Goal: Transaction & Acquisition: Purchase product/service

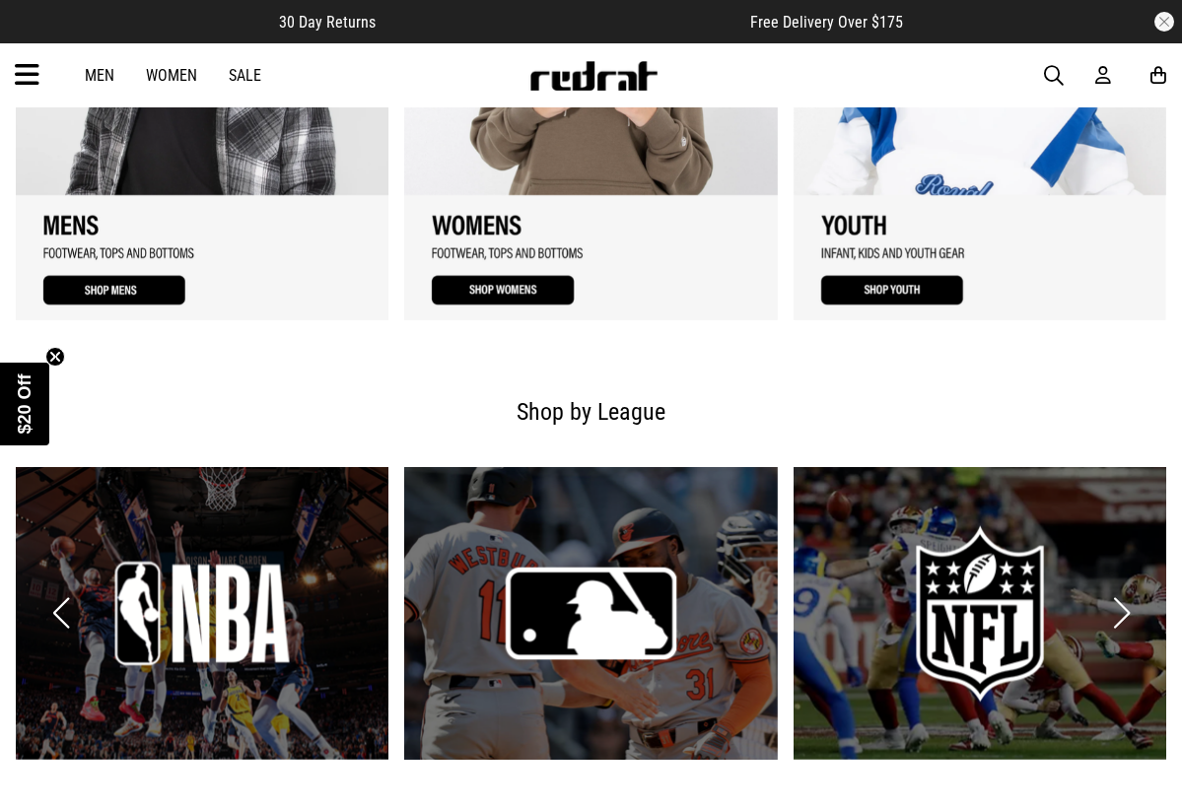
scroll to position [2014, 0]
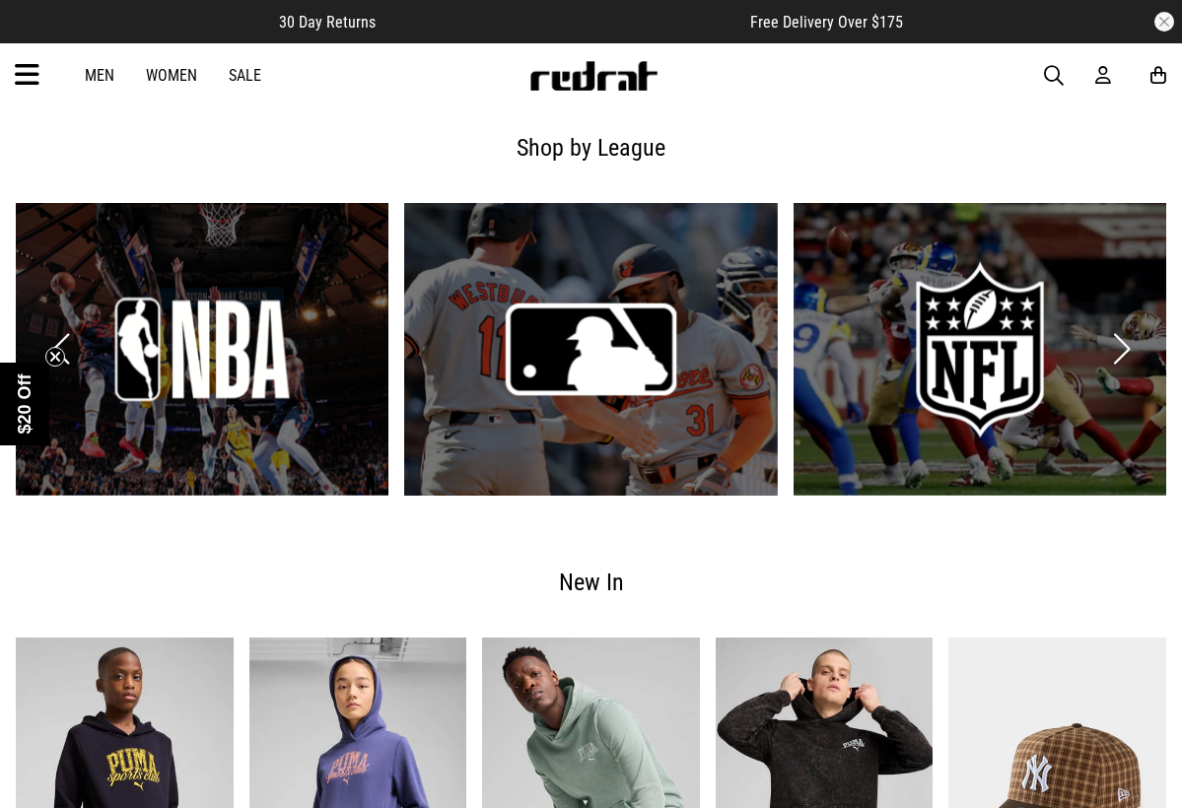
click at [111, 76] on link "Men" at bounding box center [100, 75] width 30 height 19
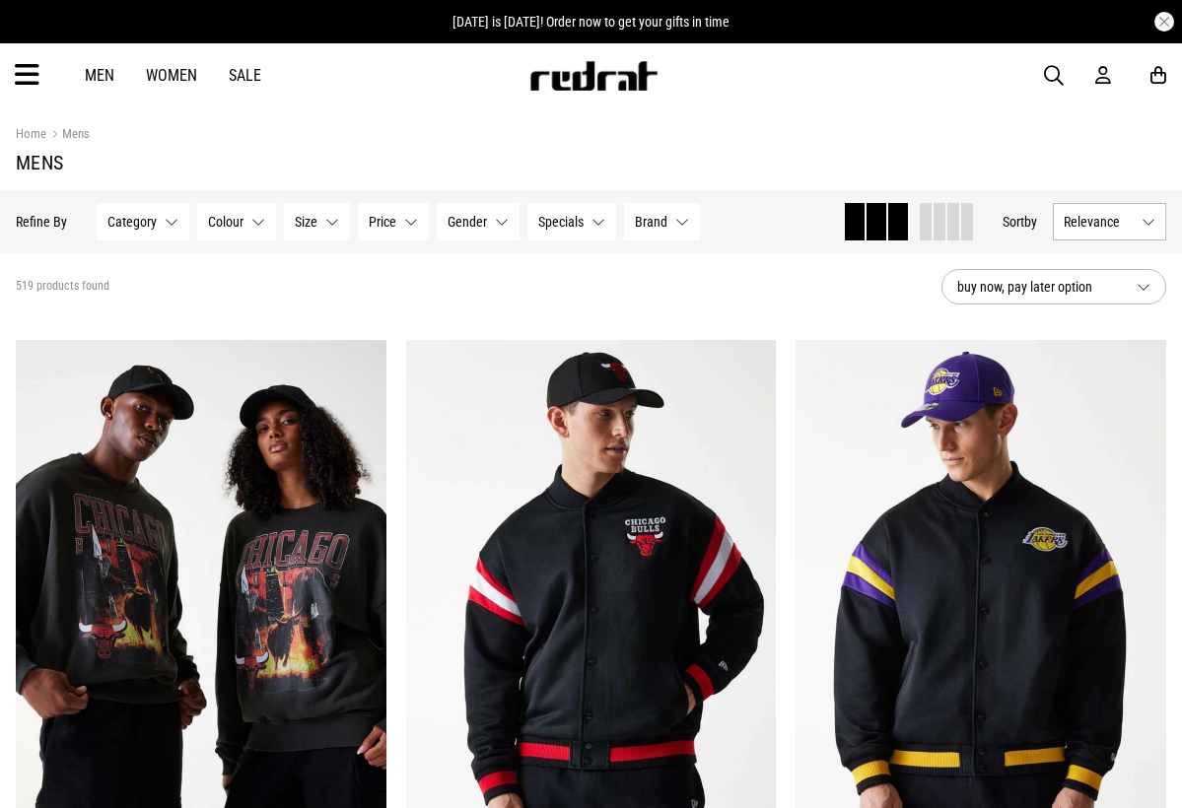
click at [170, 227] on button "Category None selected" at bounding box center [143, 221] width 93 height 37
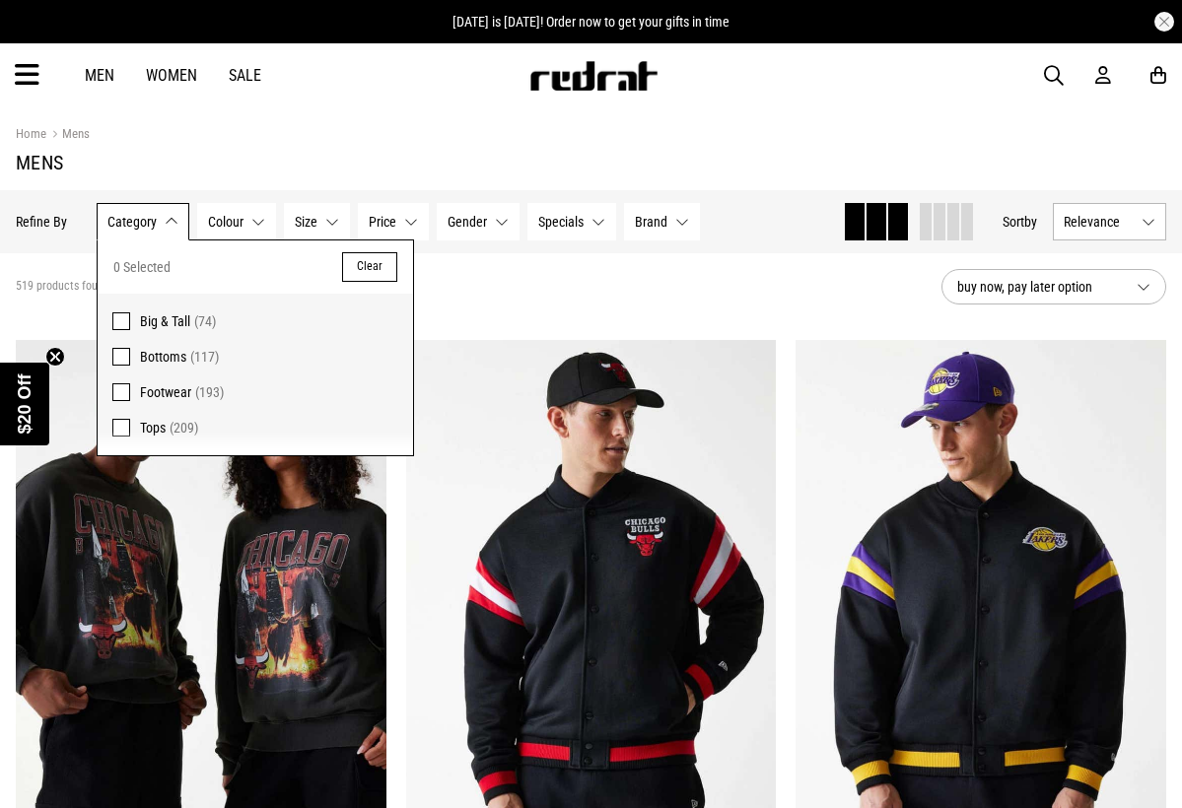
click at [118, 323] on span at bounding box center [121, 322] width 18 height 18
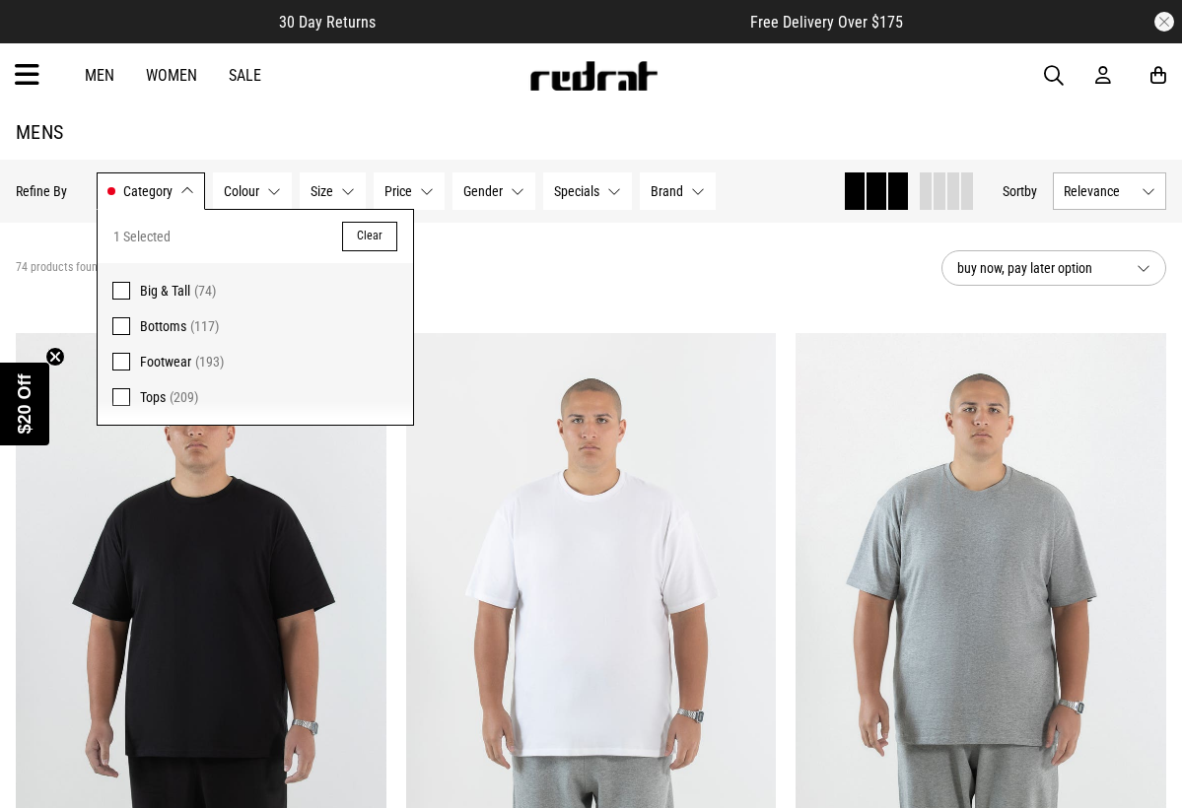
scroll to position [32, 0]
click at [120, 399] on span at bounding box center [121, 396] width 18 height 18
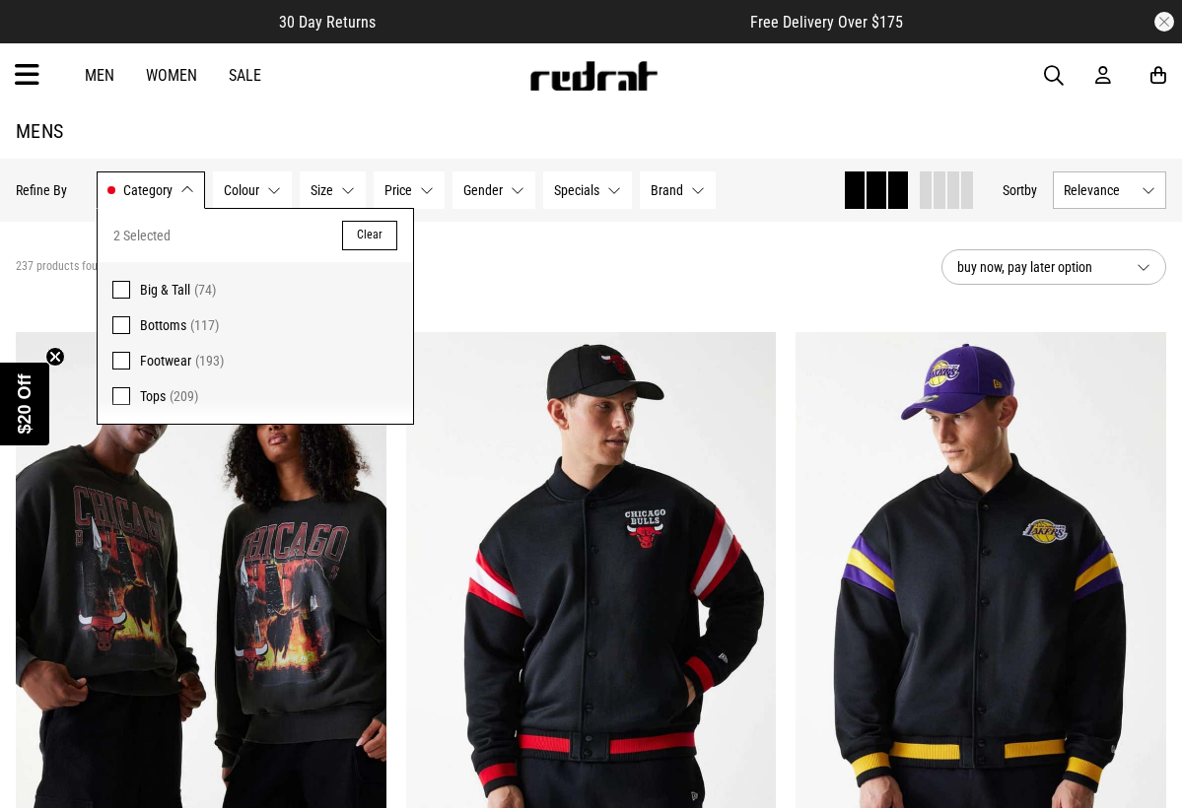
click at [503, 290] on div "237 products found Active Filters Big & Tall Tops Clear" at bounding box center [471, 267] width 910 height 59
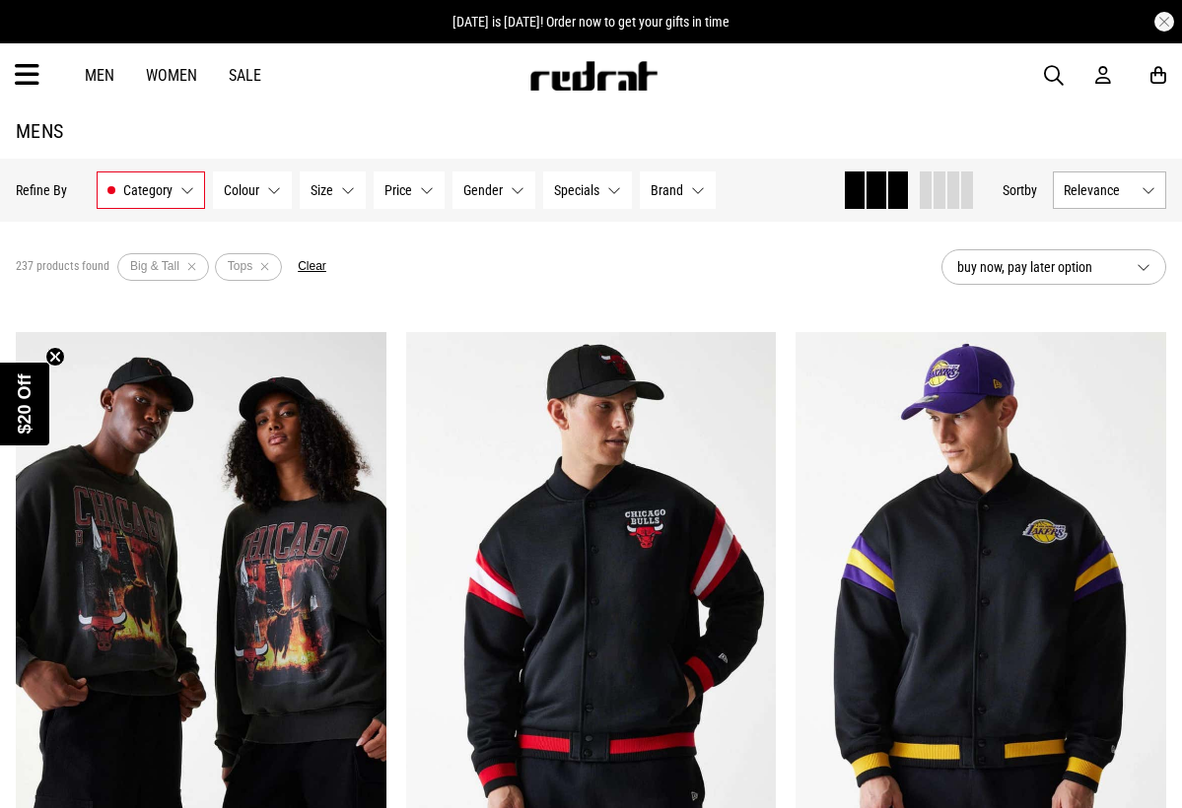
click at [357, 191] on button "Size None selected" at bounding box center [333, 190] width 66 height 37
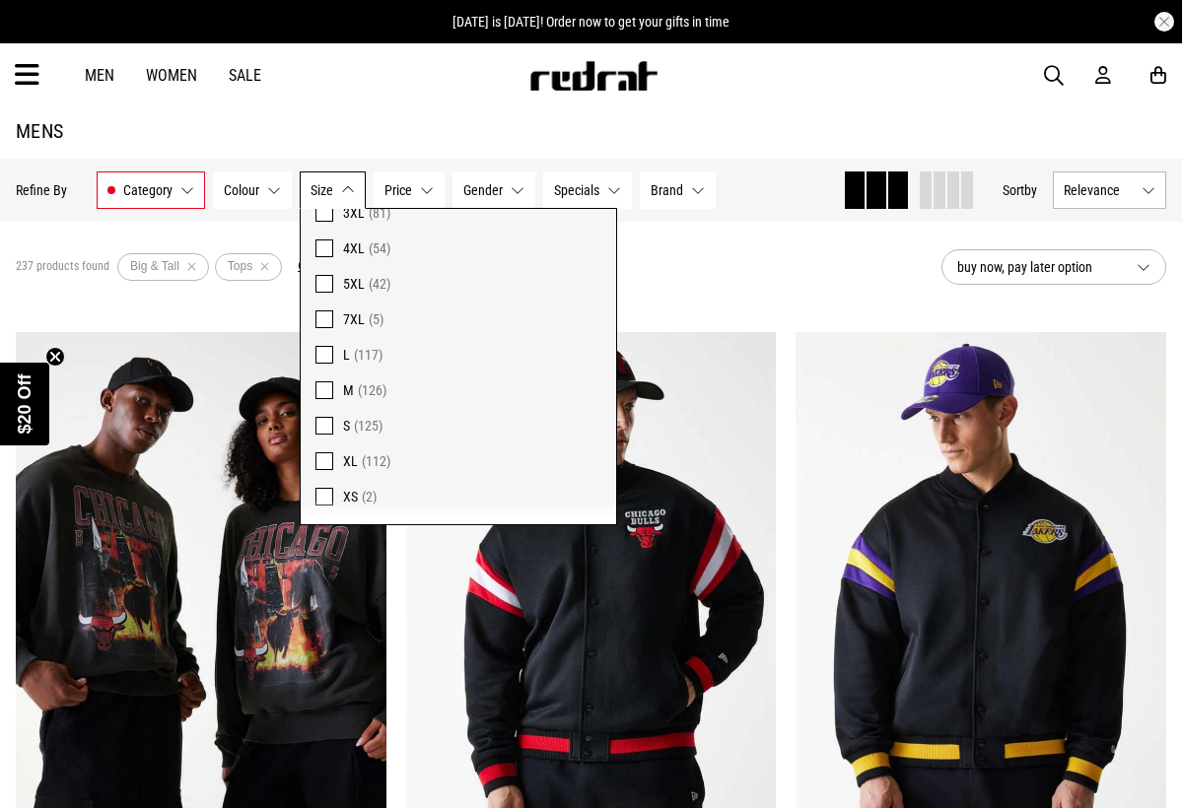
scroll to position [431, 0]
click at [326, 295] on label "5XL (42)" at bounding box center [458, 284] width 315 height 35
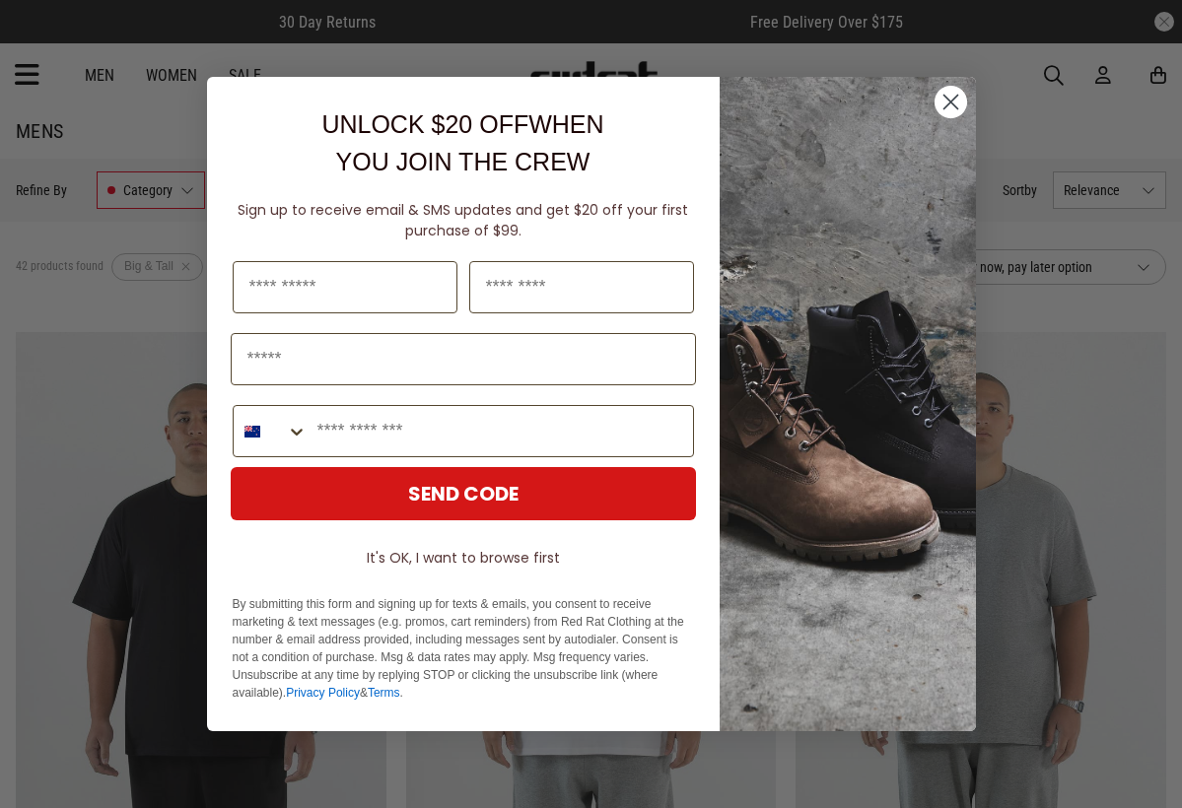
scroll to position [431, 0]
click at [944, 108] on icon "Close dialog" at bounding box center [950, 103] width 14 height 14
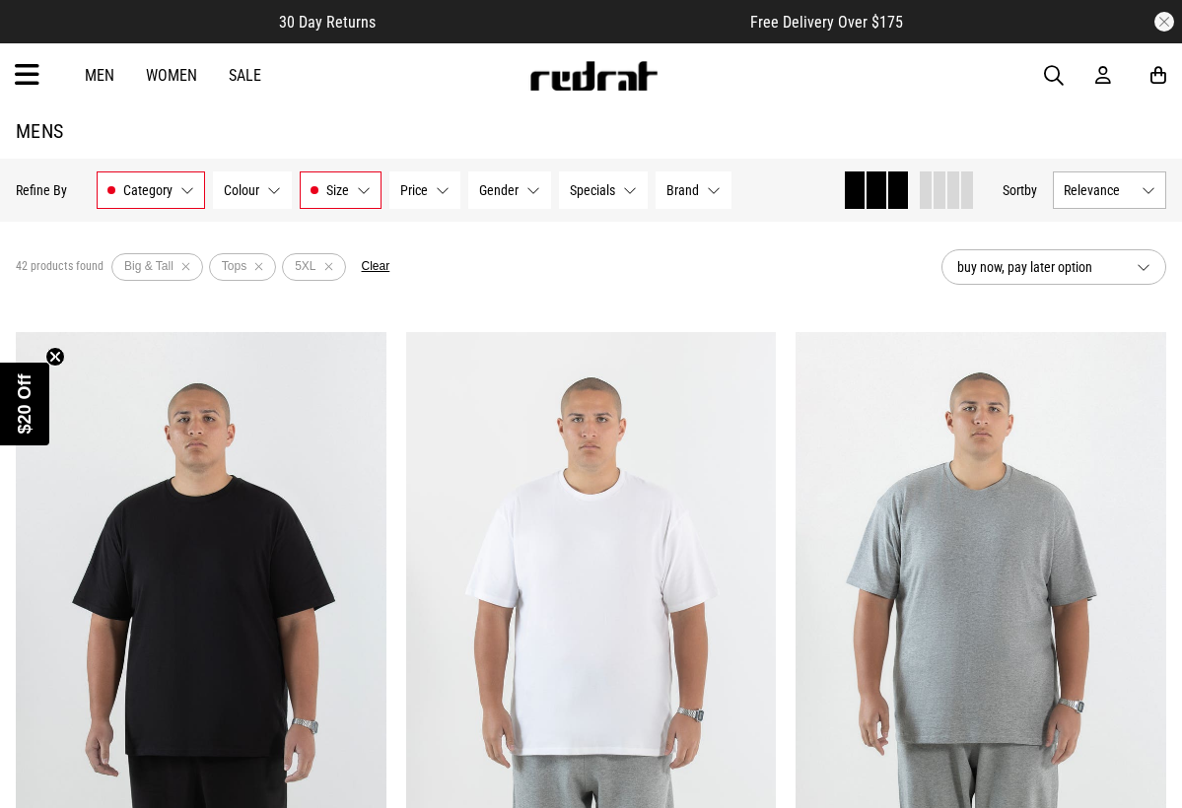
click at [439, 193] on button "Price None selected" at bounding box center [424, 190] width 71 height 37
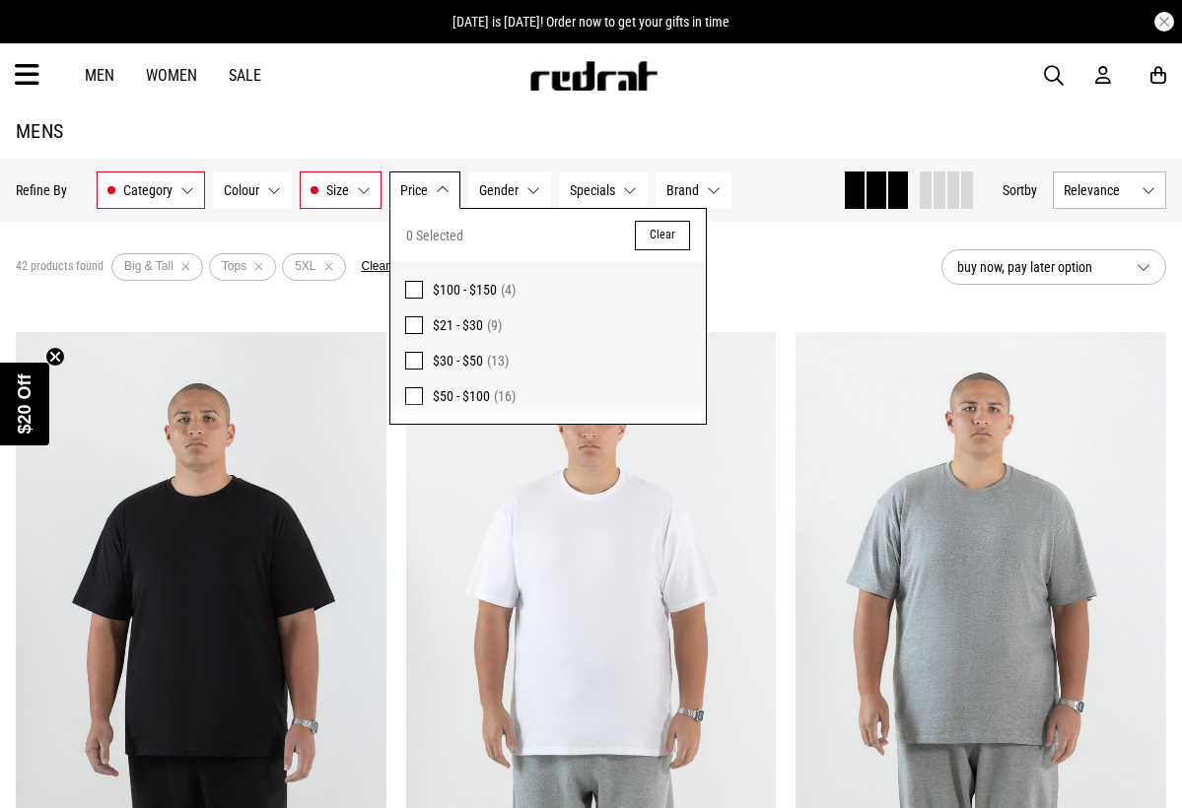
click at [417, 367] on span at bounding box center [414, 361] width 18 height 18
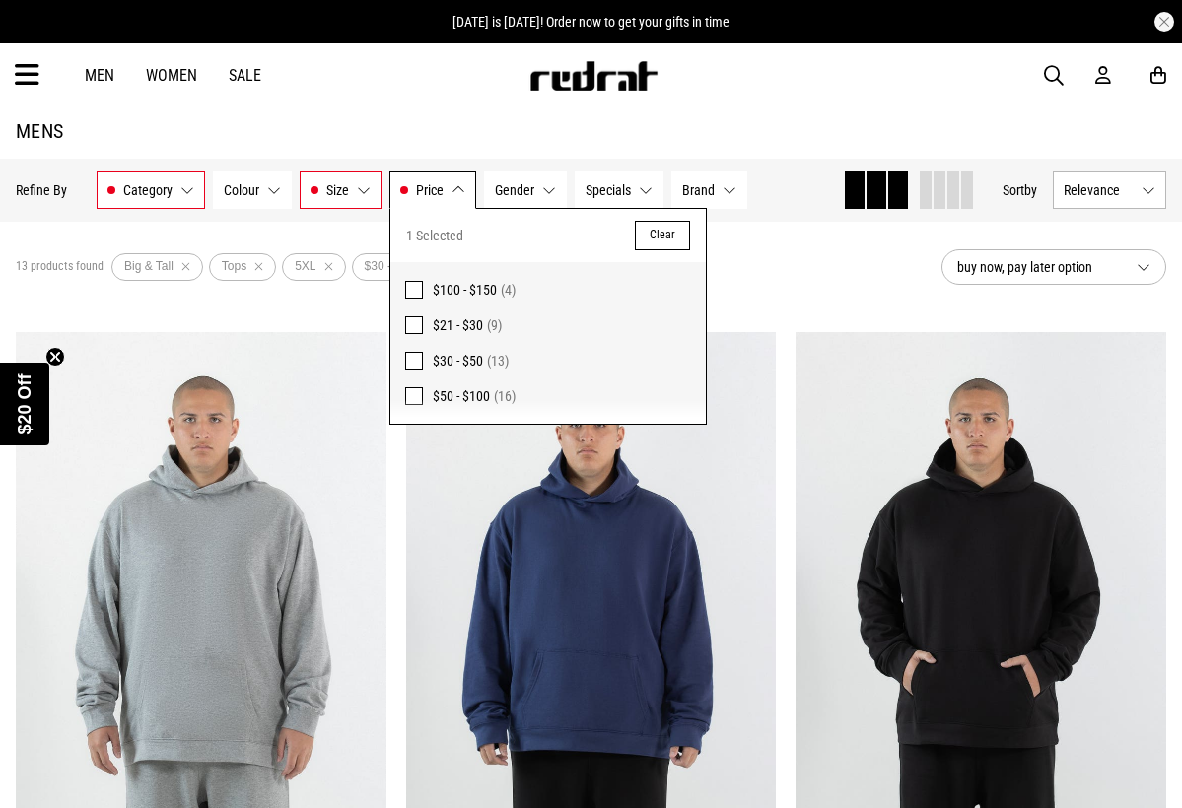
click at [416, 395] on span at bounding box center [414, 396] width 18 height 18
click at [757, 289] on div "29 products found Active Filters Big & Tall Tops 5XL $30 - $50 $50 - $100 Clear" at bounding box center [471, 267] width 910 height 59
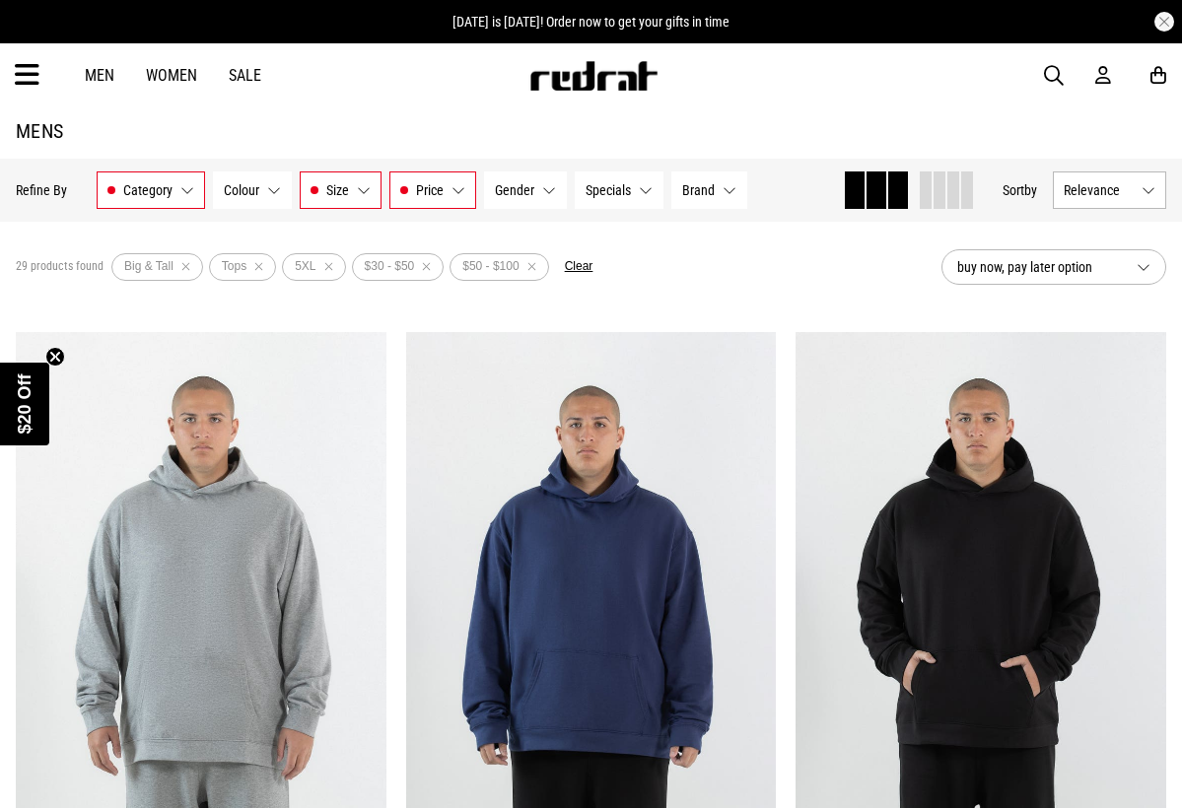
click at [531, 196] on span "Gender" at bounding box center [514, 190] width 39 height 16
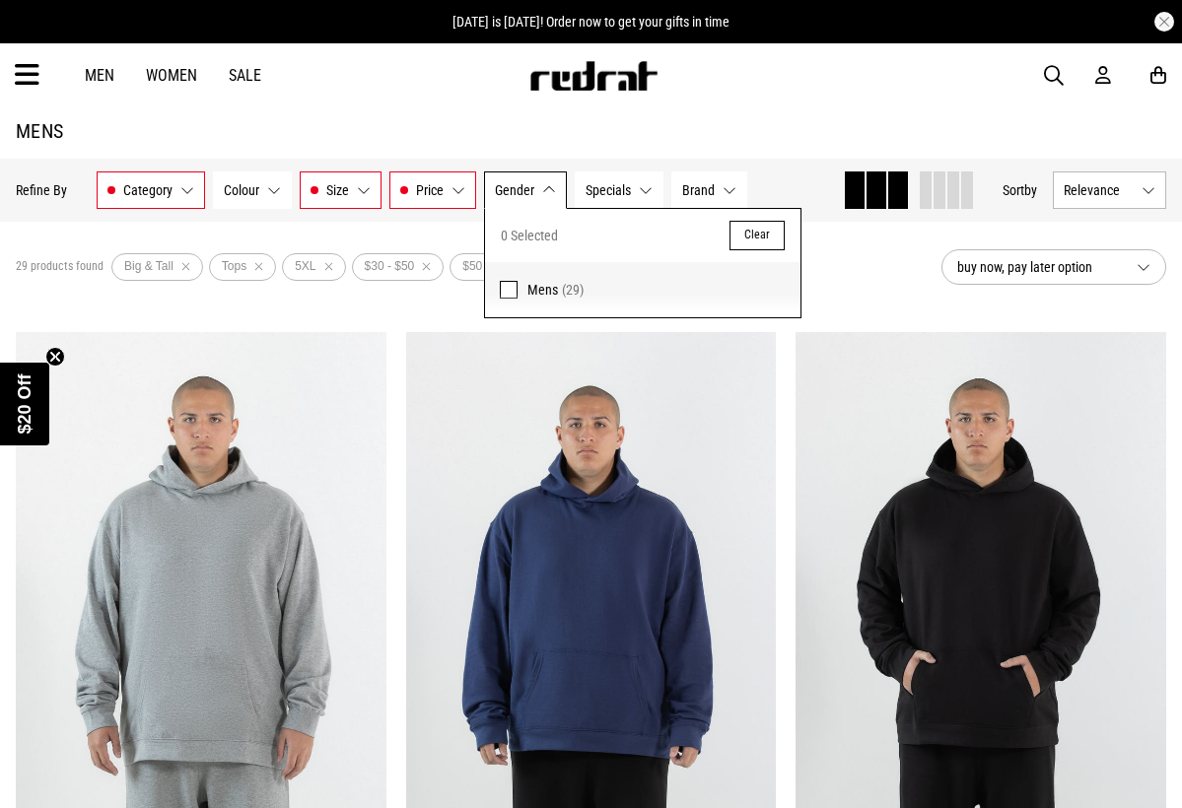
click at [517, 297] on label "Mens (29)" at bounding box center [642, 289] width 315 height 55
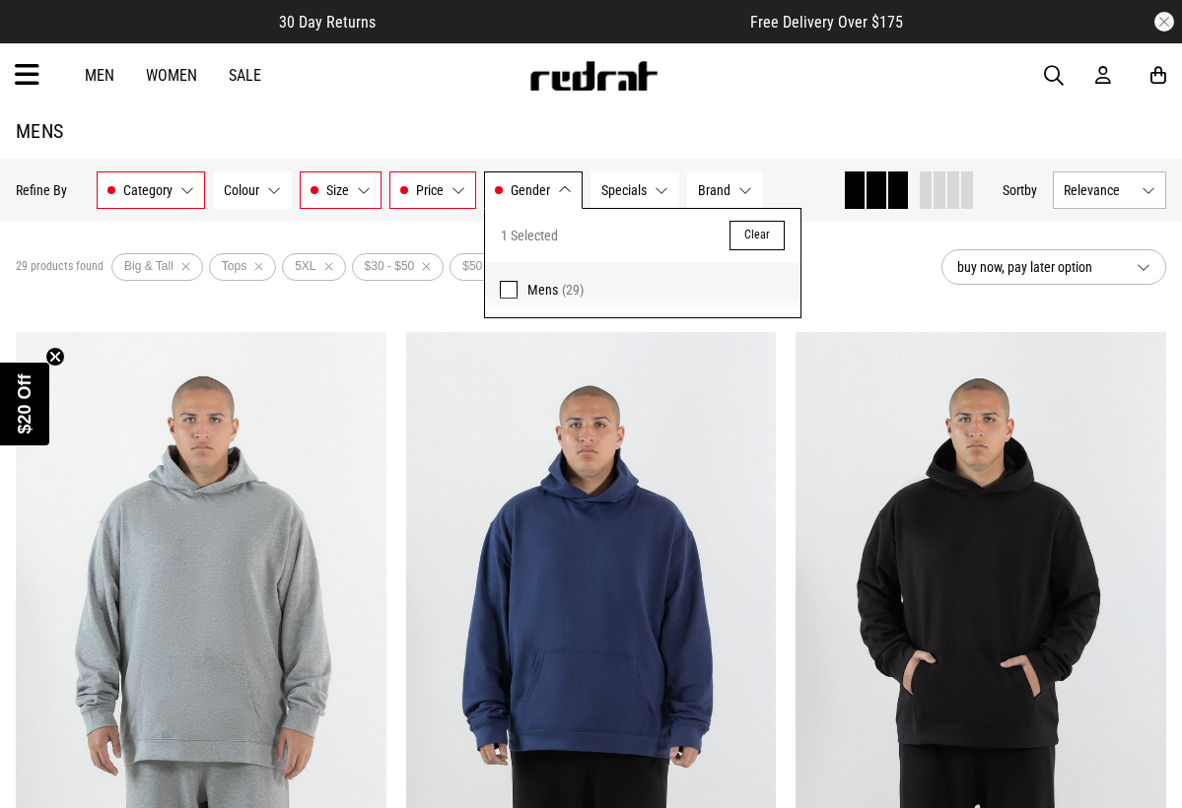
click at [618, 201] on button "Specials None selected" at bounding box center [635, 190] width 89 height 37
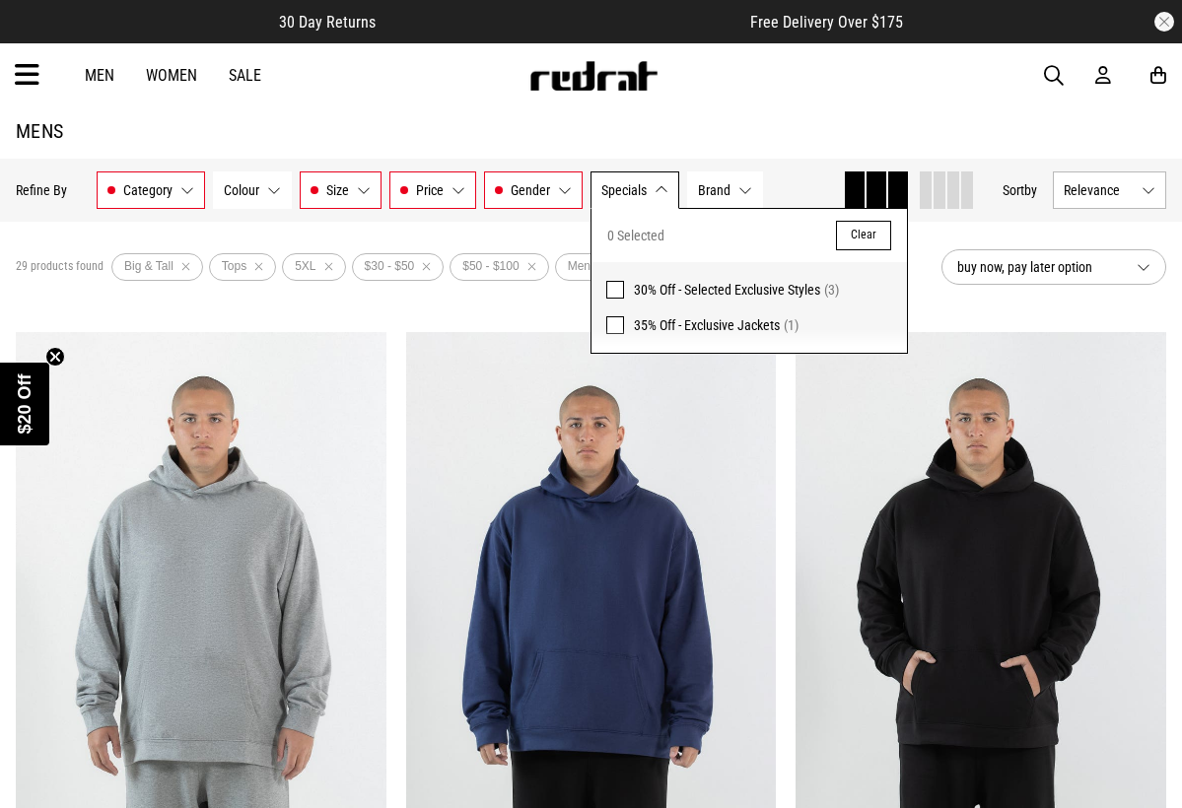
click at [725, 189] on span "Brand" at bounding box center [714, 190] width 33 height 16
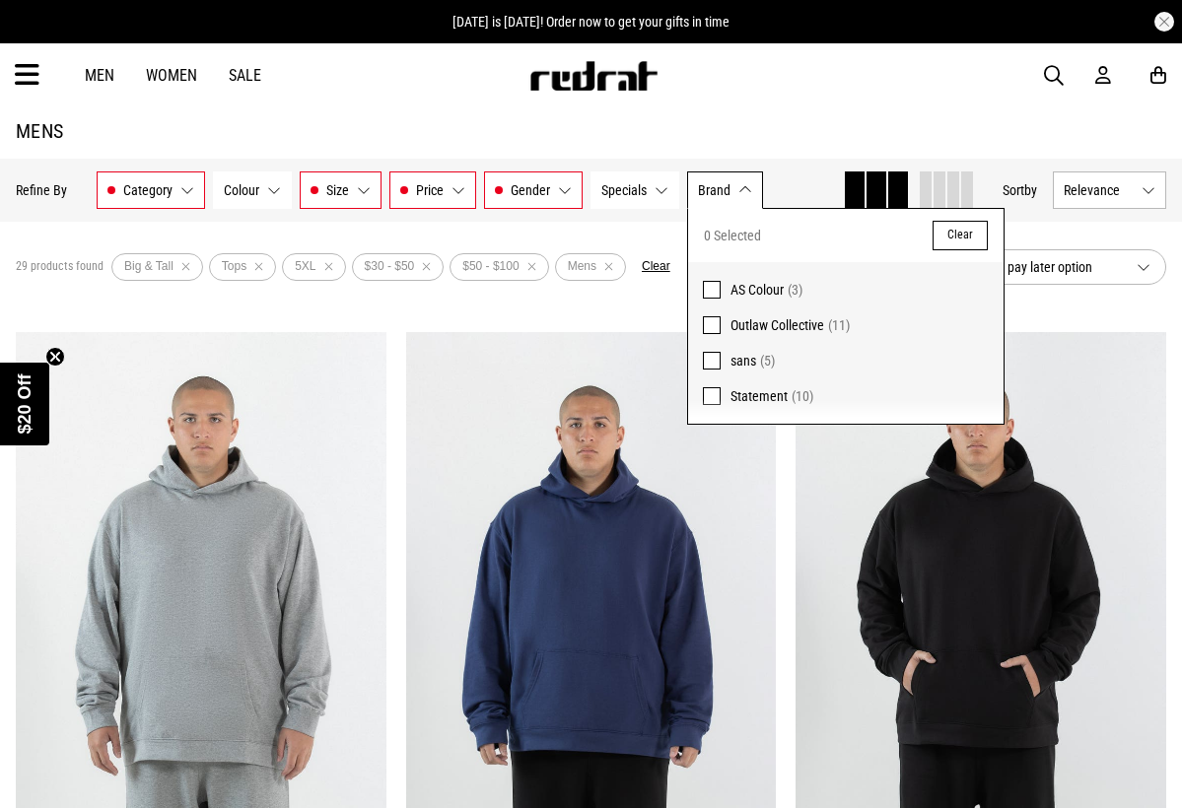
click at [575, 311] on section "29 products found Active Filters Big & Tall Tops 5XL $30 - $50 $50 - $100 Mens …" at bounding box center [591, 267] width 1182 height 91
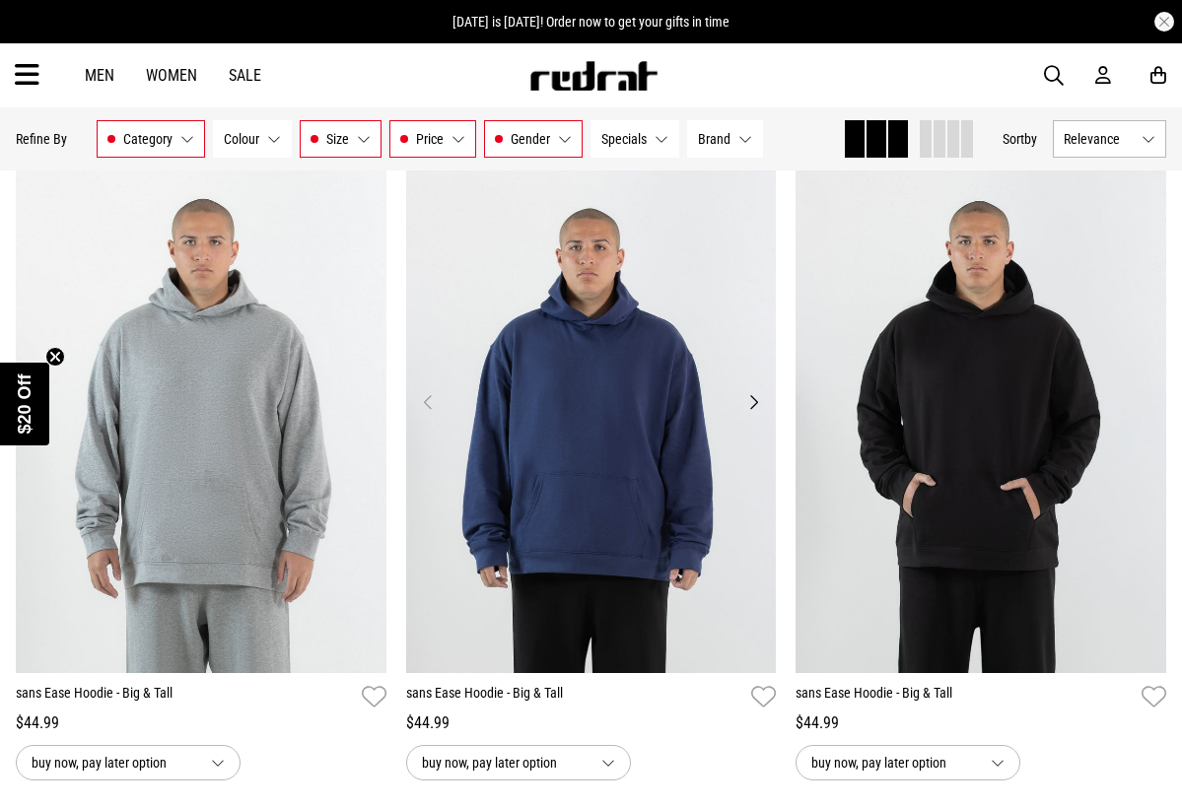
scroll to position [205, 0]
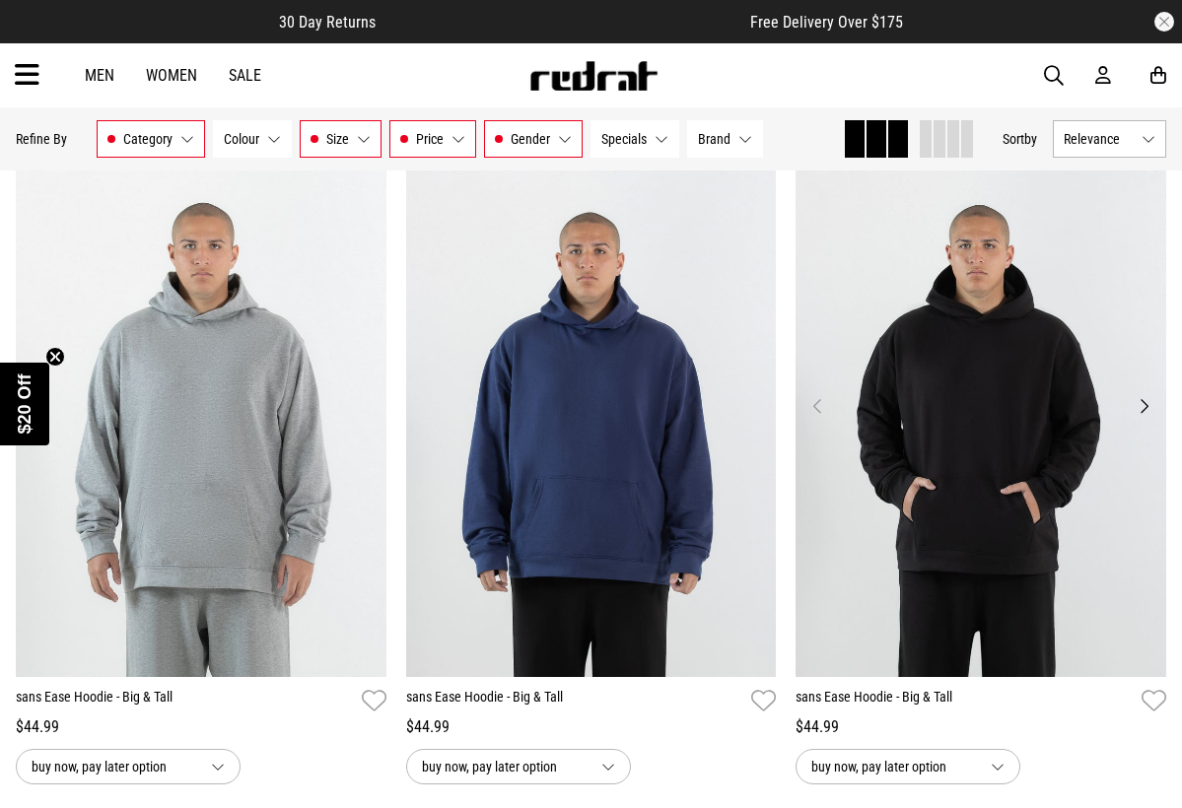
click at [899, 601] on img at bounding box center [981, 418] width 371 height 519
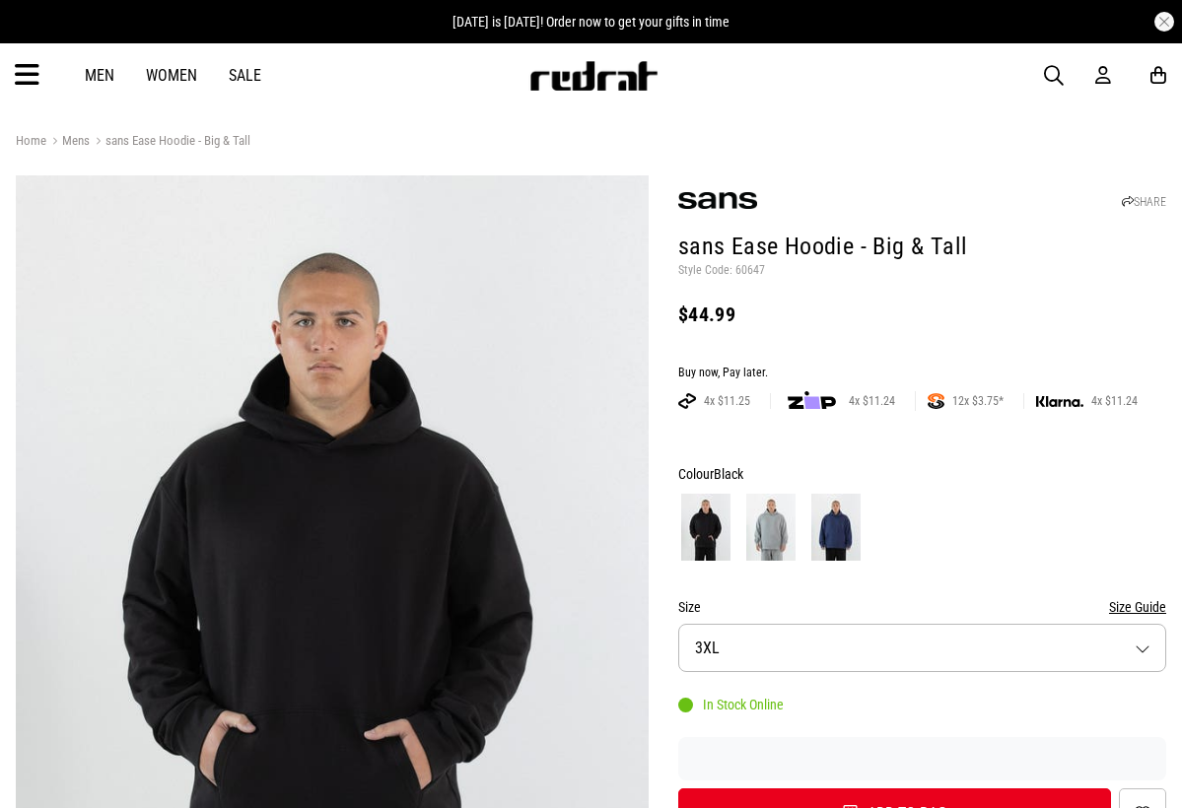
click at [733, 645] on button "Size 3XL" at bounding box center [922, 648] width 488 height 48
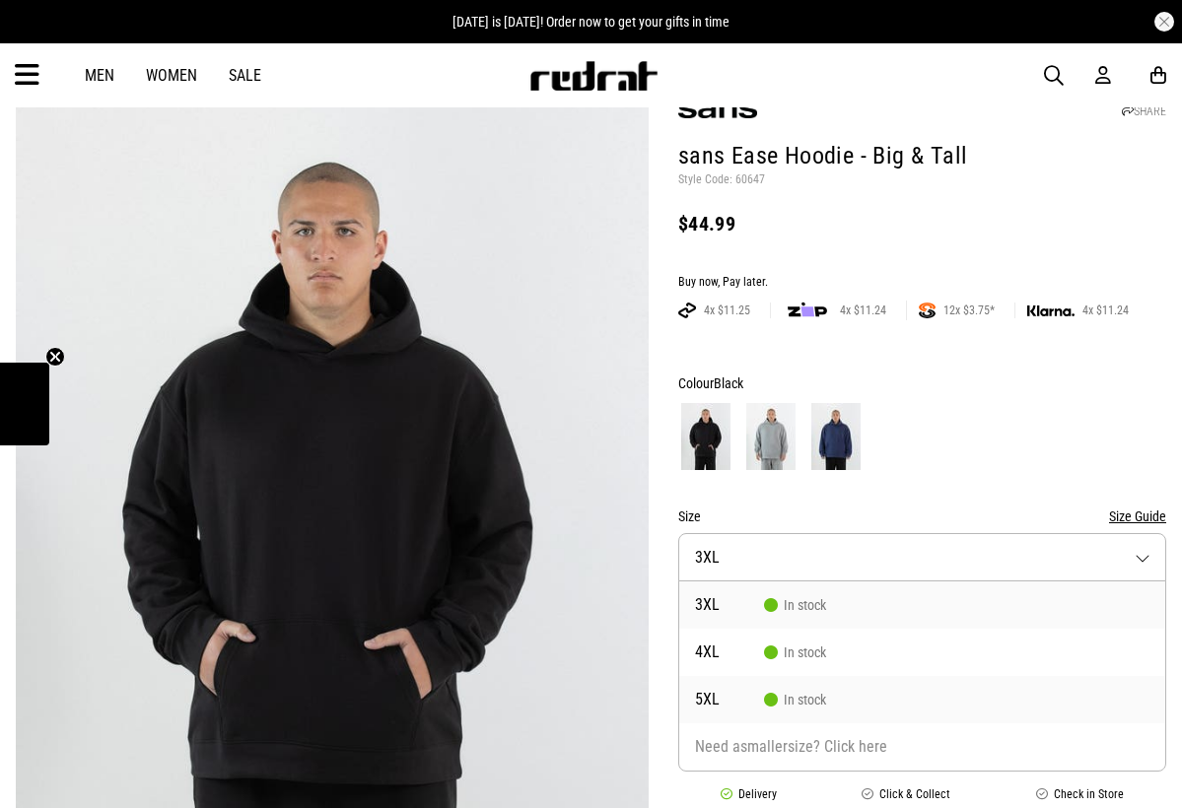
click at [747, 686] on li "5XL In stock" at bounding box center [922, 699] width 486 height 47
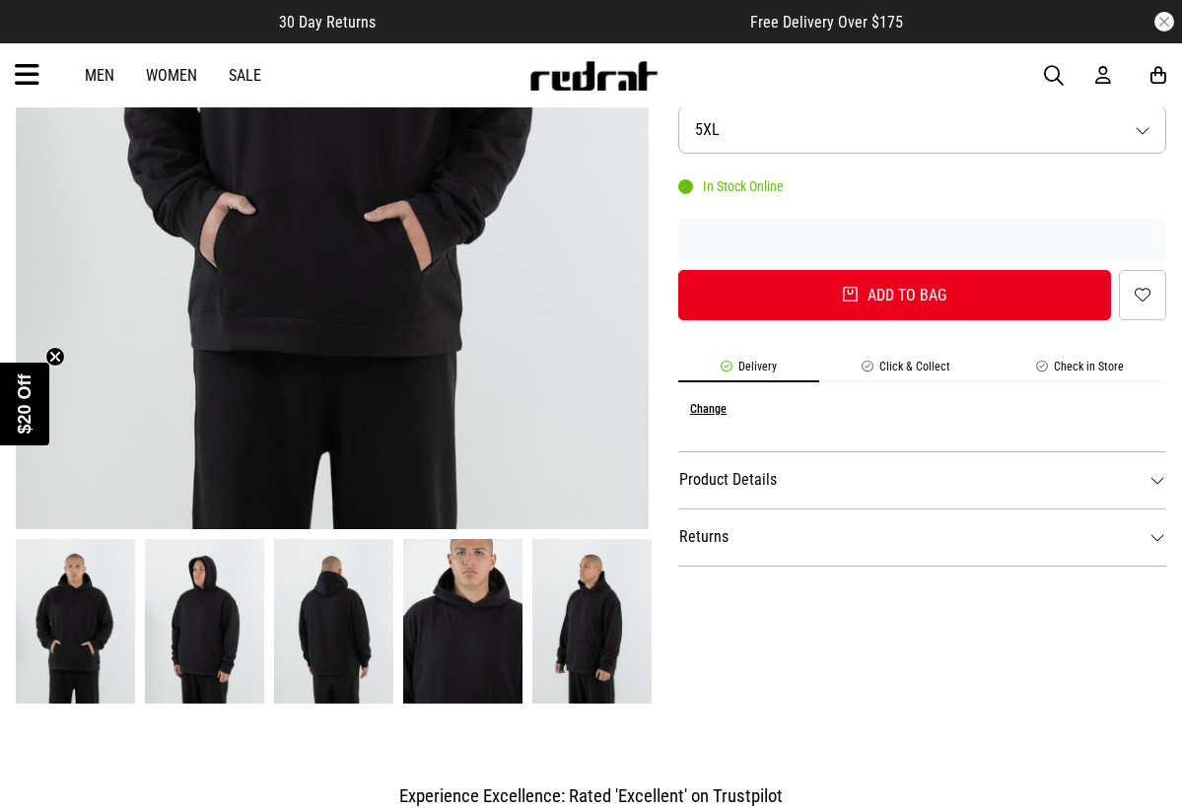
scroll to position [522, 0]
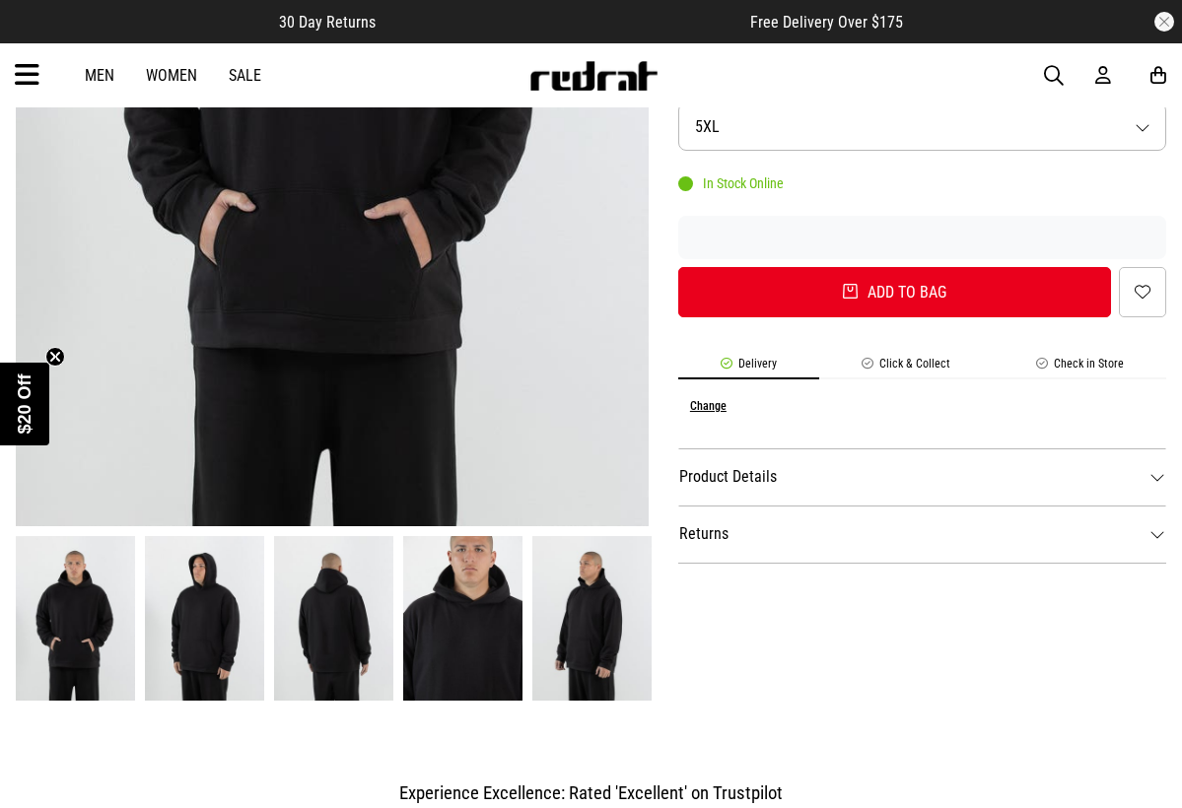
click at [1089, 358] on li "Check in Store" at bounding box center [1080, 368] width 173 height 23
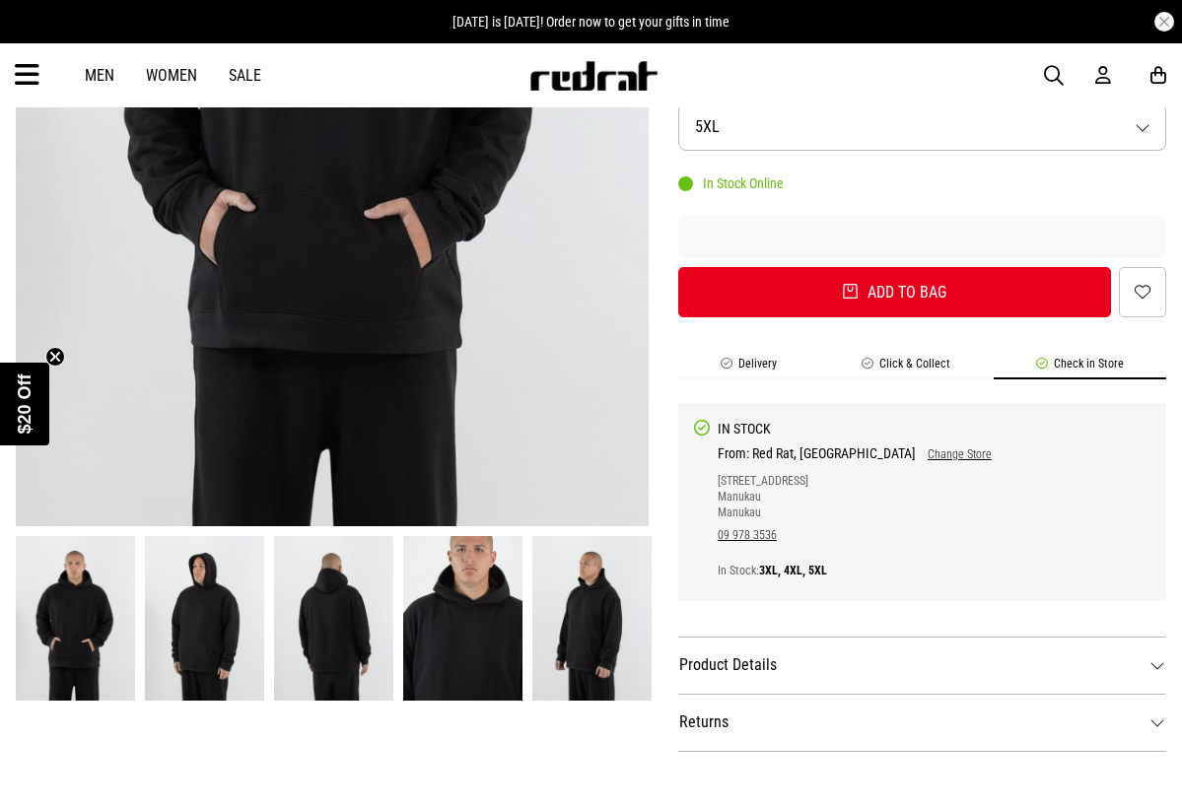
click at [916, 449] on link "Change Store" at bounding box center [954, 455] width 76 height 14
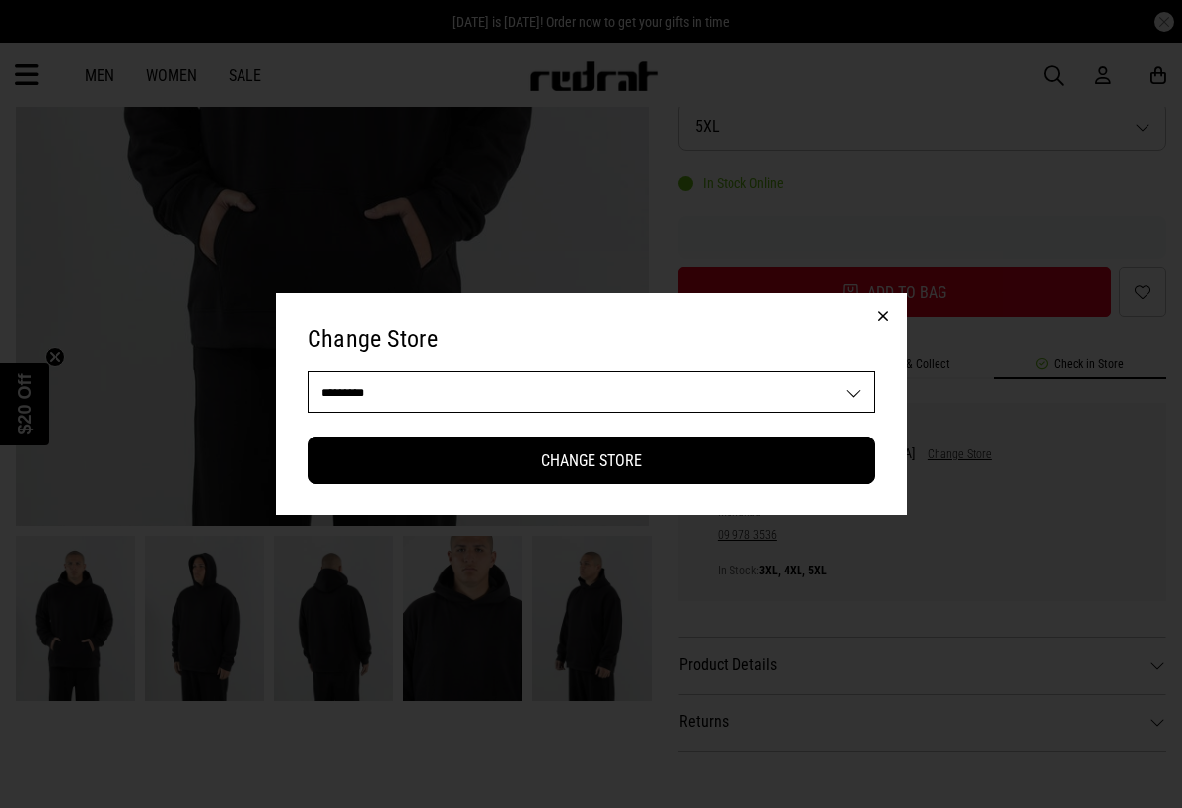
select select "**"
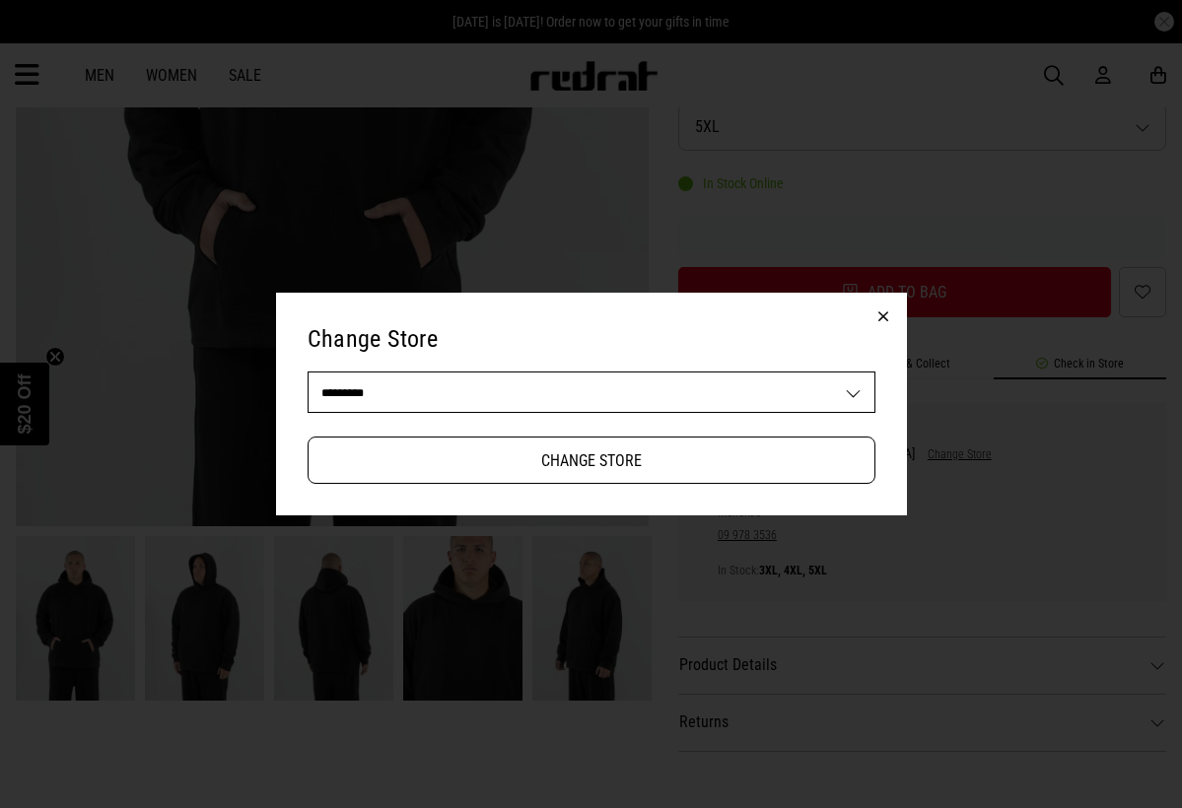
click at [573, 469] on button "Change Store" at bounding box center [592, 460] width 568 height 47
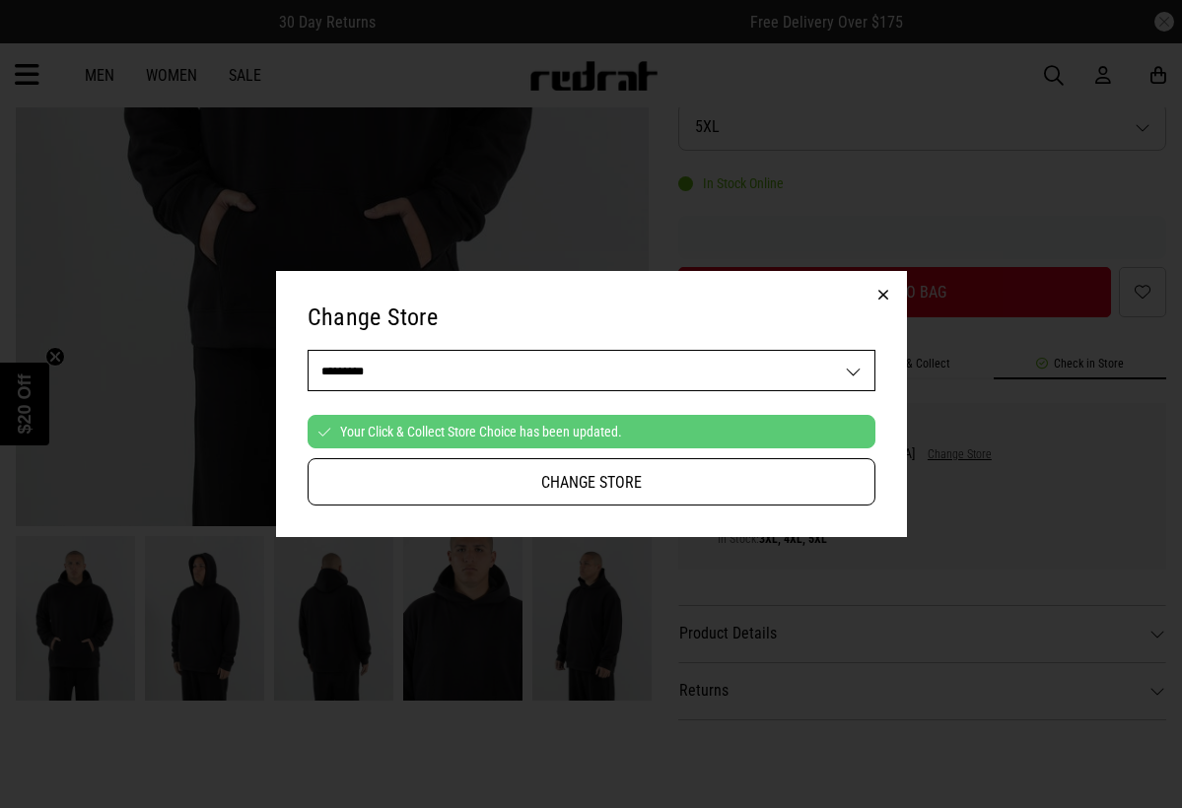
click at [603, 481] on button "Change Store" at bounding box center [592, 481] width 568 height 47
click at [603, 482] on button "Change Store" at bounding box center [592, 481] width 568 height 47
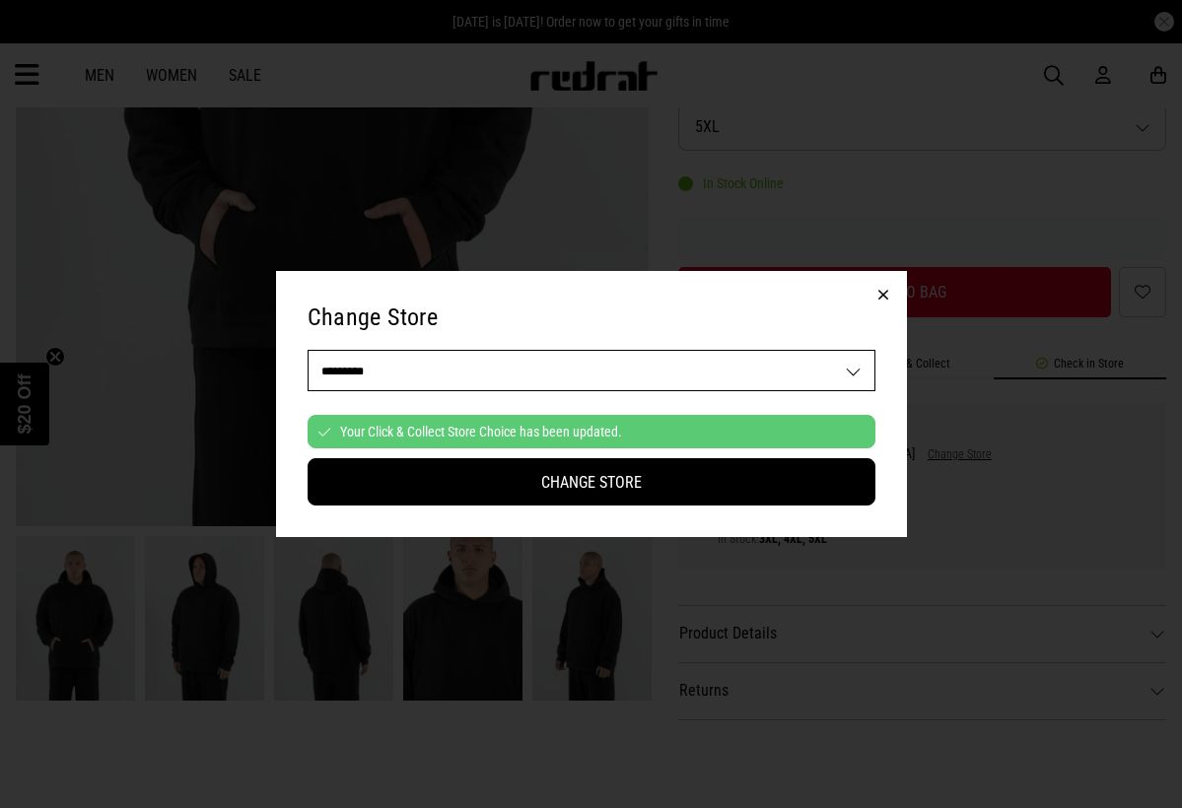
click at [881, 300] on button "button" at bounding box center [883, 294] width 47 height 47
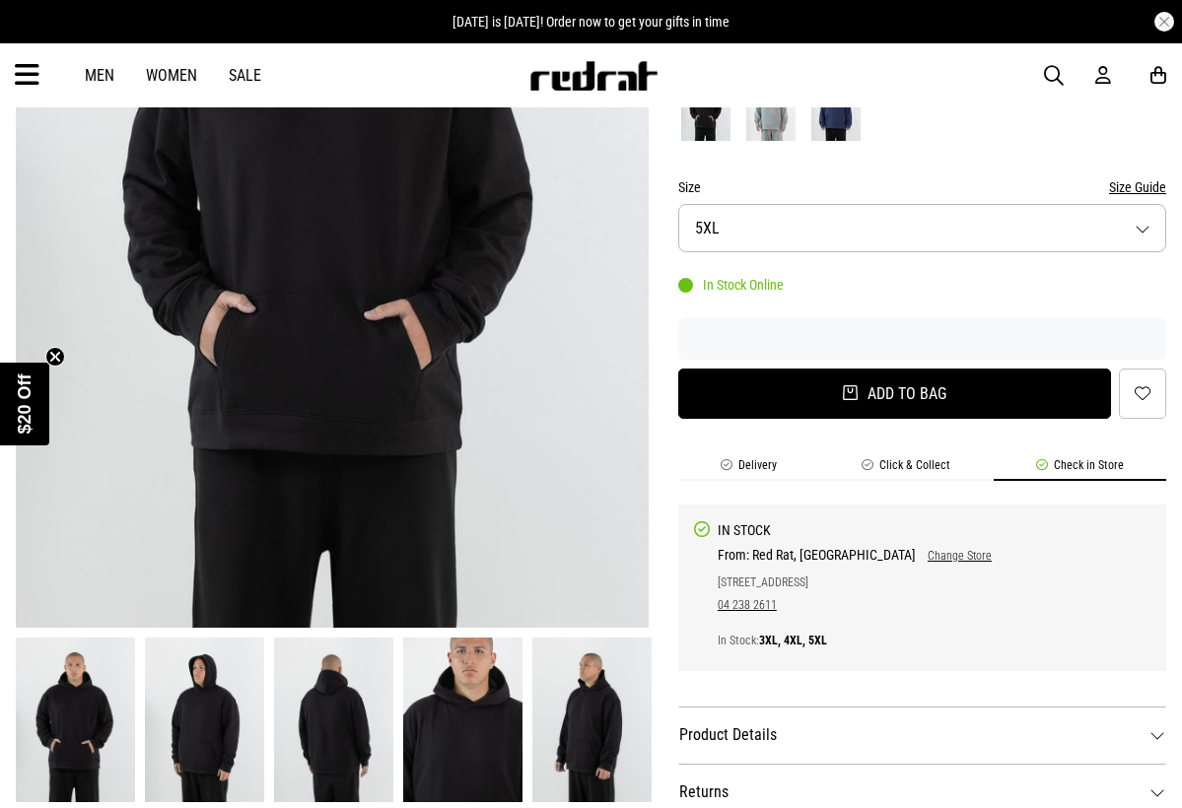
scroll to position [420, 0]
click at [792, 394] on button "Add to bag" at bounding box center [894, 394] width 433 height 50
select select "***"
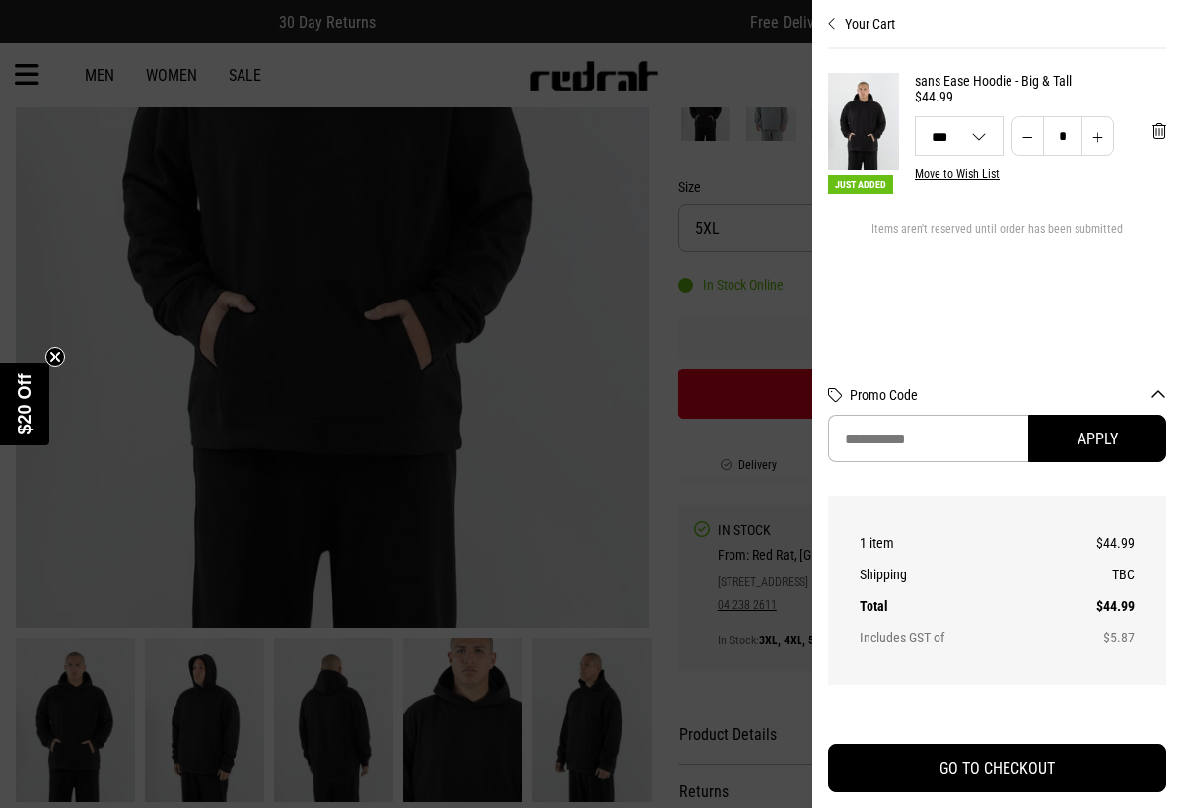
click at [784, 309] on div at bounding box center [591, 404] width 1182 height 808
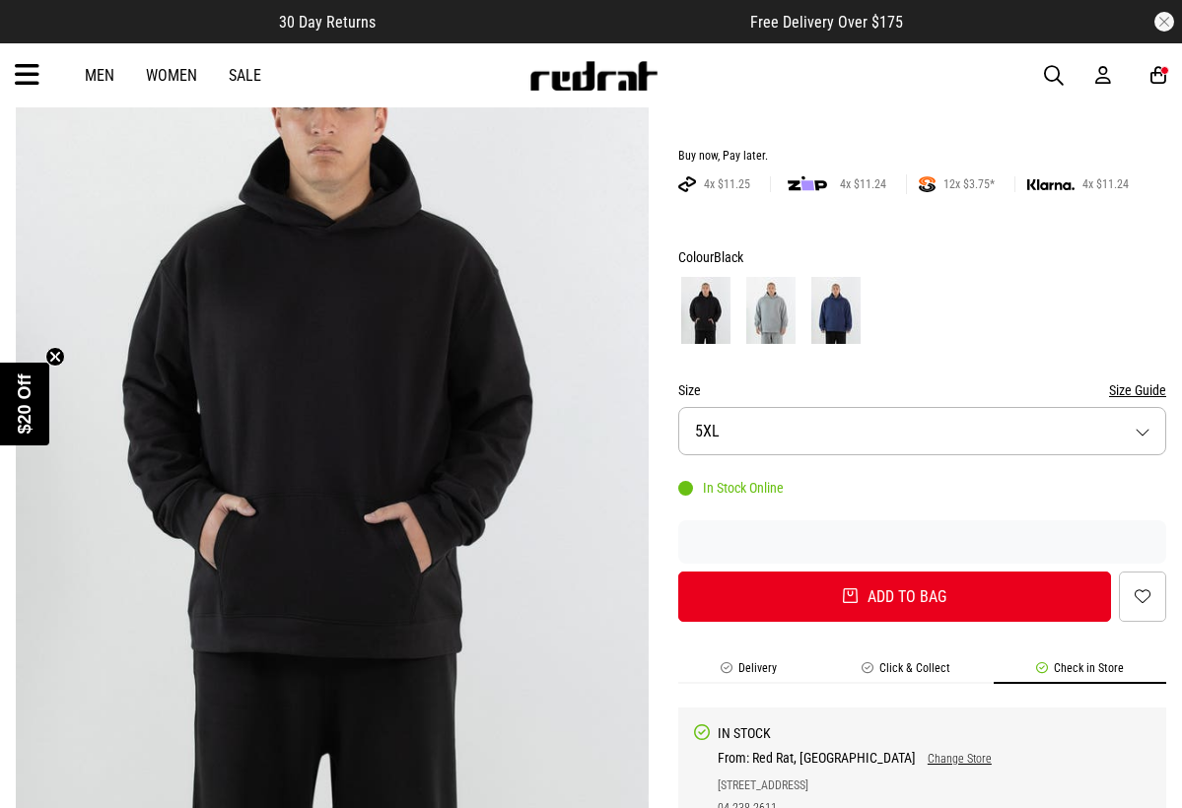
scroll to position [199, 0]
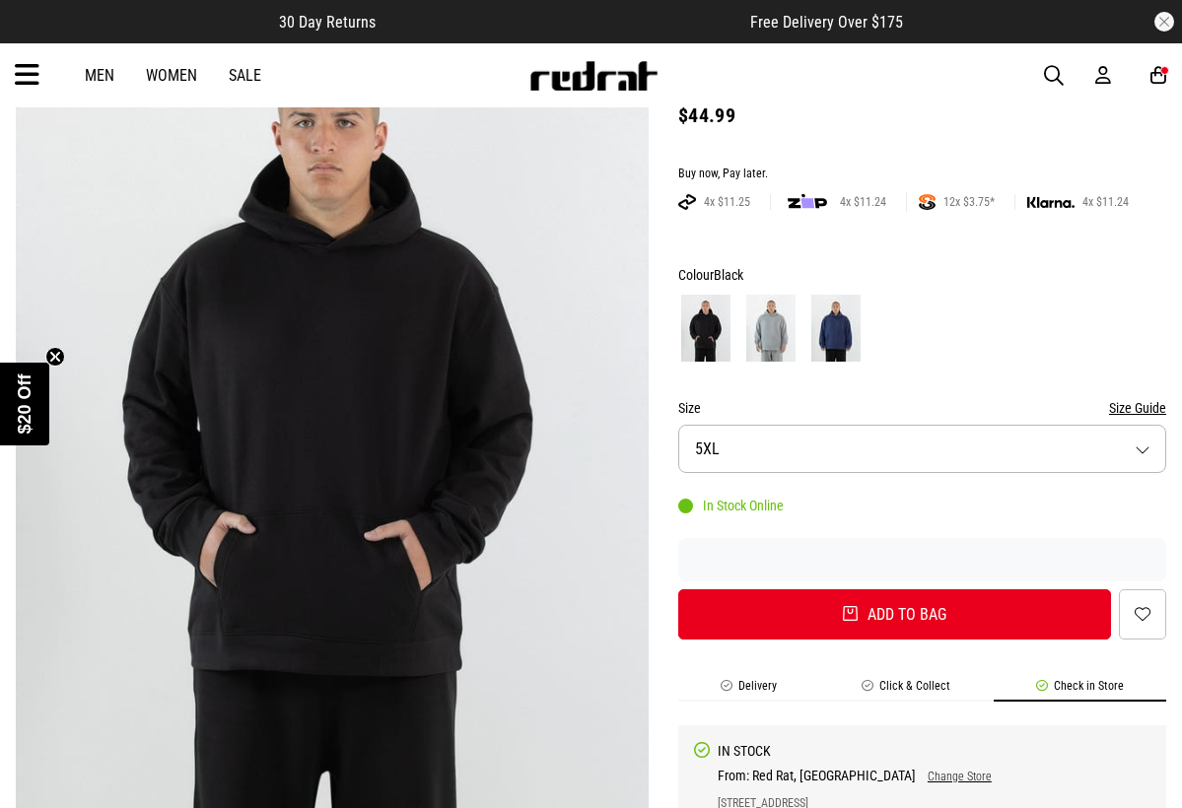
click at [765, 316] on img at bounding box center [770, 328] width 49 height 67
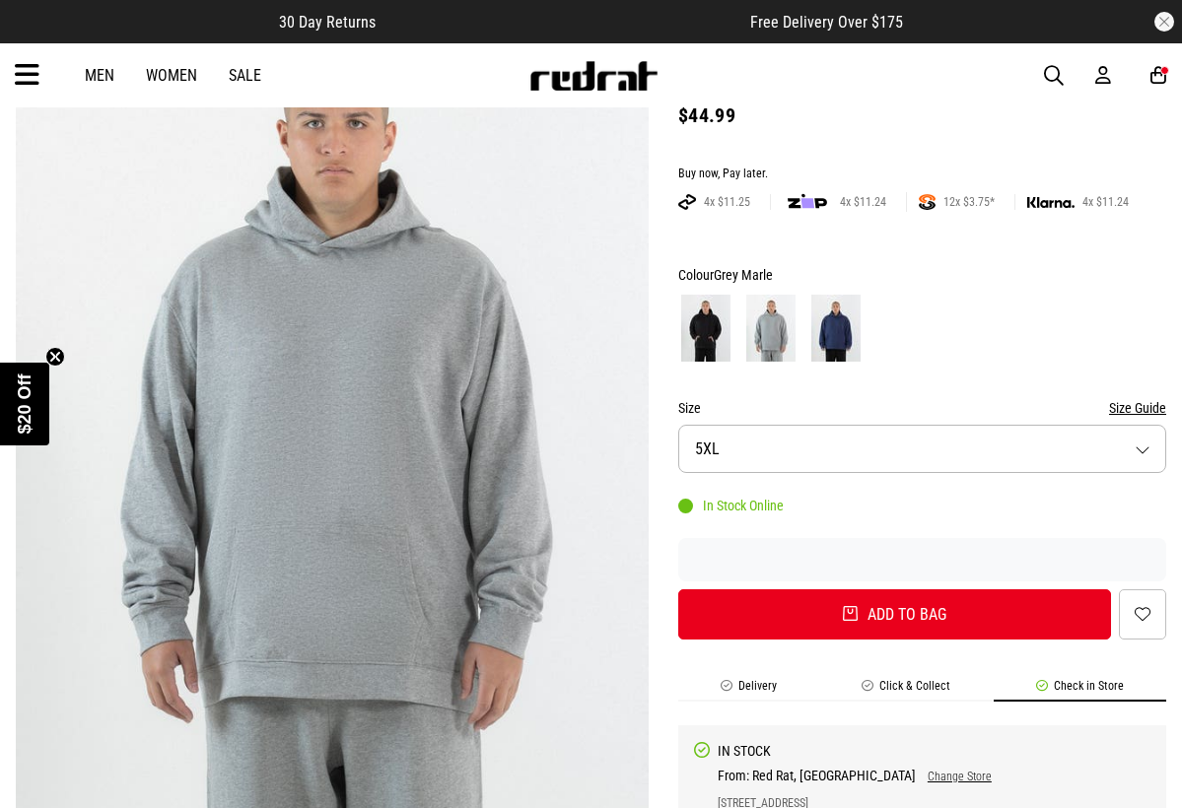
click at [834, 332] on img at bounding box center [835, 328] width 49 height 67
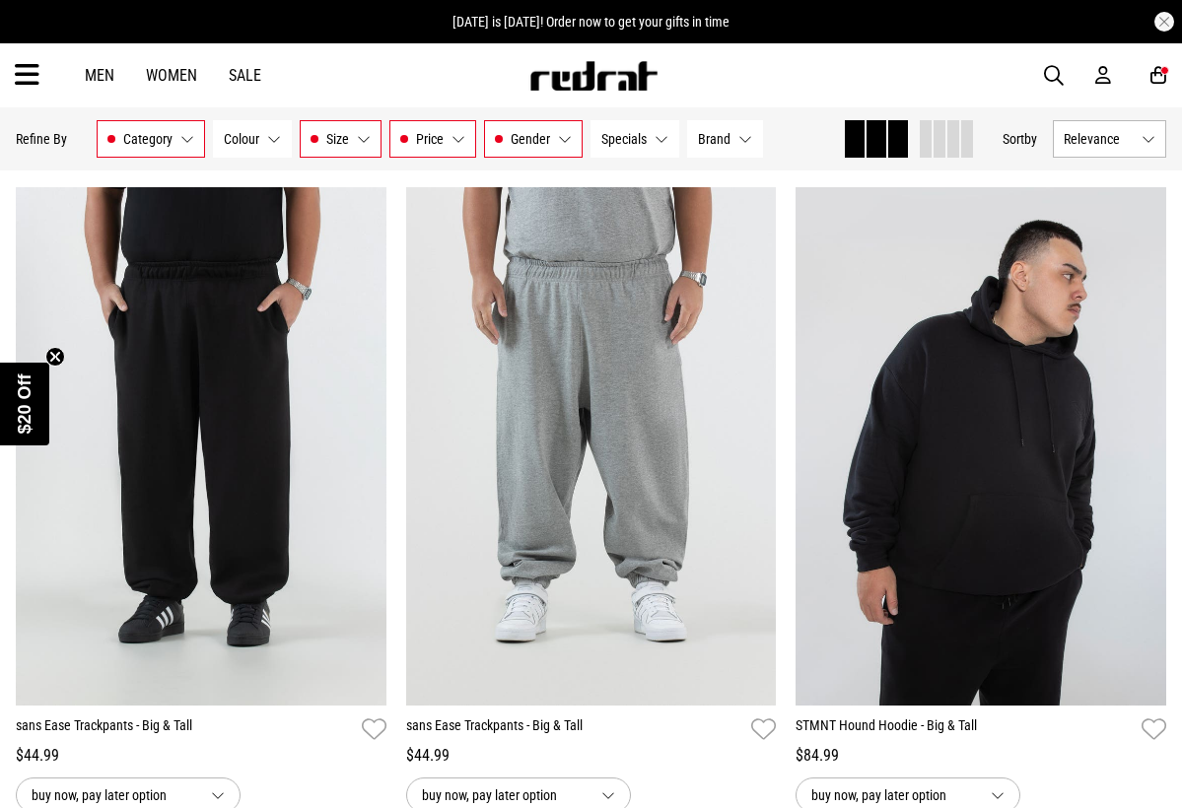
scroll to position [869, 0]
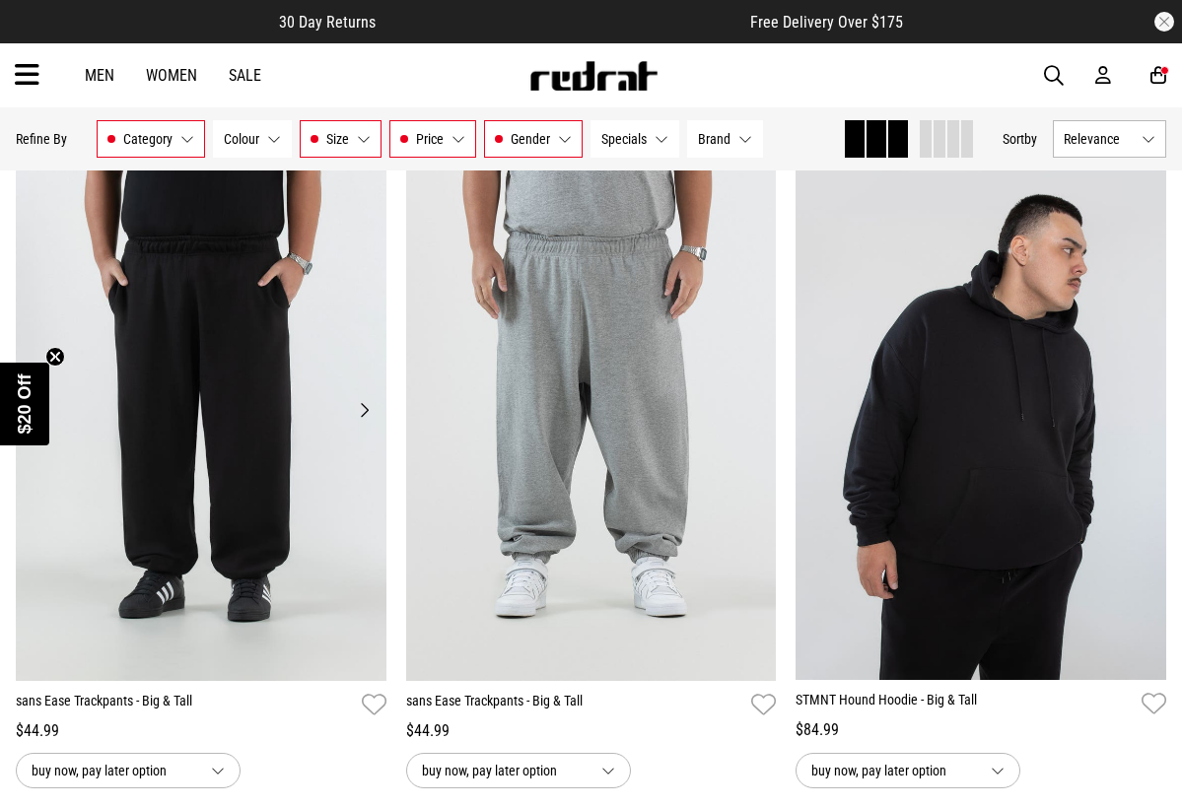
click at [281, 494] on img at bounding box center [201, 421] width 371 height 519
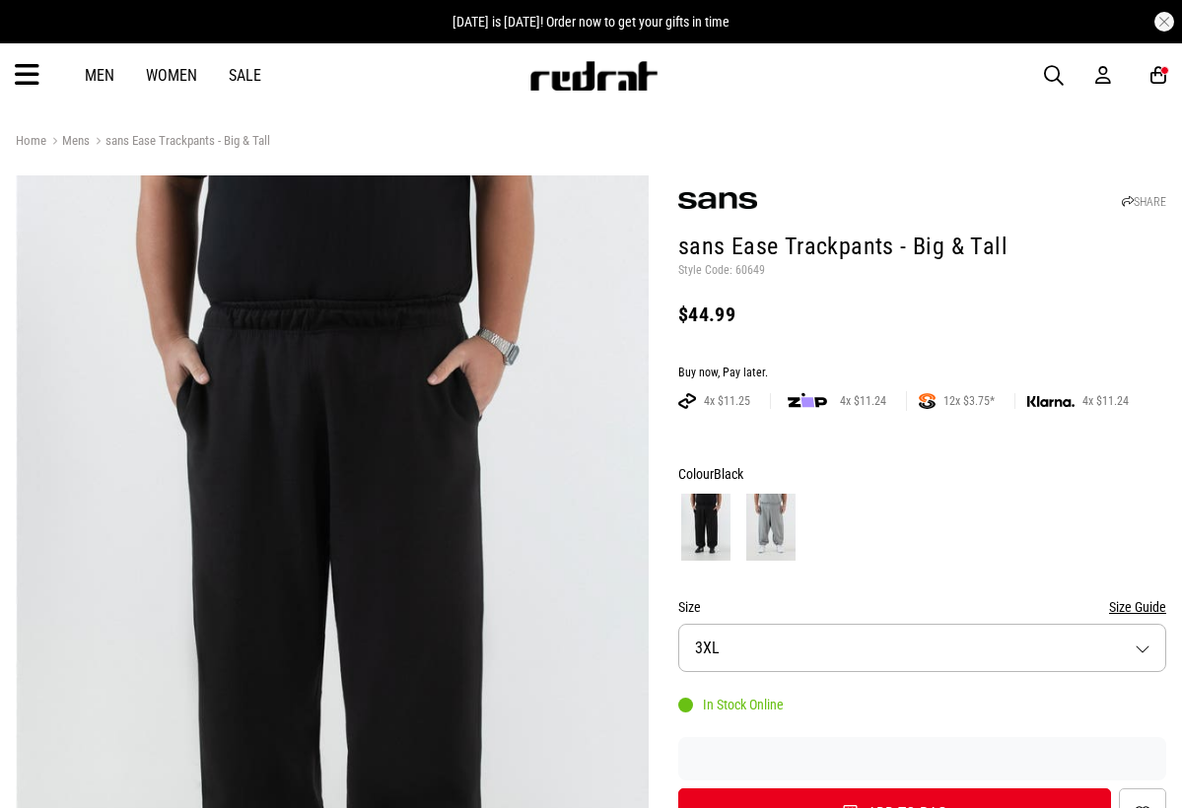
click at [767, 529] on img at bounding box center [770, 527] width 49 height 67
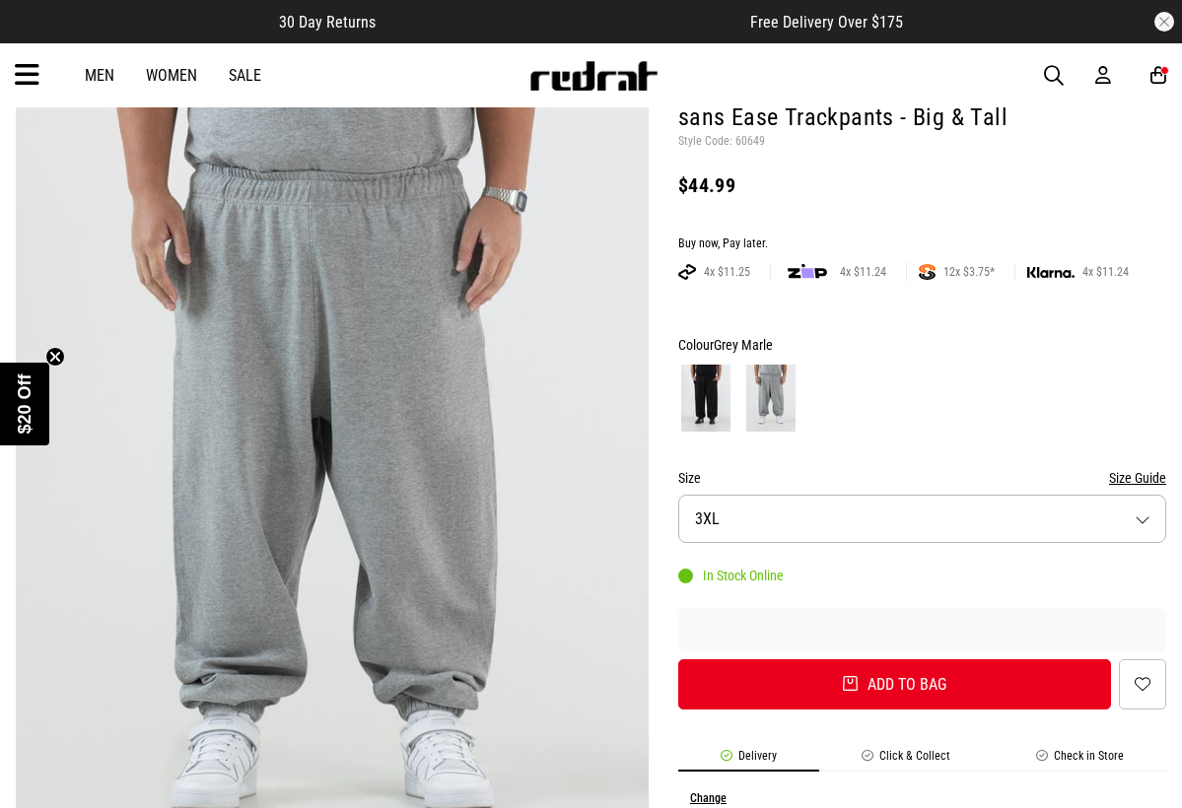
click at [697, 377] on img at bounding box center [705, 398] width 49 height 67
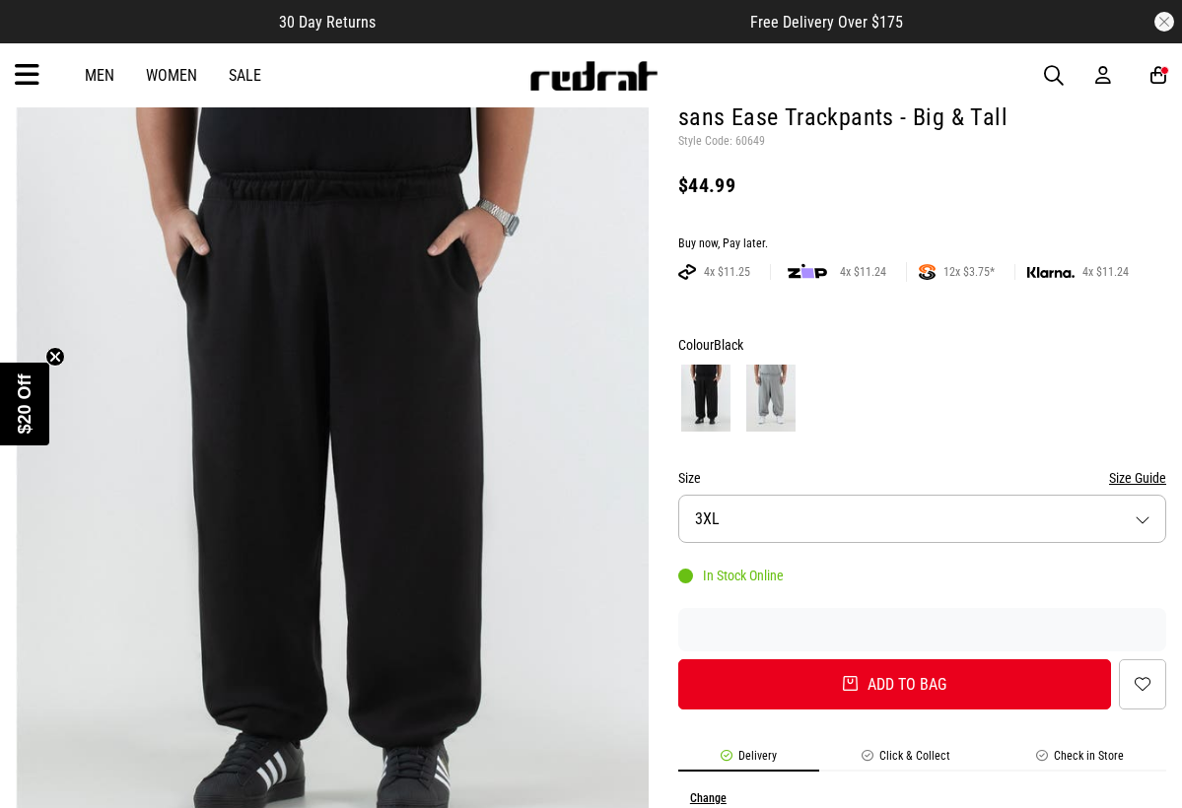
click at [738, 523] on button "Size 3XL" at bounding box center [922, 519] width 488 height 48
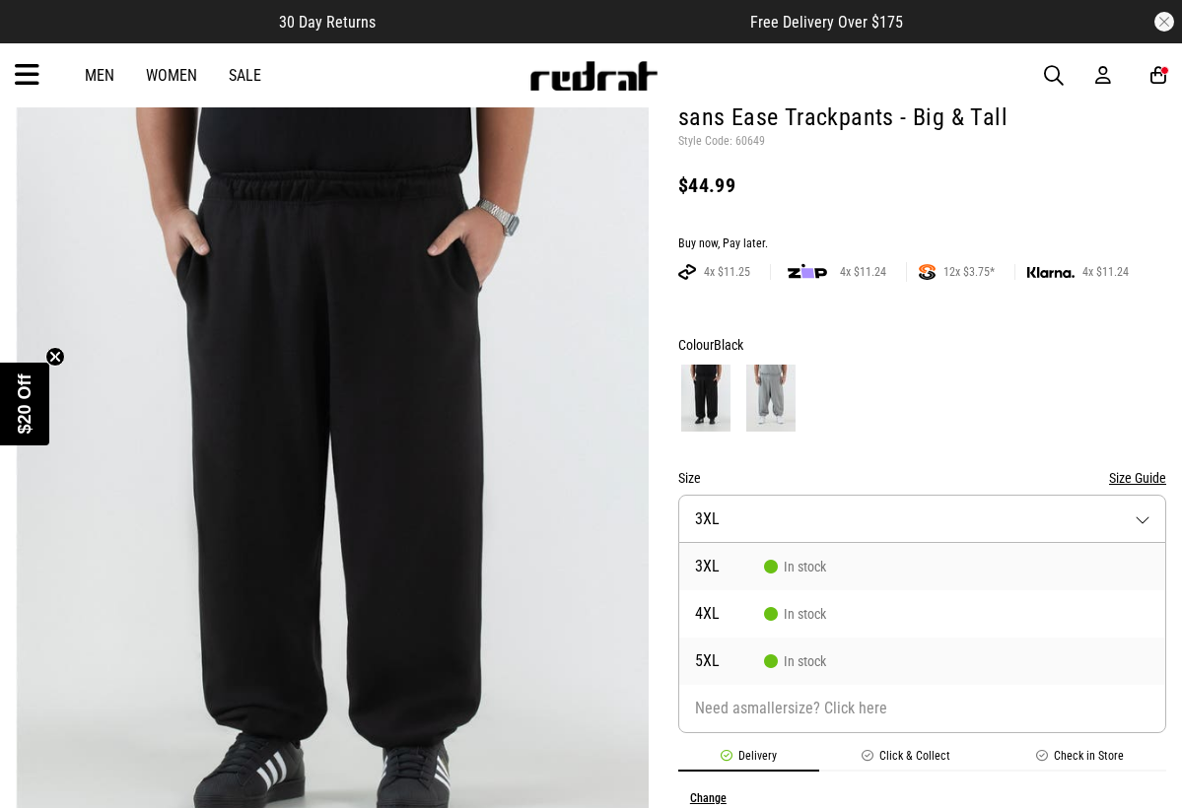
click at [728, 659] on span "5XL" at bounding box center [729, 662] width 69 height 16
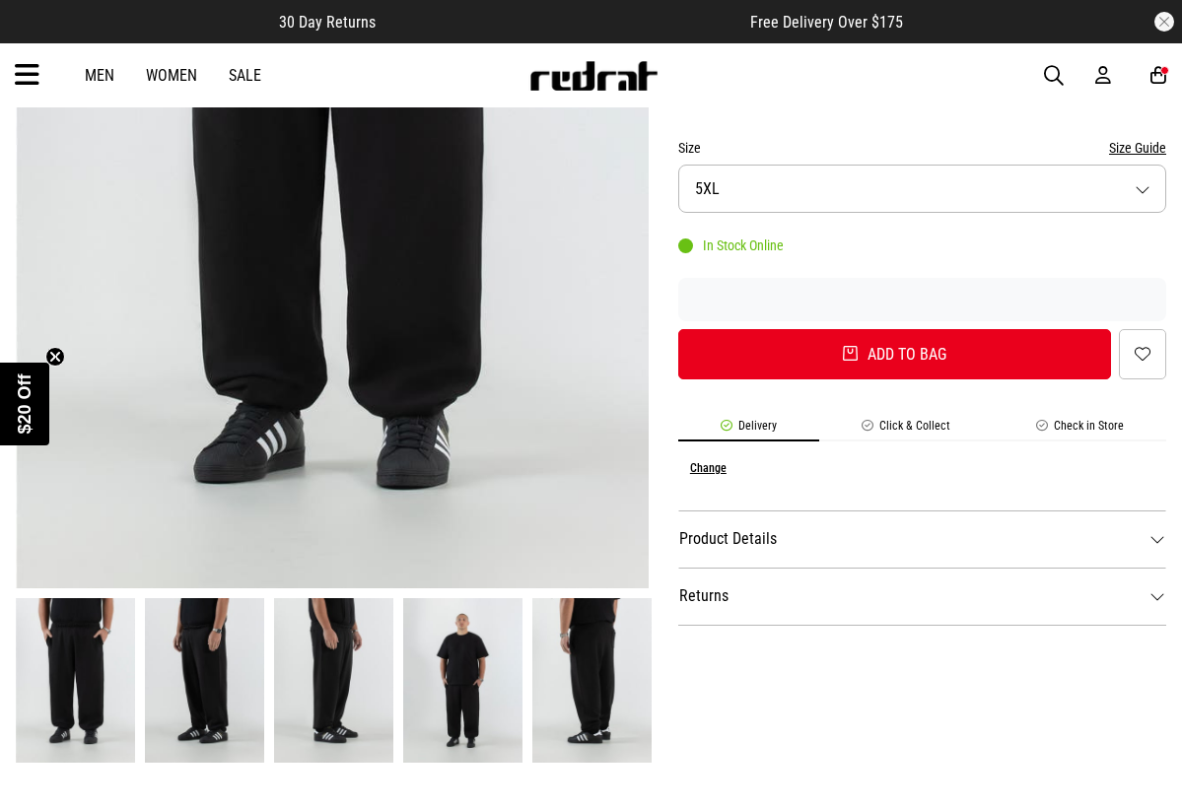
scroll to position [480, 0]
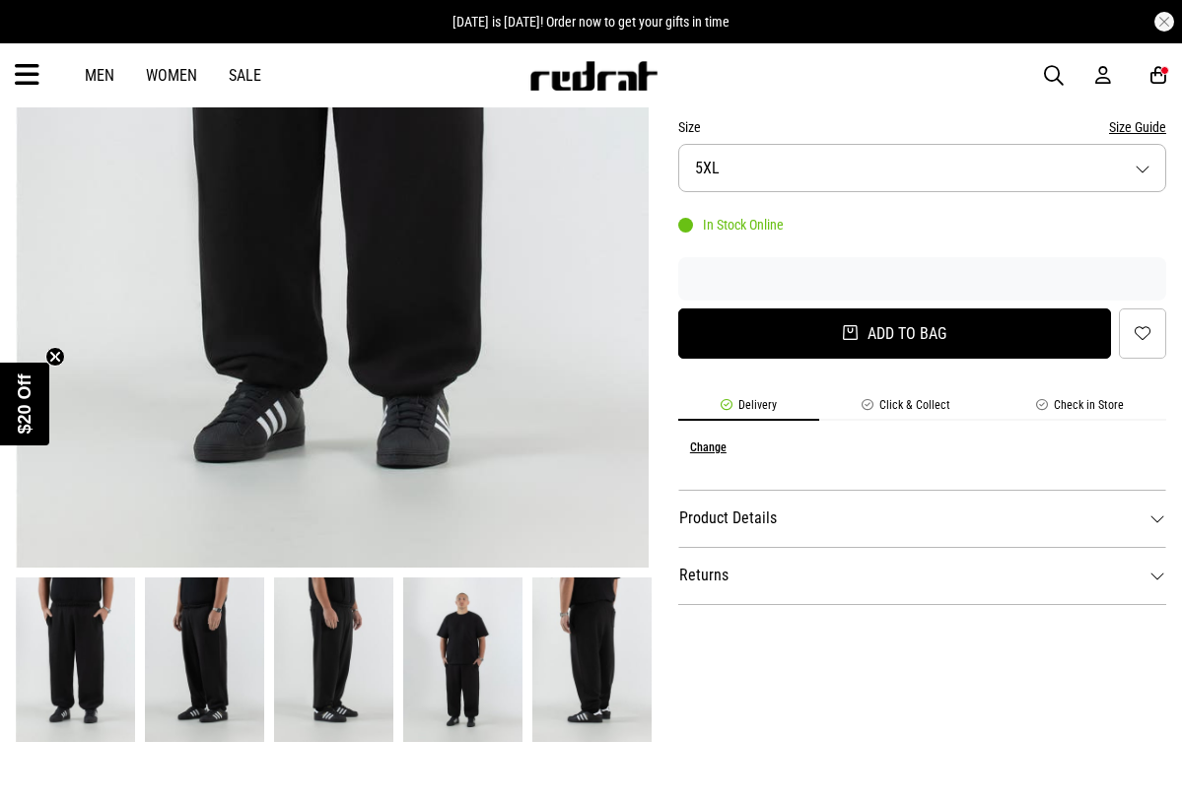
click at [775, 338] on button "Add to bag" at bounding box center [894, 334] width 433 height 50
select select "***"
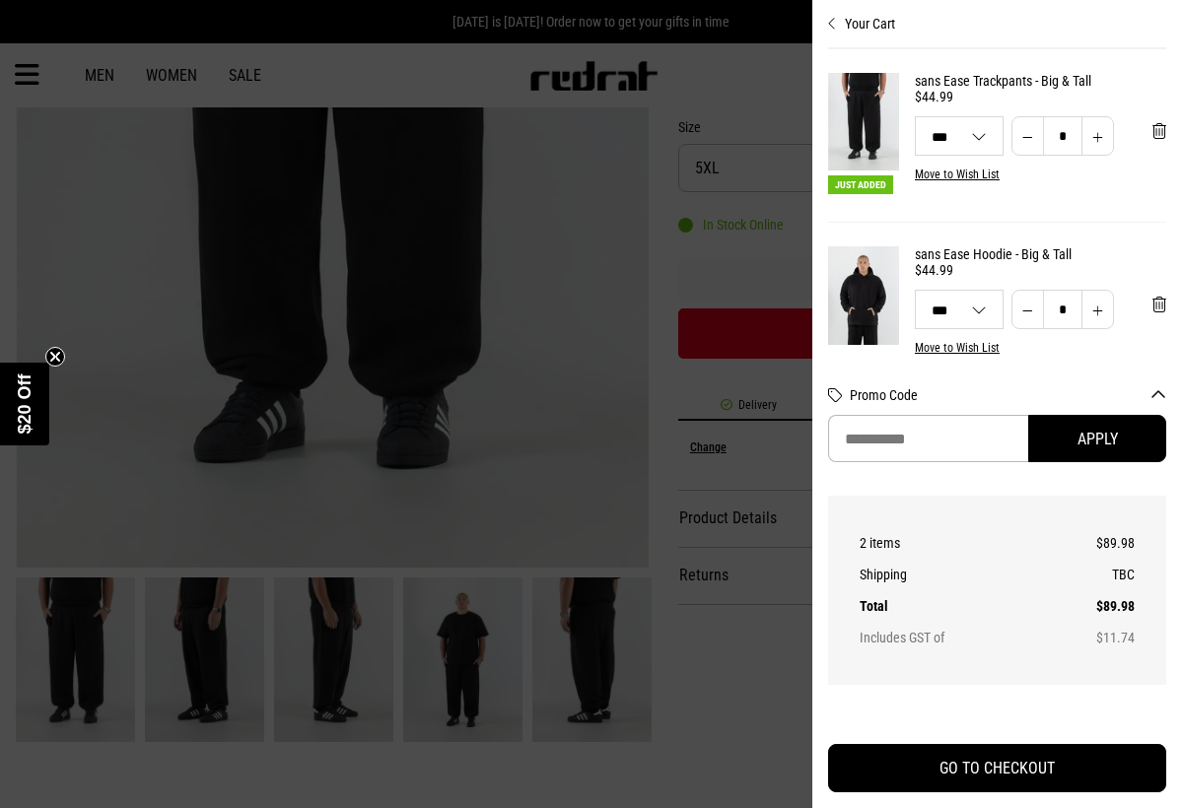
click at [775, 297] on div at bounding box center [591, 404] width 1182 height 808
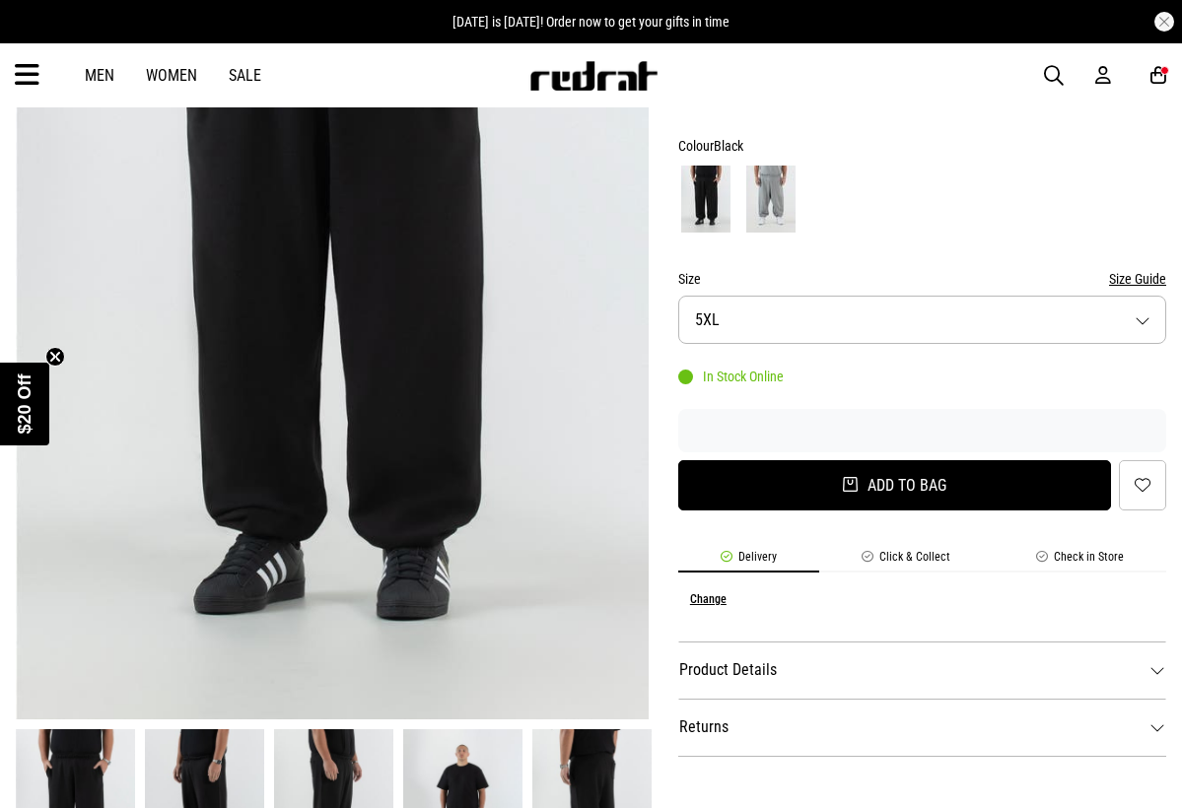
scroll to position [324, 0]
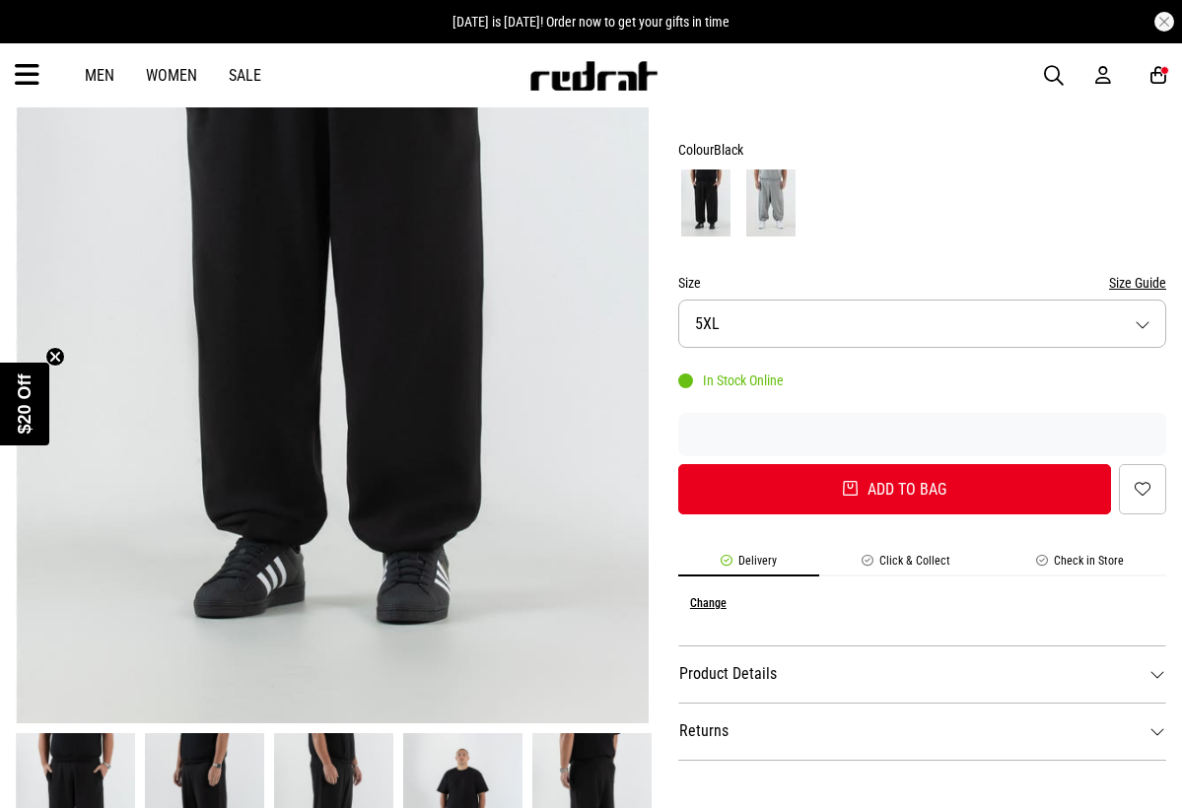
click at [778, 216] on img at bounding box center [770, 203] width 49 height 67
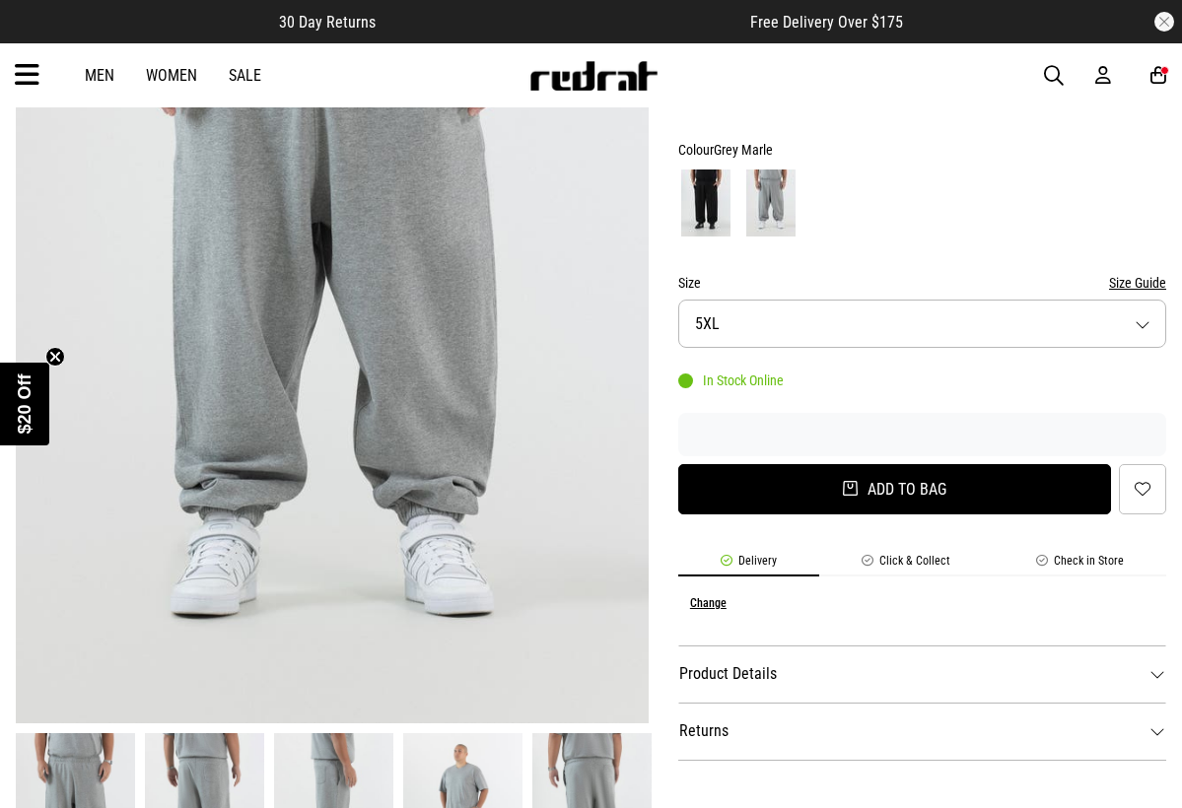
click at [782, 476] on button "Add to bag" at bounding box center [894, 489] width 433 height 50
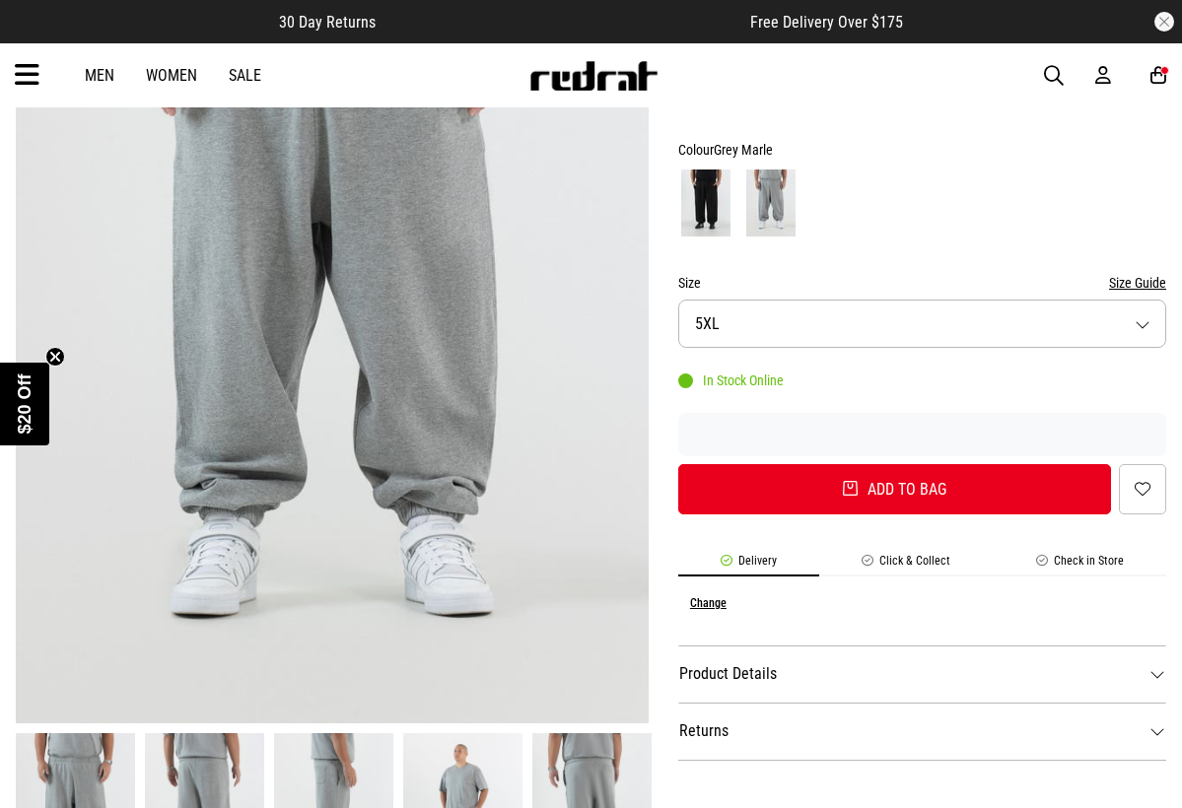
select select "***"
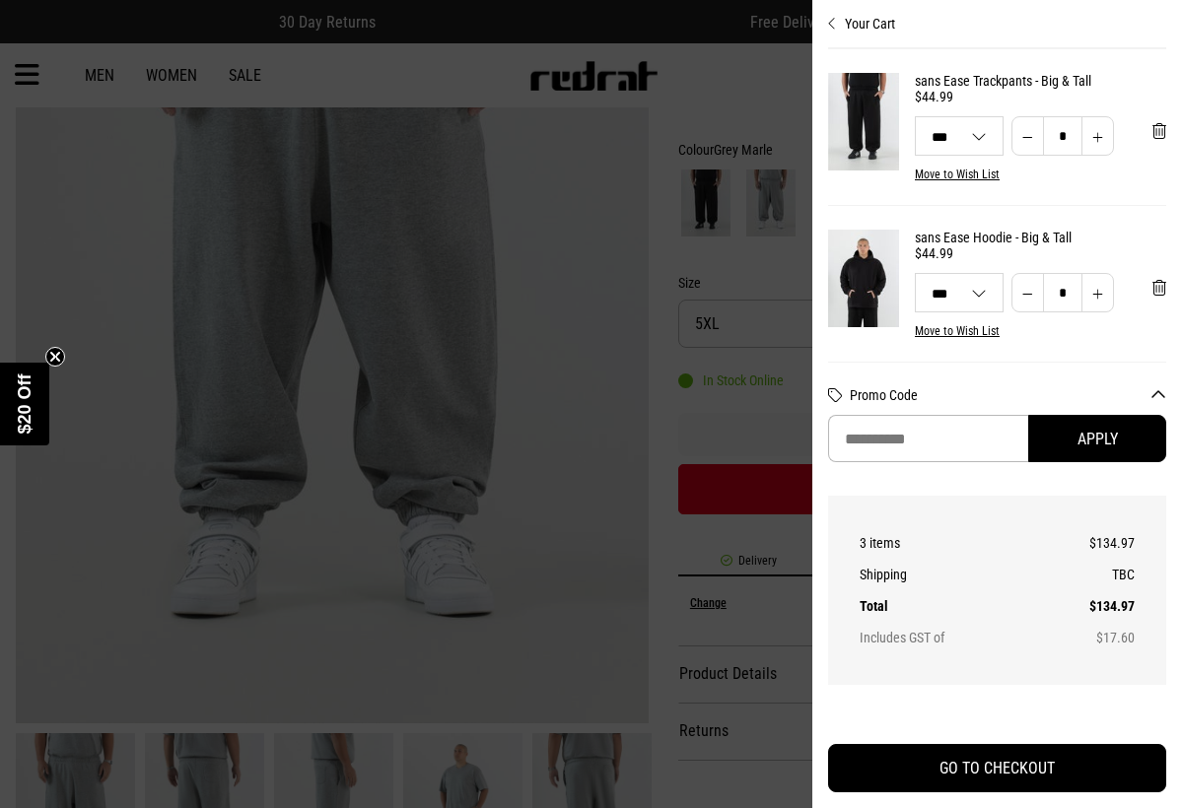
click at [830, 37] on div "Your Cart sans Ease Trackpants - Big & Tall $44.99 5XL 3XL 4XL 5XL *** *** *** …" at bounding box center [997, 404] width 338 height 808
click at [834, 23] on icon "Close cart preview" at bounding box center [832, 24] width 9 height 16
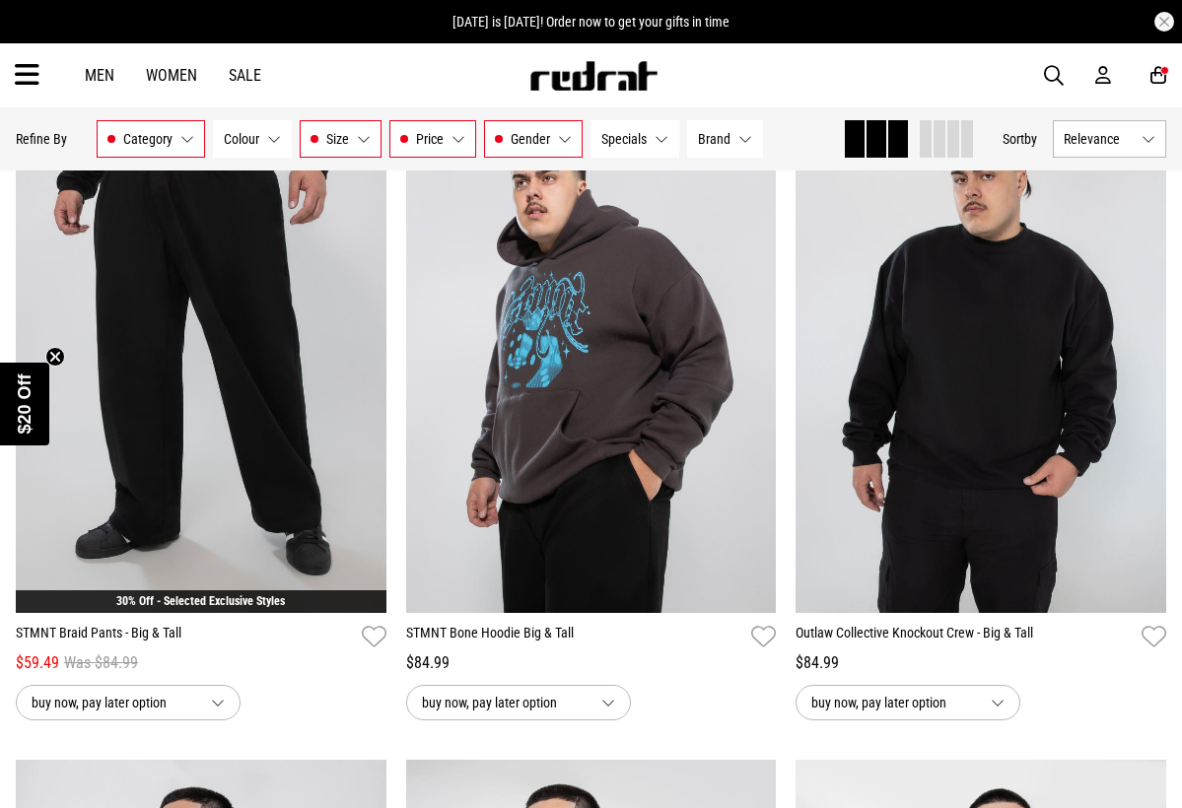
scroll to position [2934, 0]
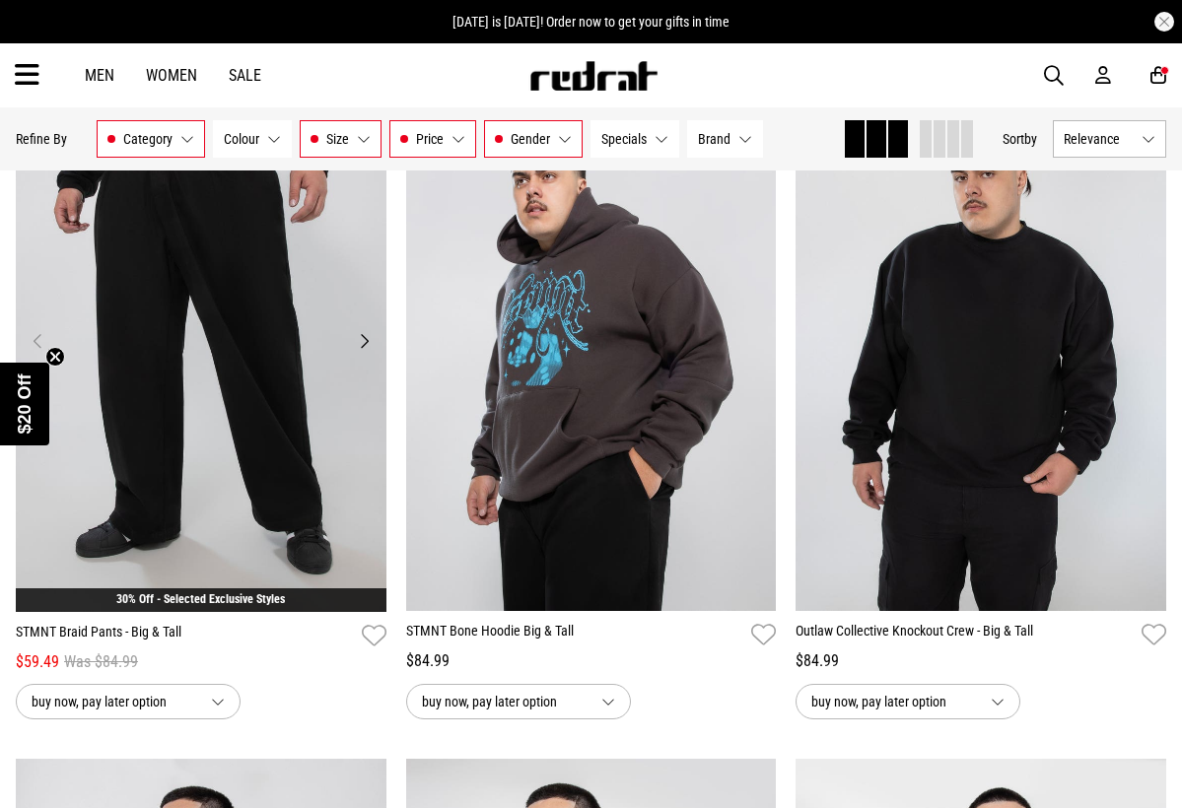
click at [244, 494] on img at bounding box center [201, 353] width 371 height 519
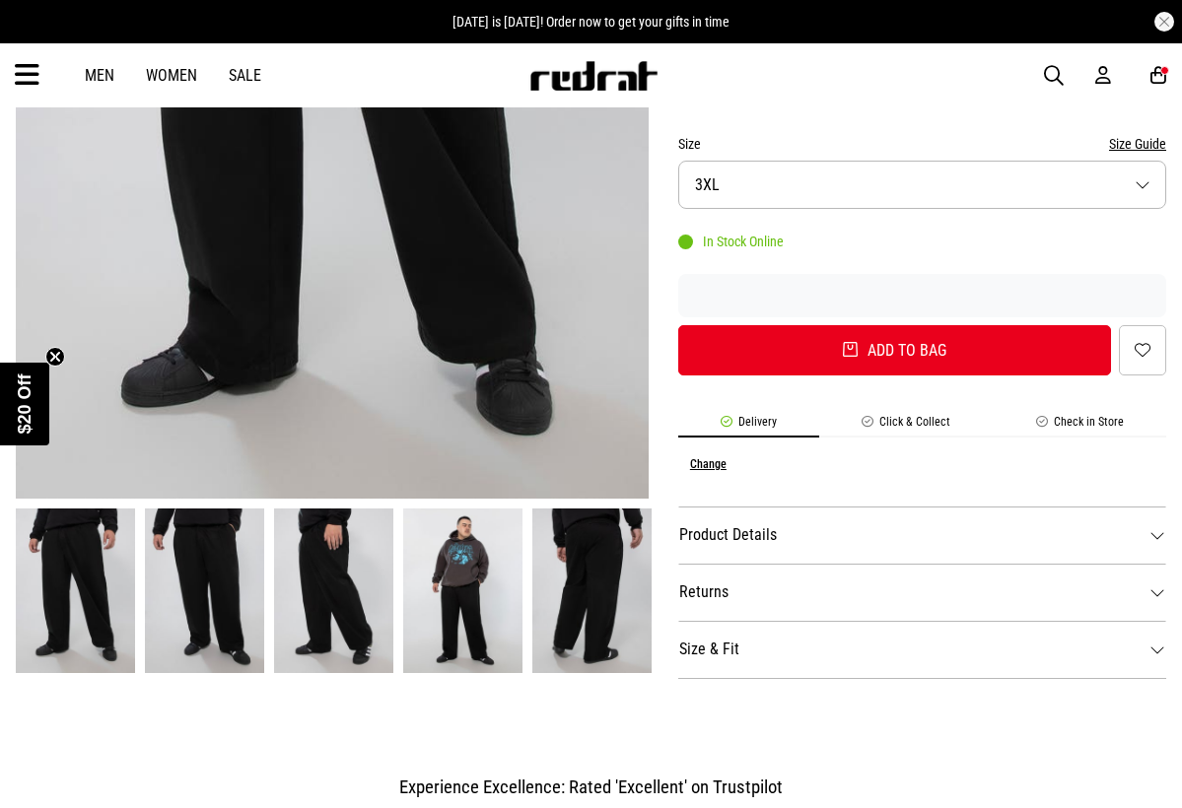
scroll to position [552, 0]
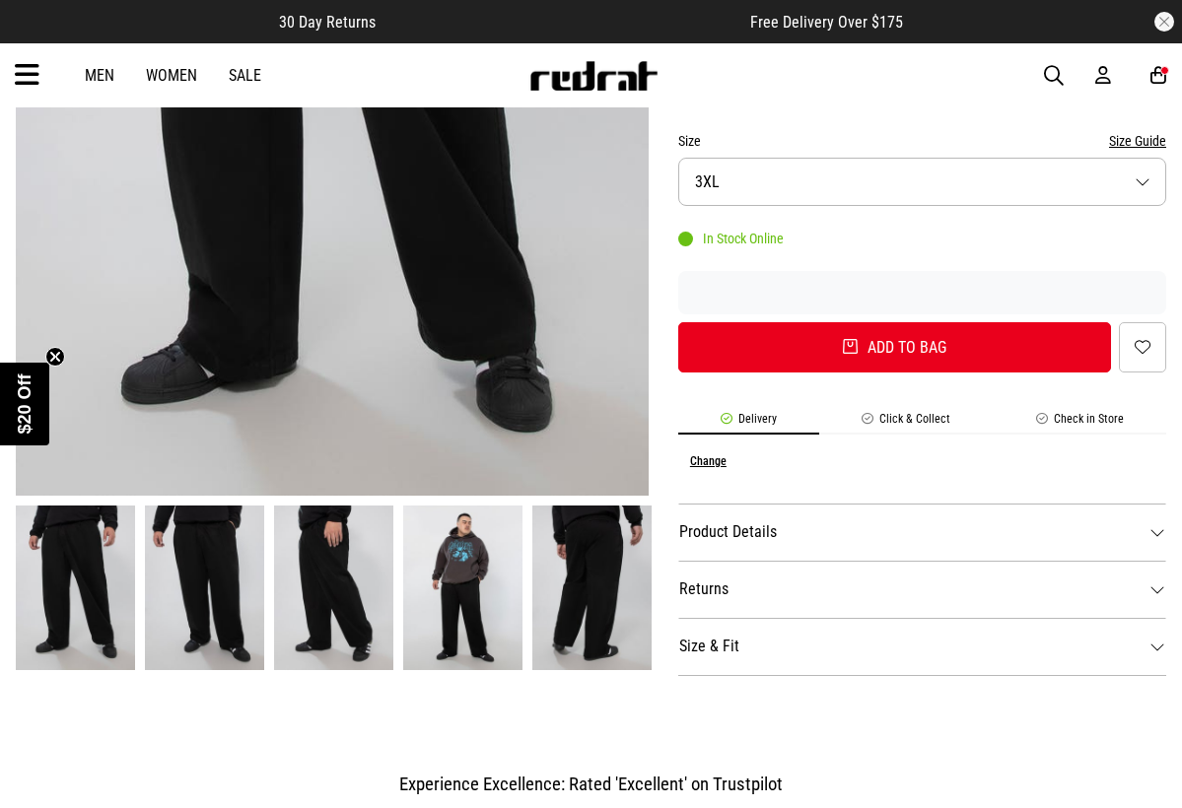
click at [217, 535] on img at bounding box center [204, 588] width 119 height 165
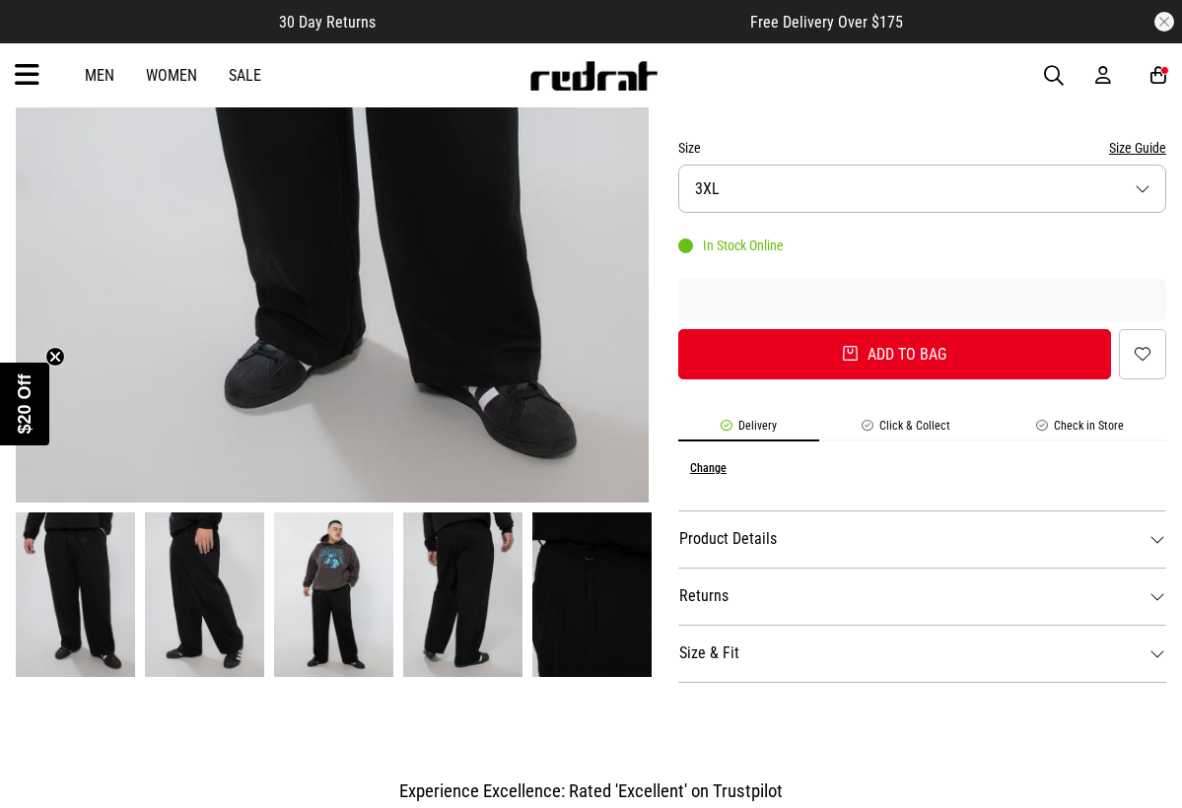
scroll to position [571, 0]
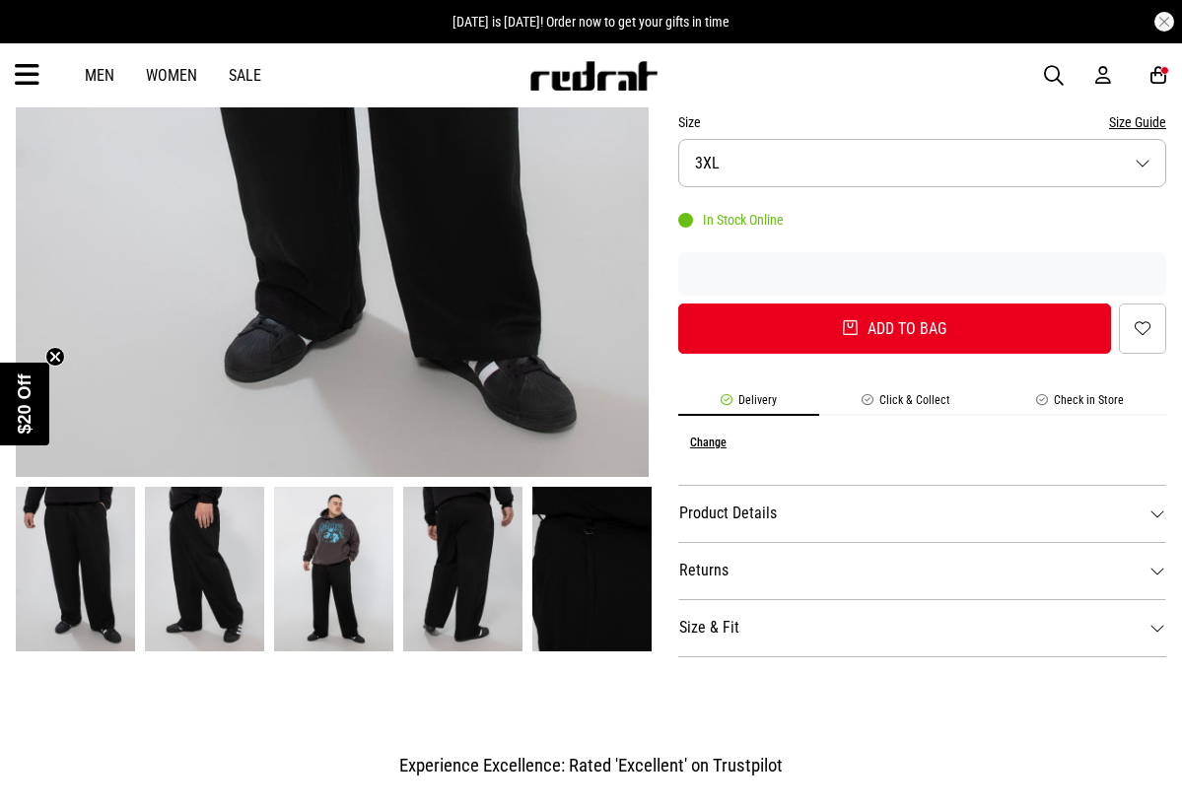
click at [355, 566] on img at bounding box center [333, 569] width 119 height 165
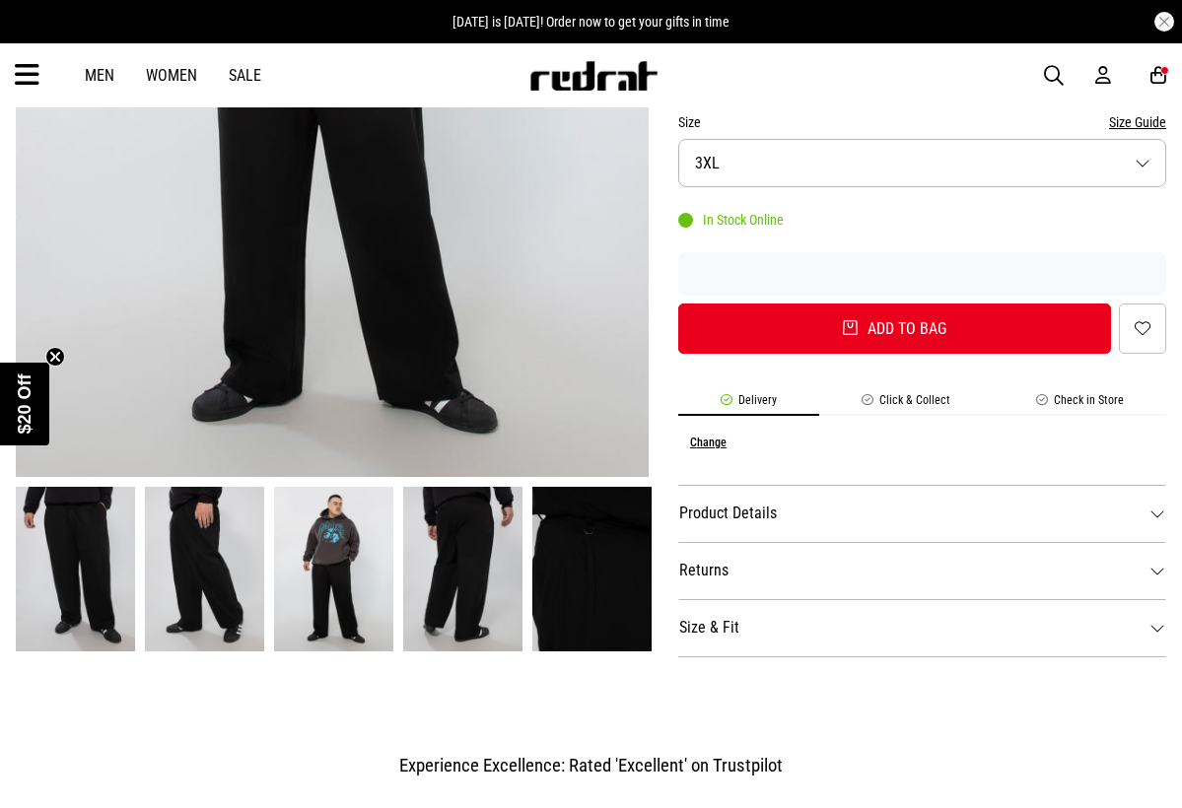
click at [459, 562] on img at bounding box center [462, 569] width 119 height 165
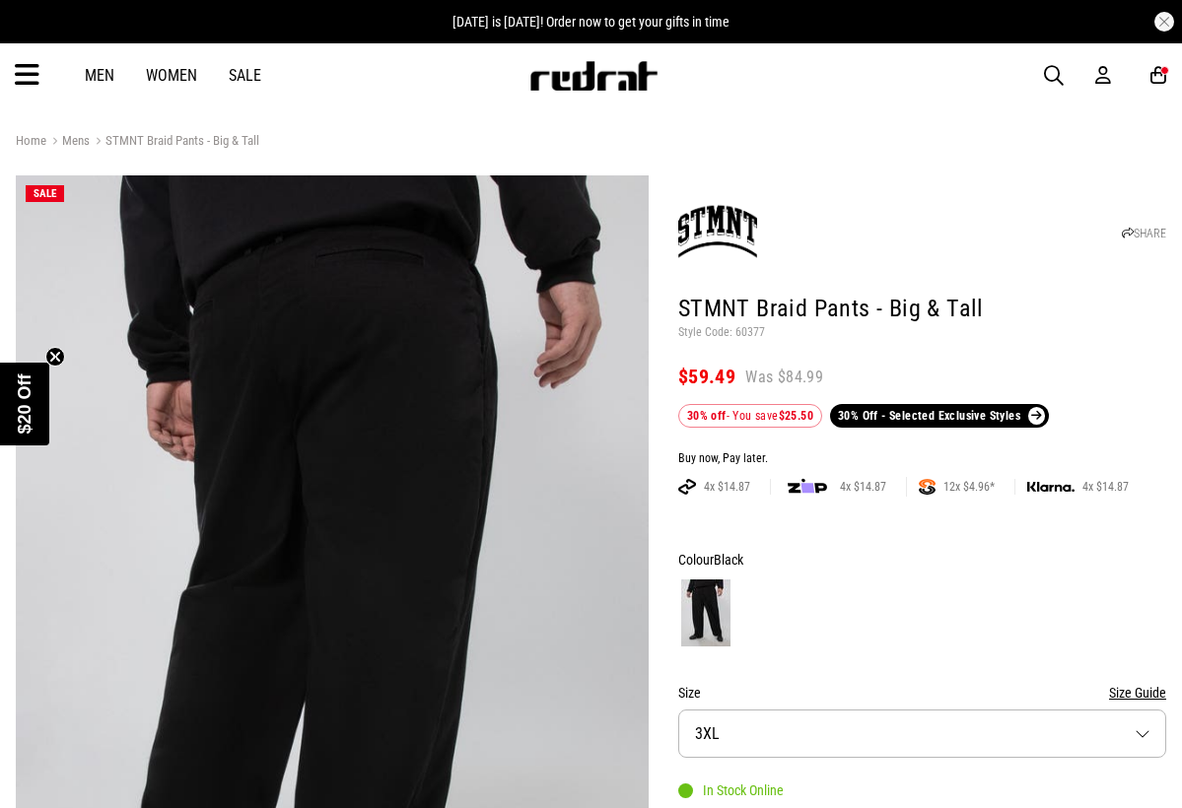
scroll to position [0, 0]
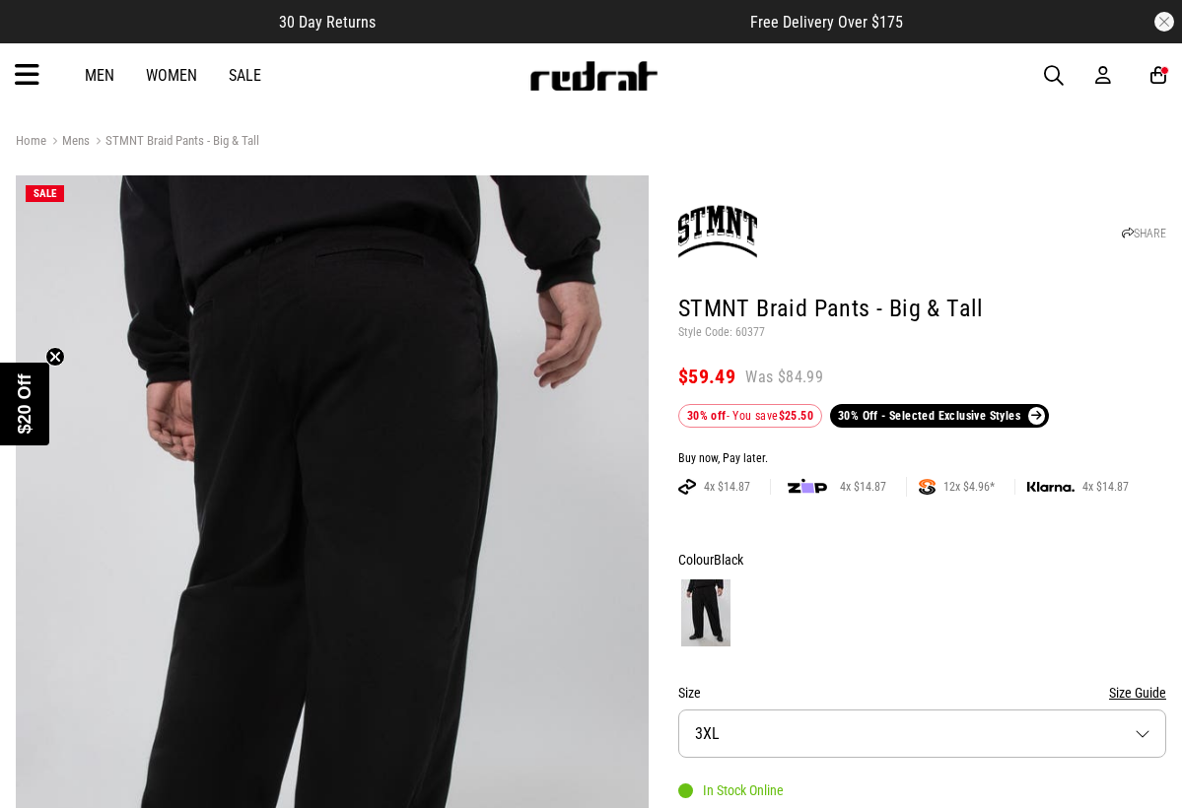
click at [785, 734] on button "Size 3XL" at bounding box center [922, 734] width 488 height 48
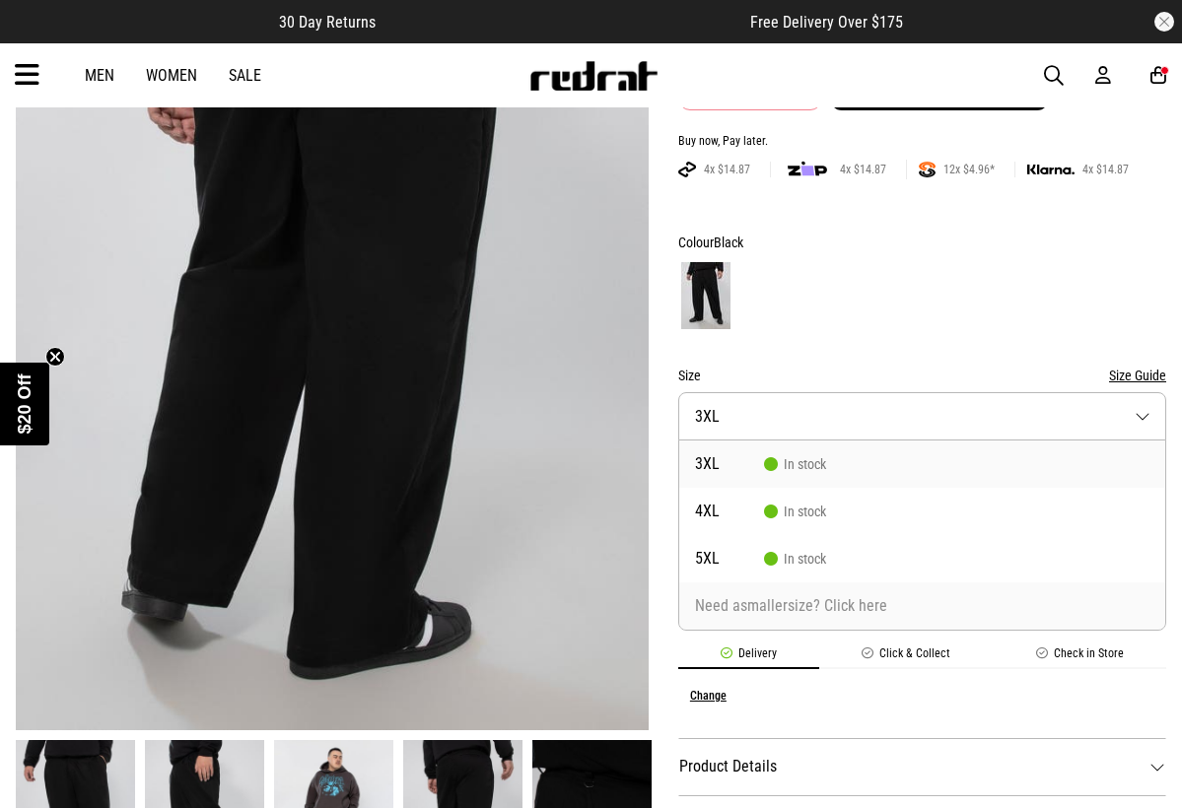
scroll to position [338, 0]
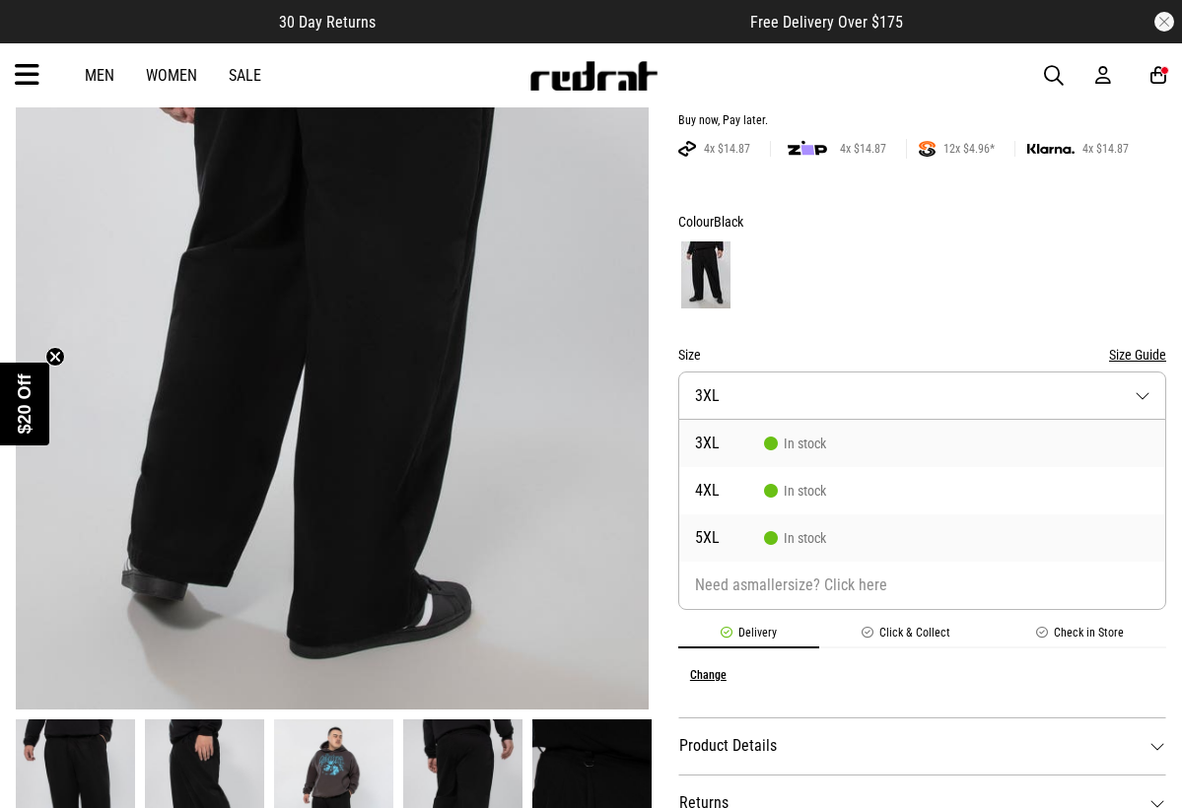
click at [784, 550] on li "5XL In stock" at bounding box center [922, 538] width 486 height 47
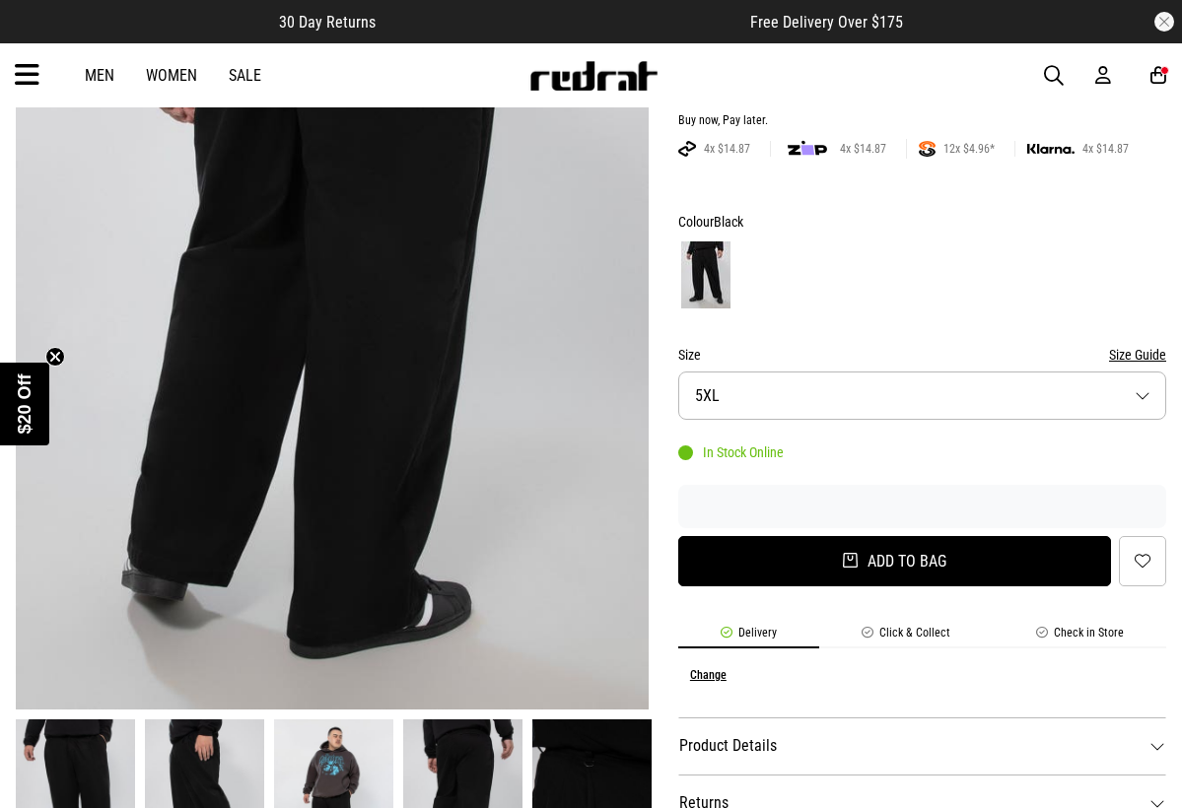
click at [782, 571] on button "Add to bag" at bounding box center [894, 561] width 433 height 50
select select "***"
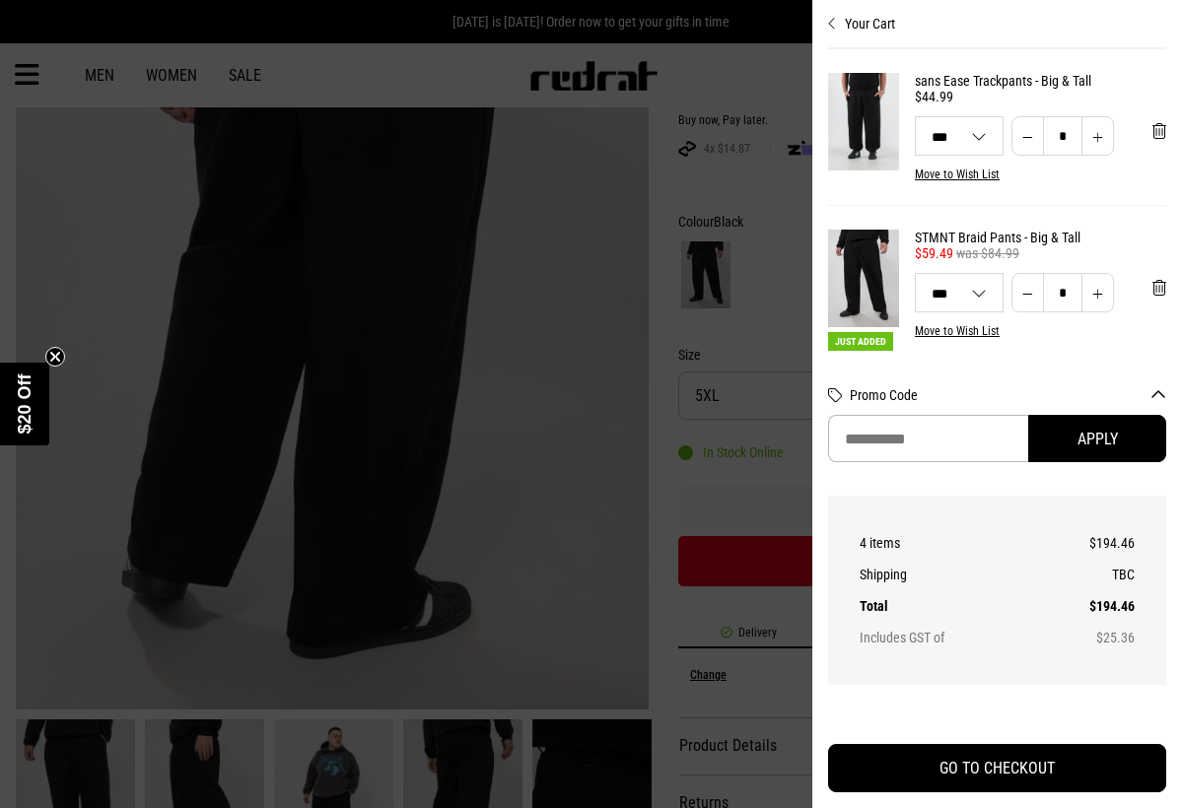
click at [835, 33] on div "Your Cart sans Ease Trackpants - Big & Tall $44.99 5XL 3XL 4XL 5XL *** *** *** …" at bounding box center [997, 404] width 338 height 808
click at [829, 27] on icon "Close cart preview" at bounding box center [832, 24] width 9 height 16
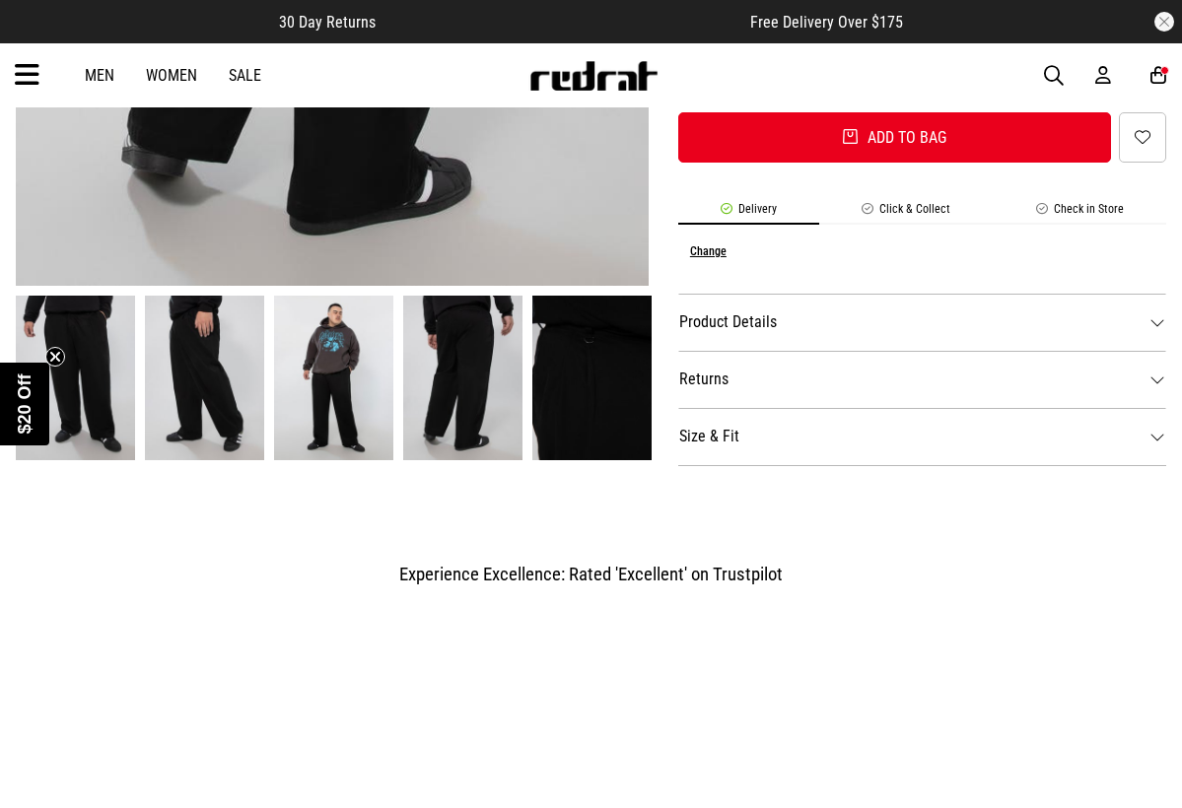
scroll to position [762, 0]
click at [538, 386] on img at bounding box center [591, 378] width 119 height 165
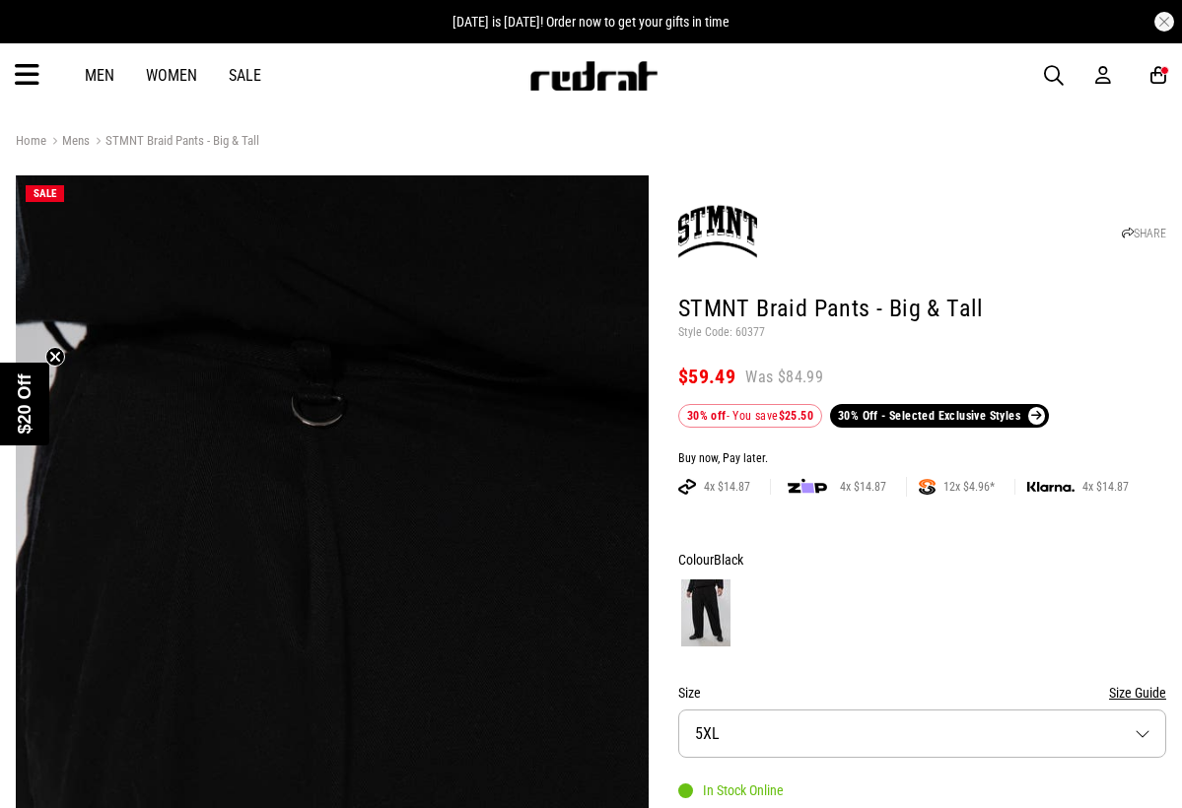
scroll to position [0, 0]
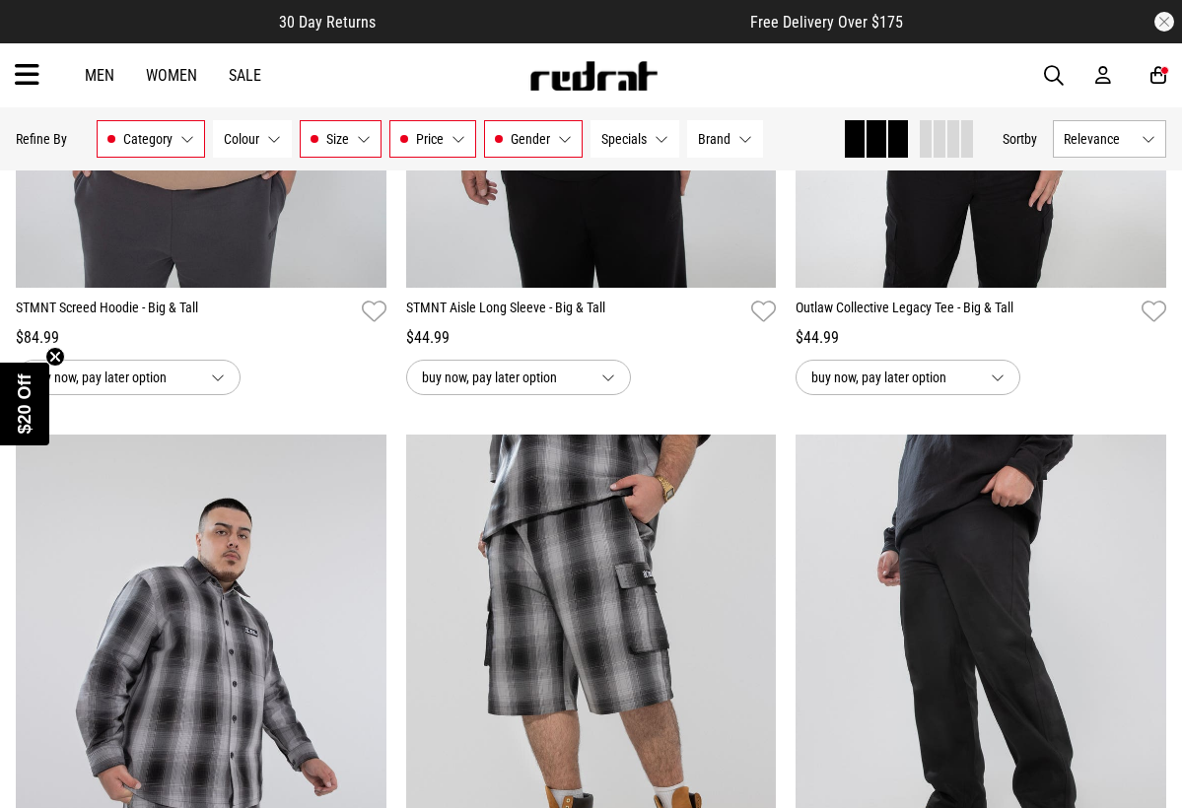
scroll to position [3921, 0]
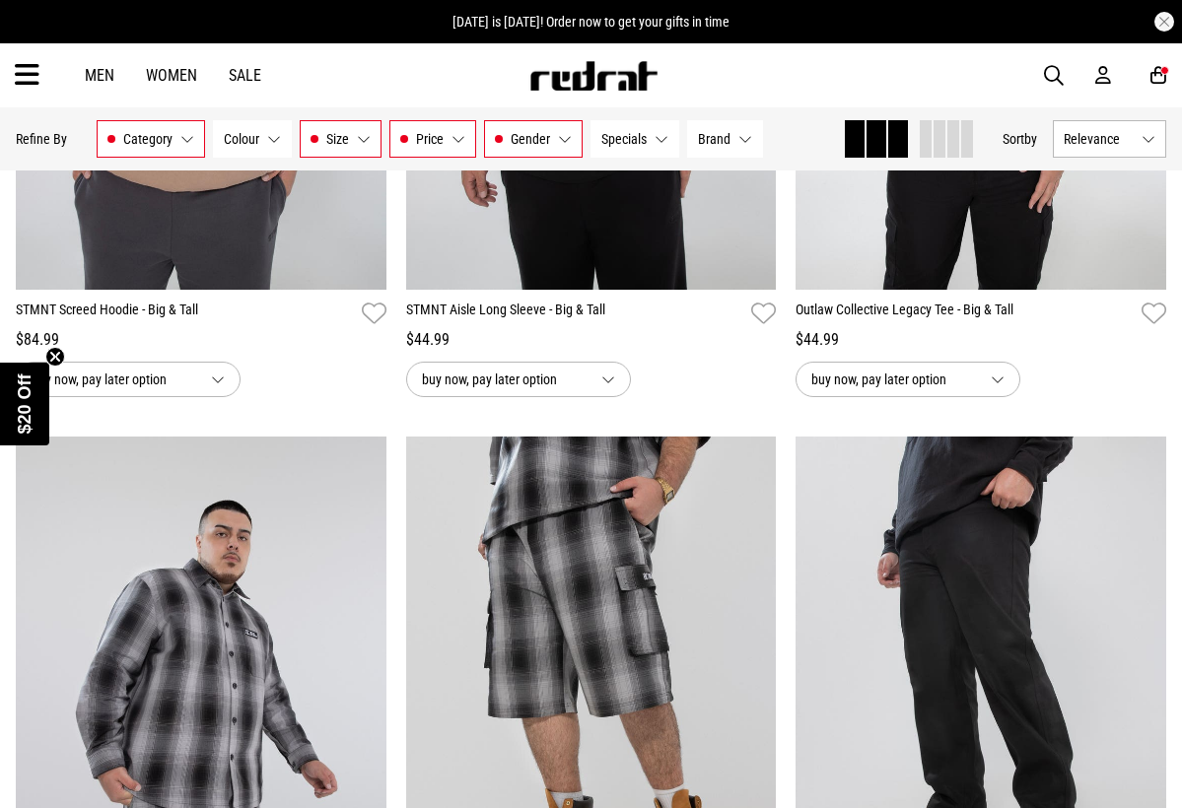
click at [424, 134] on span "Price" at bounding box center [430, 139] width 28 height 16
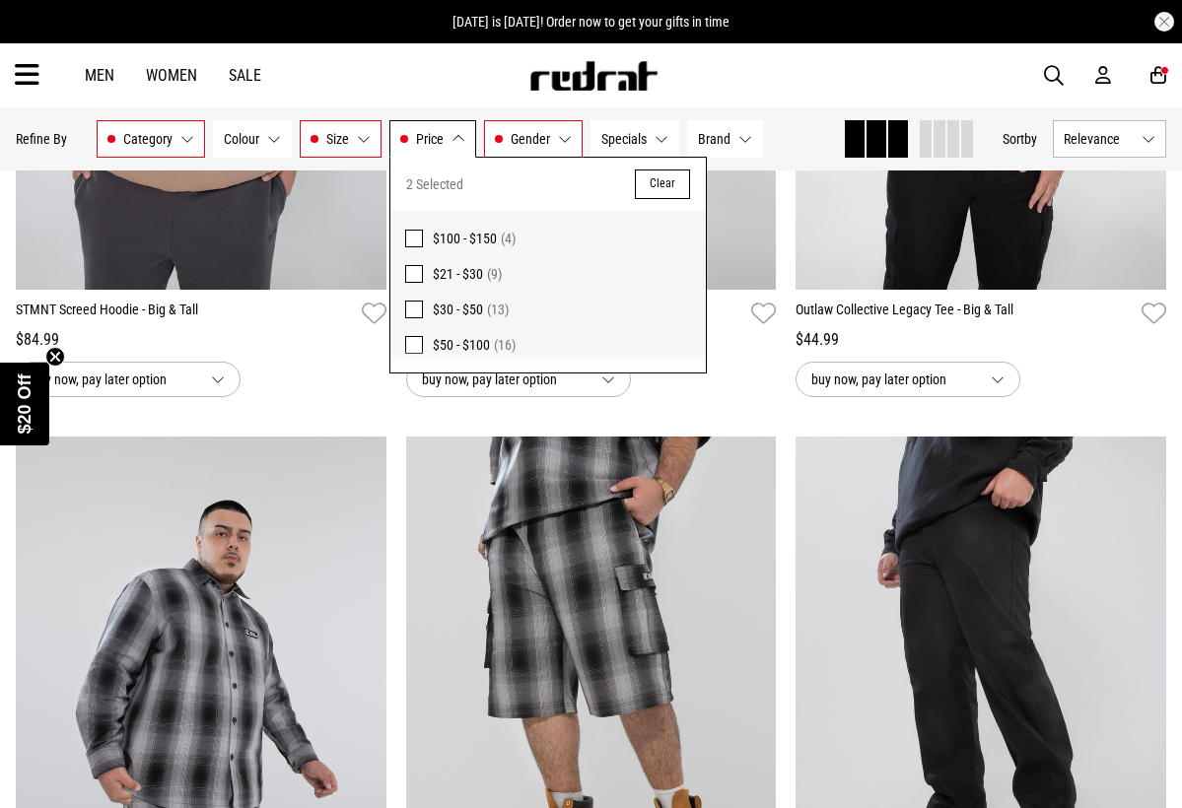
click at [413, 344] on span at bounding box center [414, 345] width 18 height 18
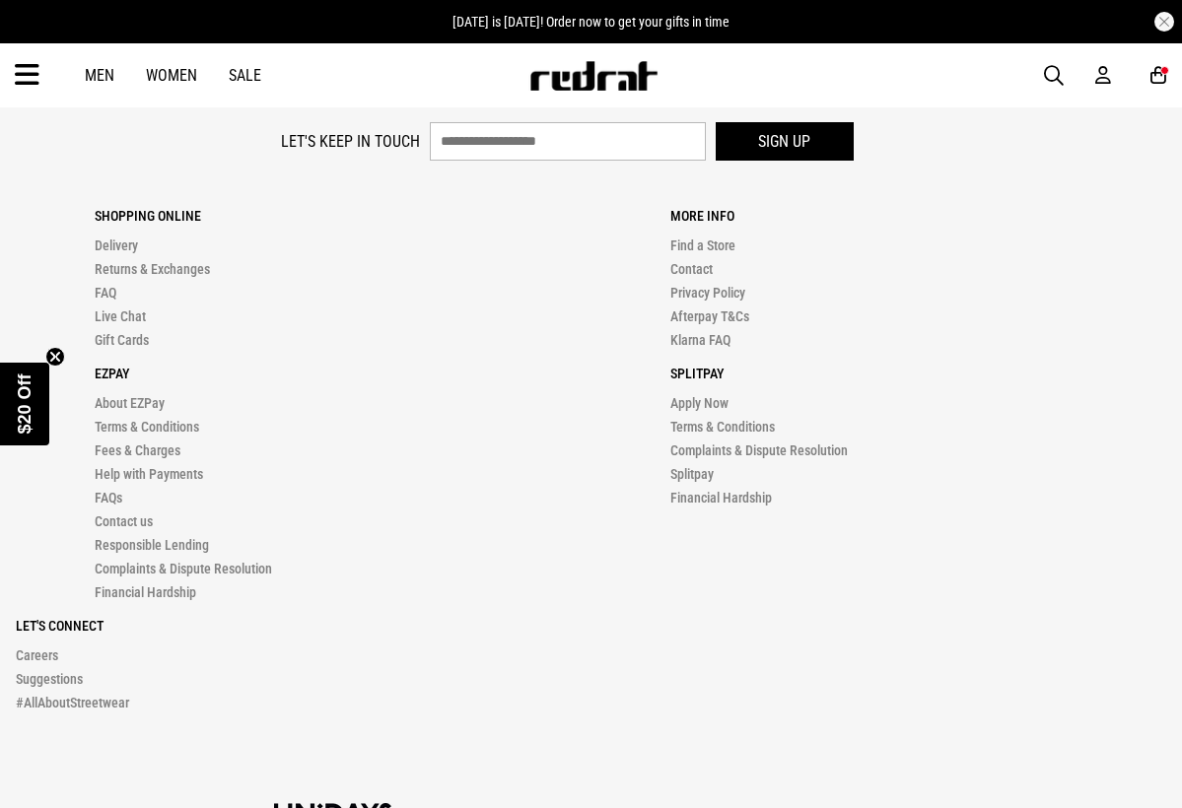
click at [366, 380] on p "Ezpay" at bounding box center [343, 374] width 497 height 16
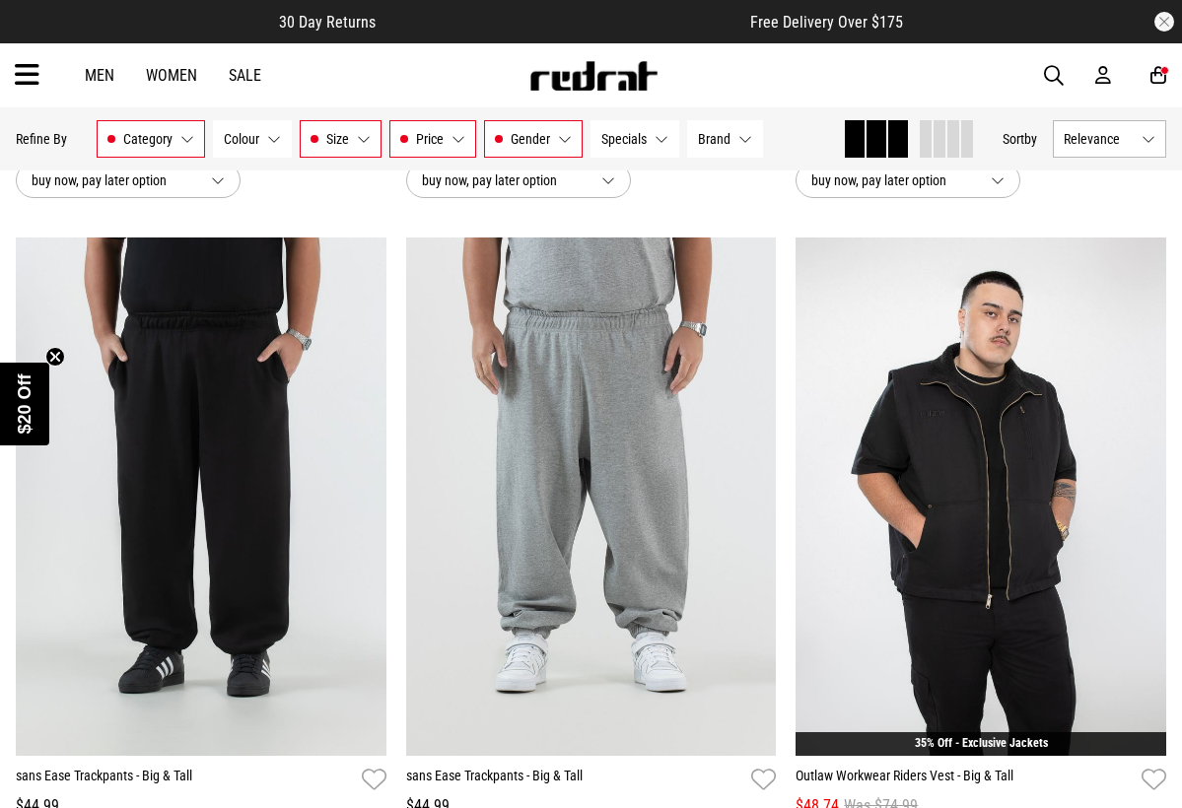
scroll to position [763, 0]
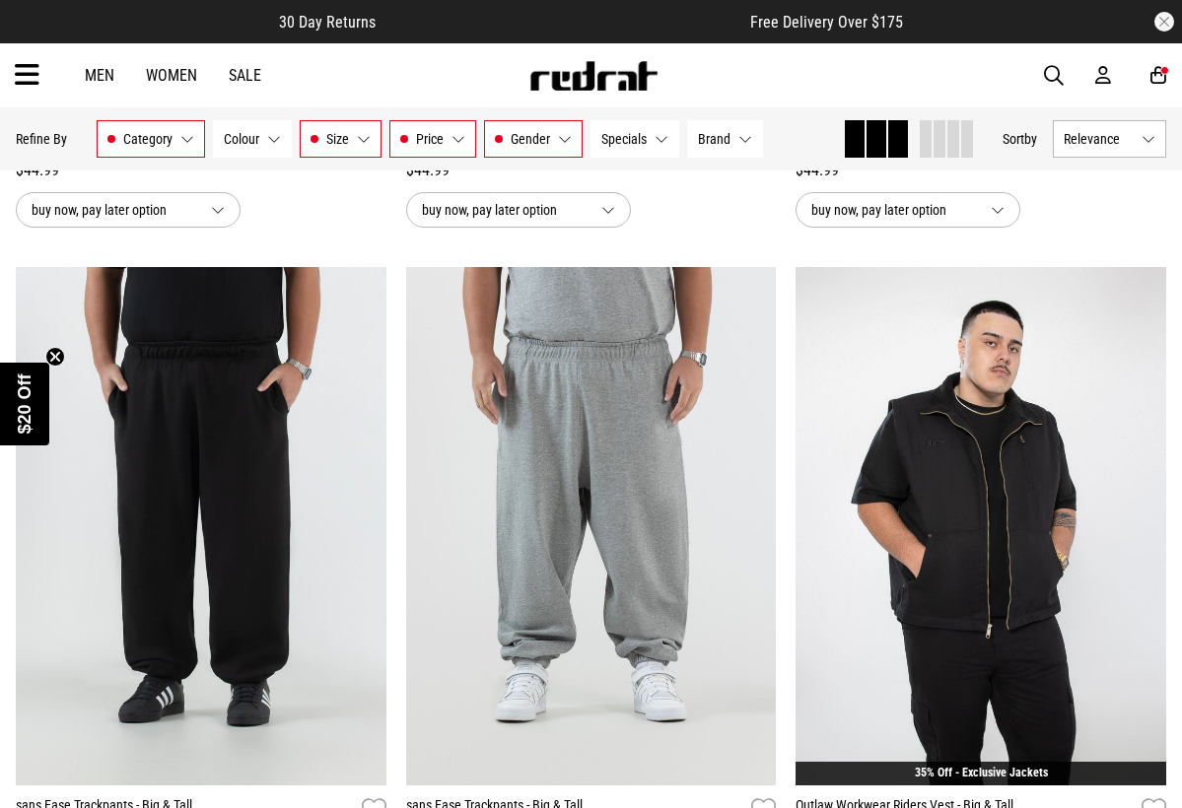
click at [505, 399] on div "3XL 4XL 5XL" at bounding box center [591, 526] width 371 height 519
click at [453, 147] on button "Price $30 - $50" at bounding box center [432, 138] width 87 height 37
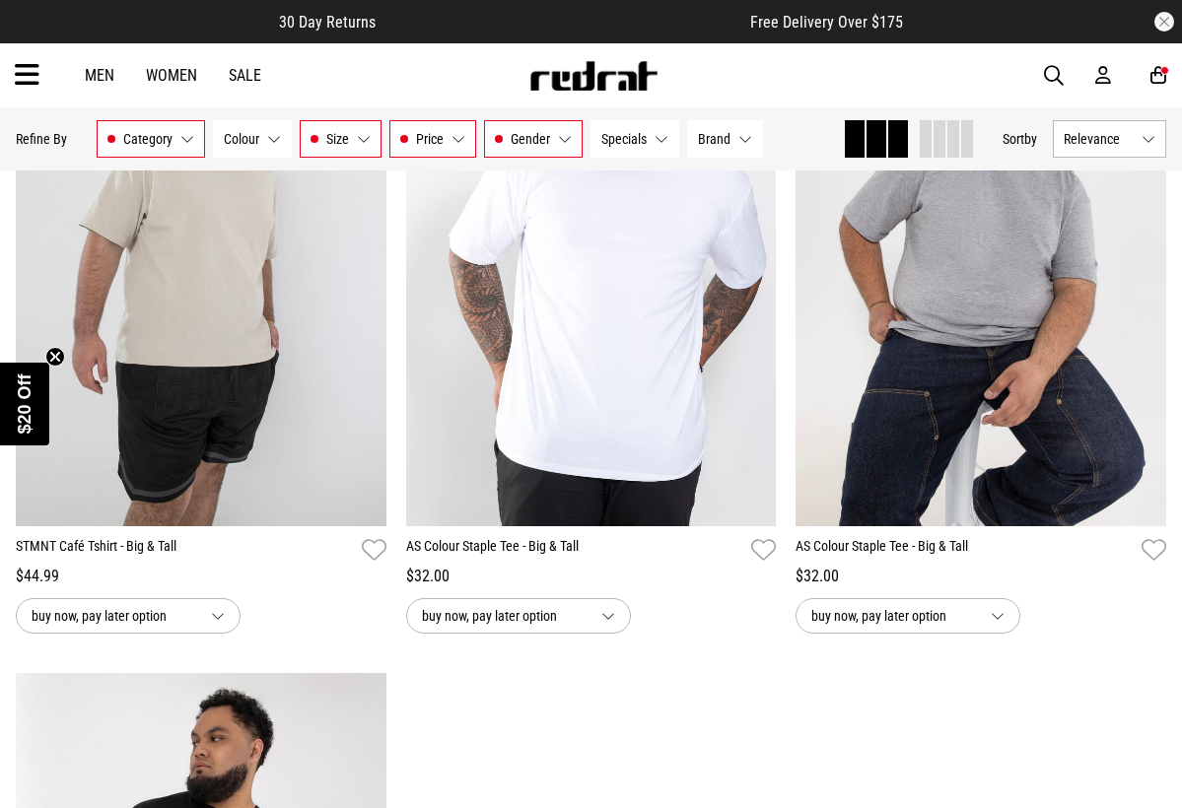
scroll to position [2370, 0]
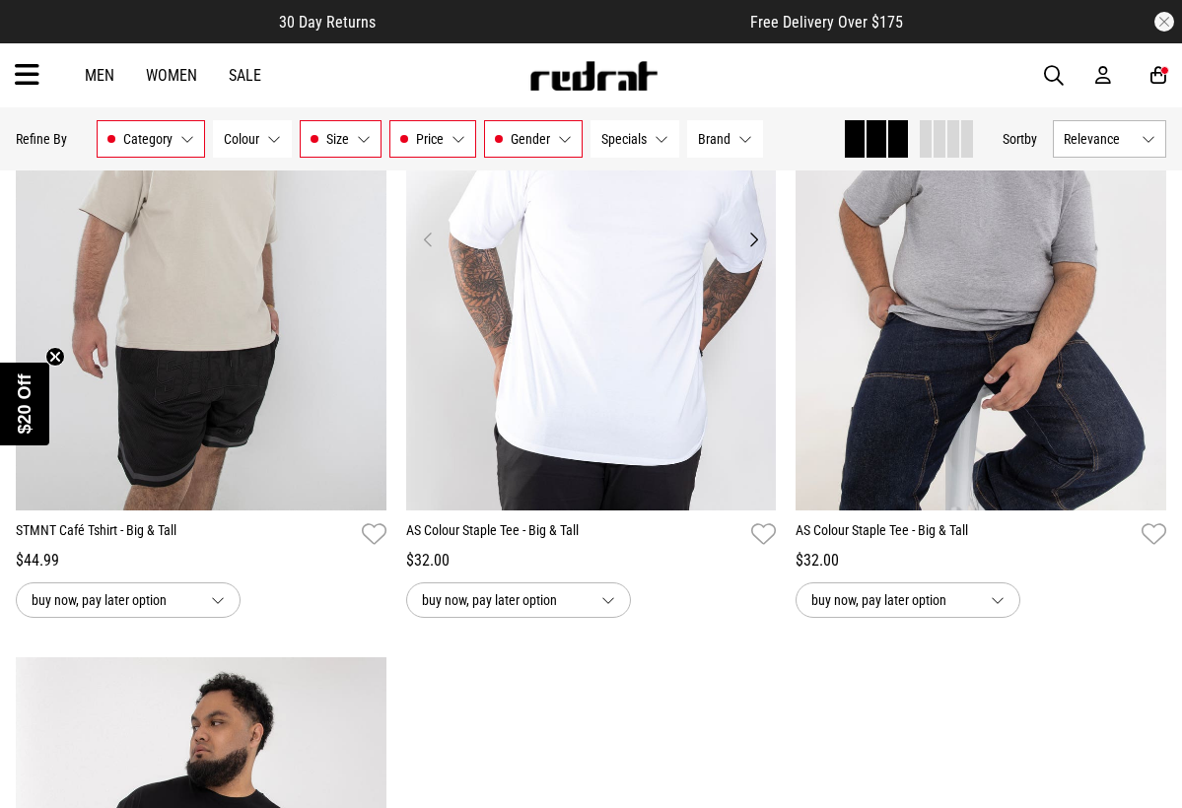
click at [570, 473] on img at bounding box center [591, 251] width 371 height 519
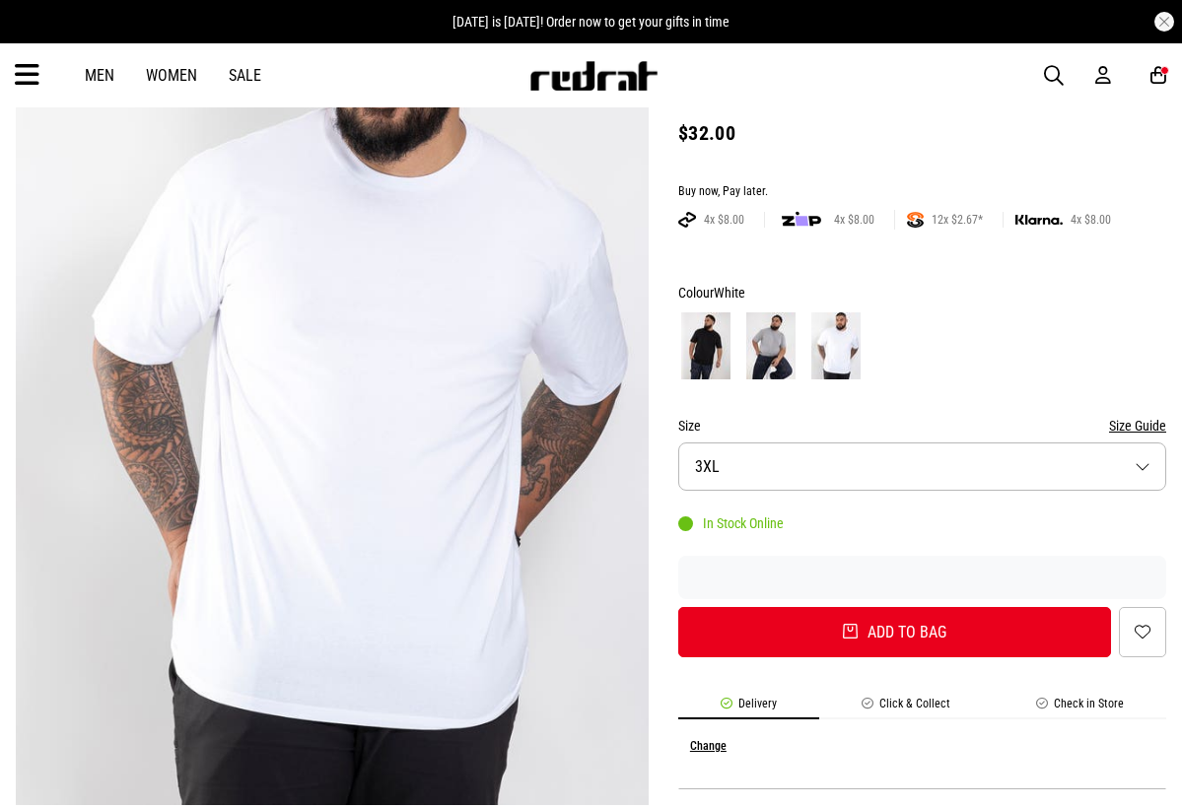
drag, startPoint x: 753, startPoint y: 473, endPoint x: 753, endPoint y: 485, distance: 11.8
click at [753, 473] on button "Size 3XL" at bounding box center [922, 467] width 488 height 48
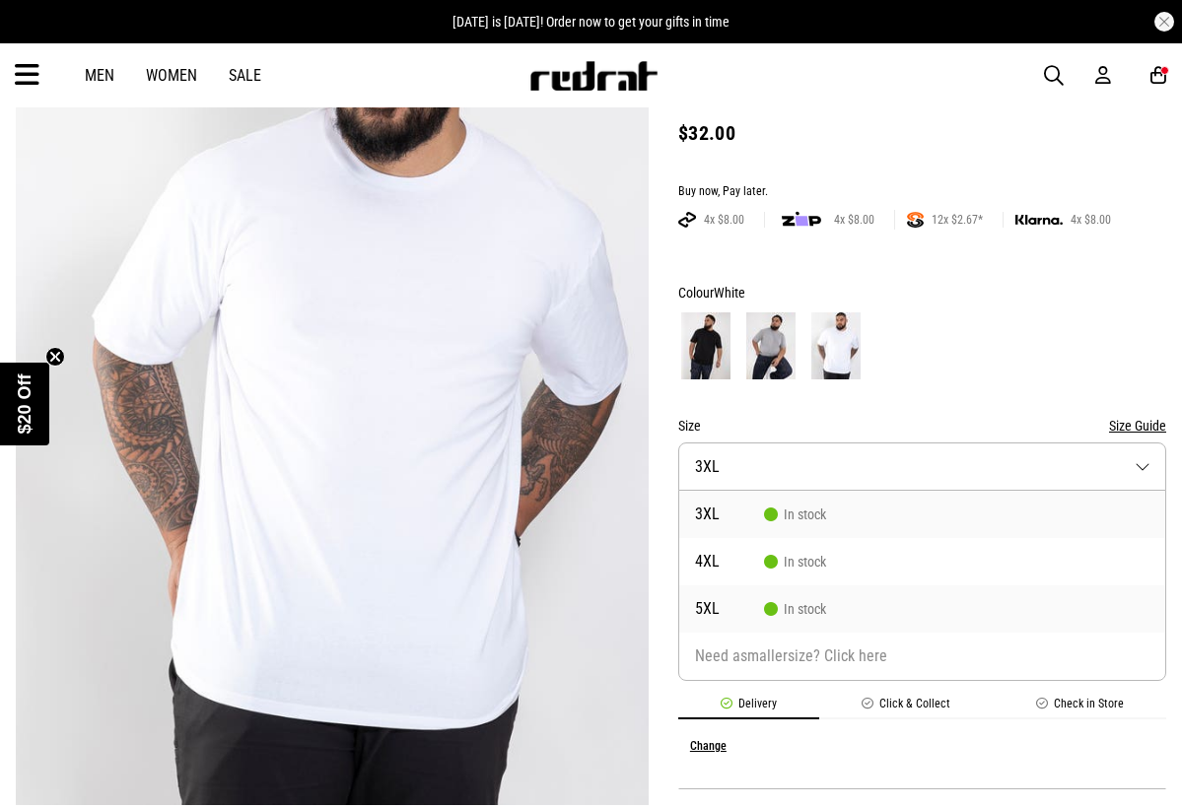
click at [743, 602] on span "5XL" at bounding box center [729, 609] width 69 height 16
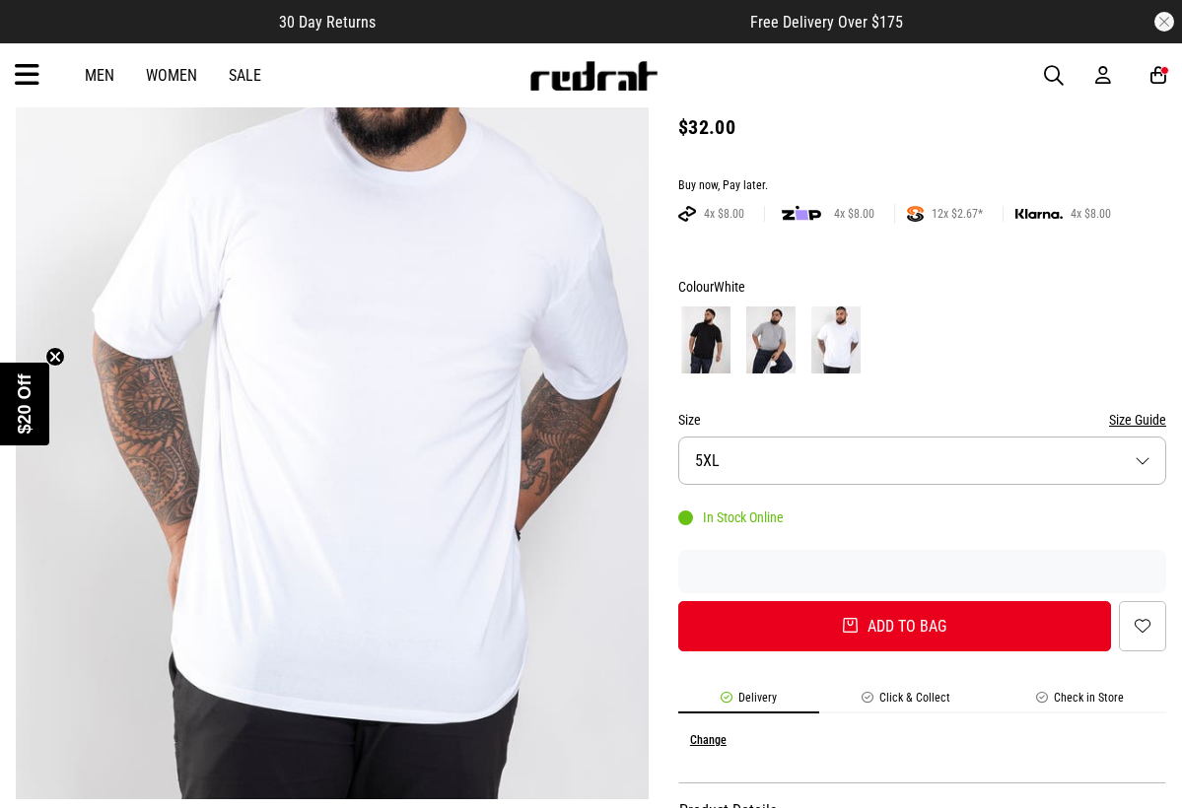
scroll to position [244, 0]
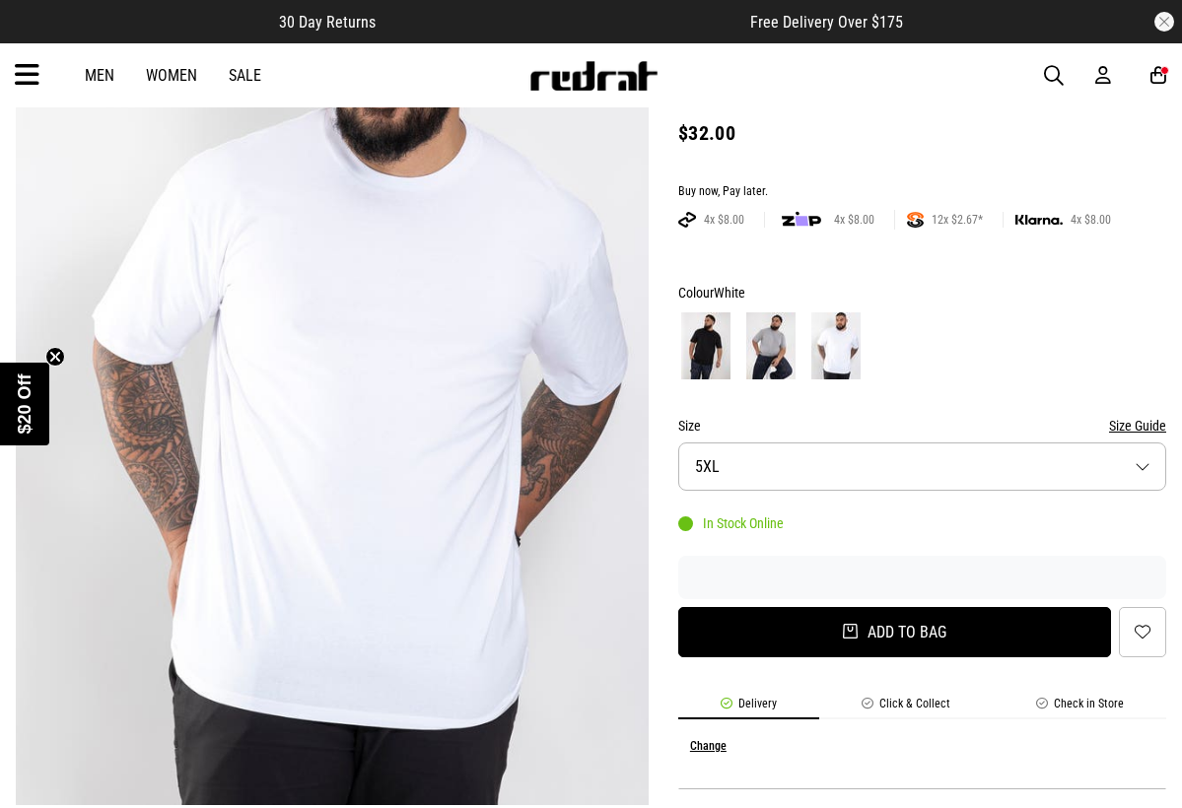
click at [889, 625] on button "Add to bag" at bounding box center [894, 632] width 433 height 50
select select "***"
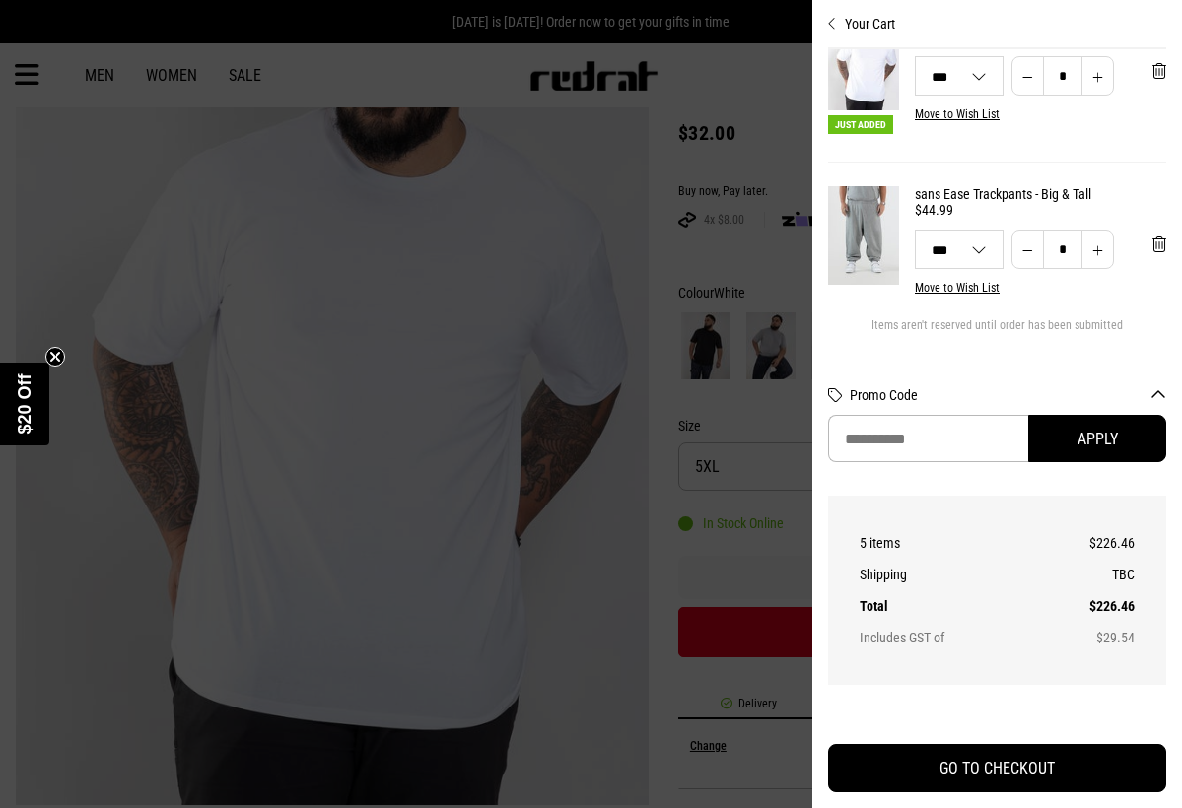
scroll to position [530, 0]
click at [1098, 88] on button "Increase quantity" at bounding box center [1098, 75] width 33 height 39
type input "*"
click at [755, 274] on div at bounding box center [591, 404] width 1182 height 808
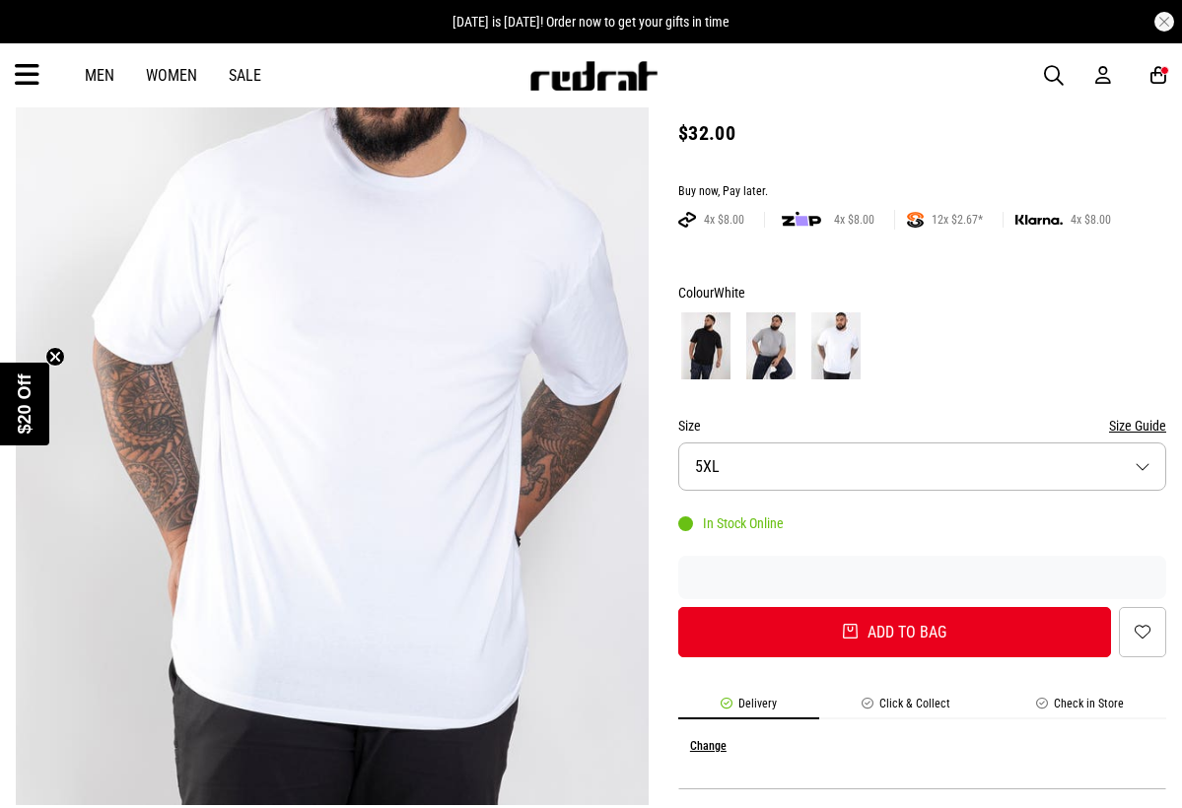
click at [708, 341] on img at bounding box center [705, 346] width 49 height 67
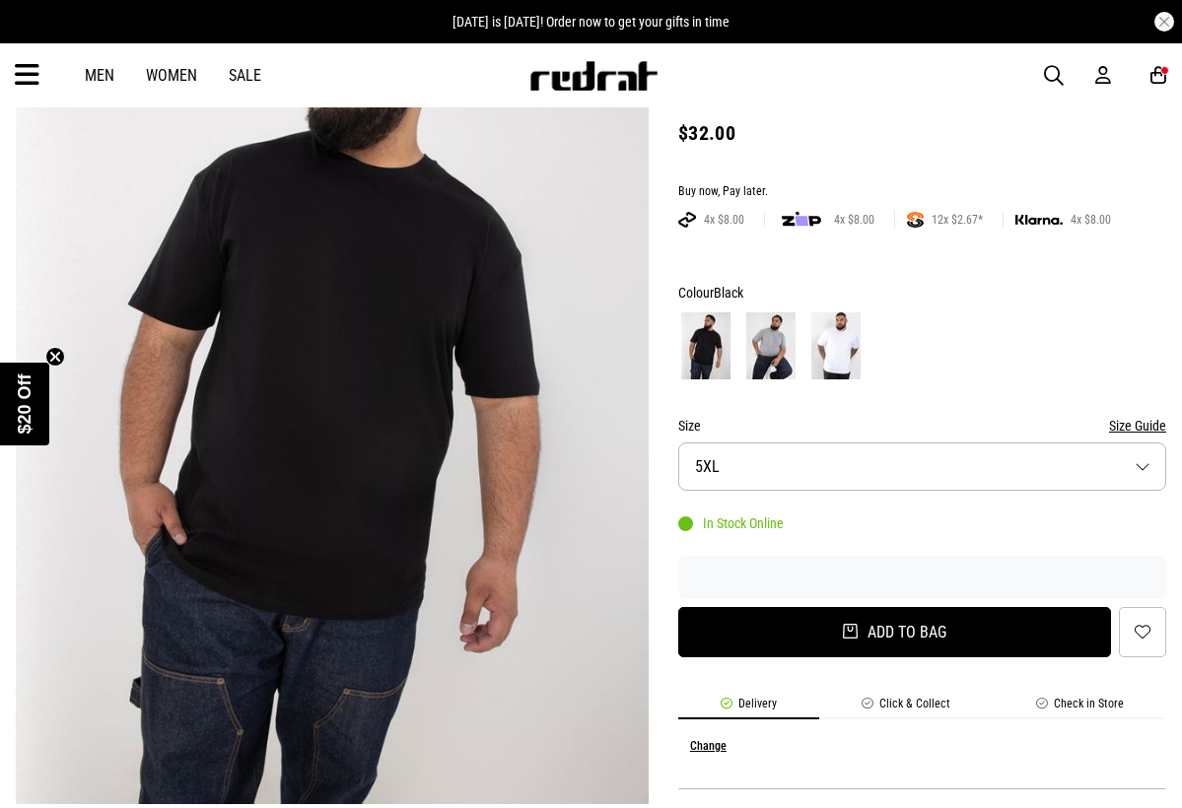
click at [789, 613] on button "Add to bag" at bounding box center [894, 632] width 433 height 50
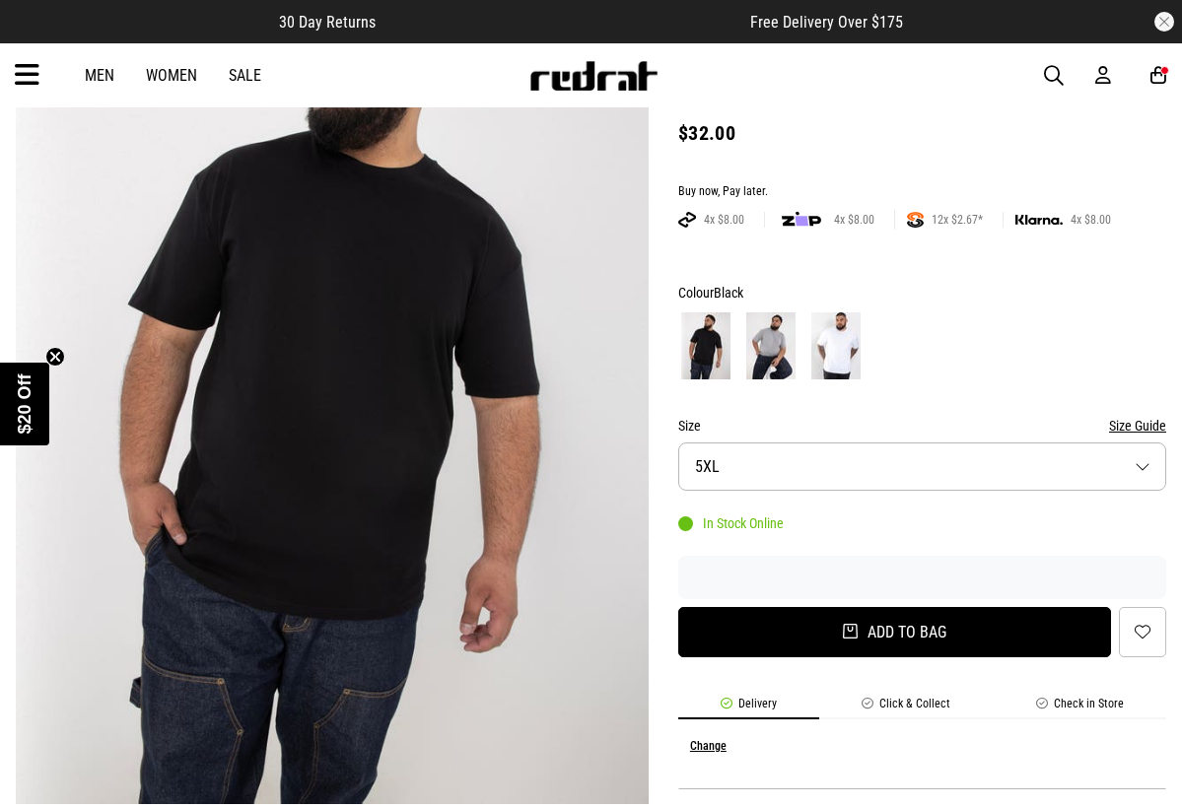
select select "***"
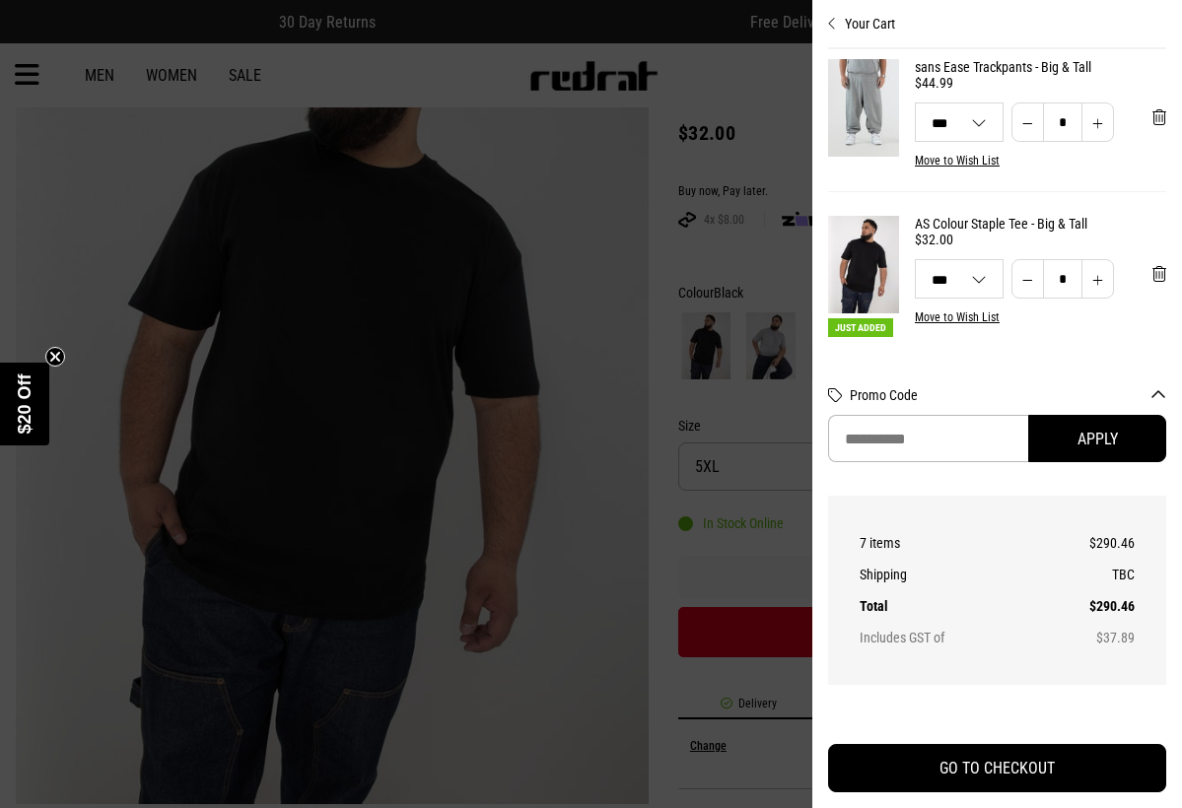
scroll to position [655, 0]
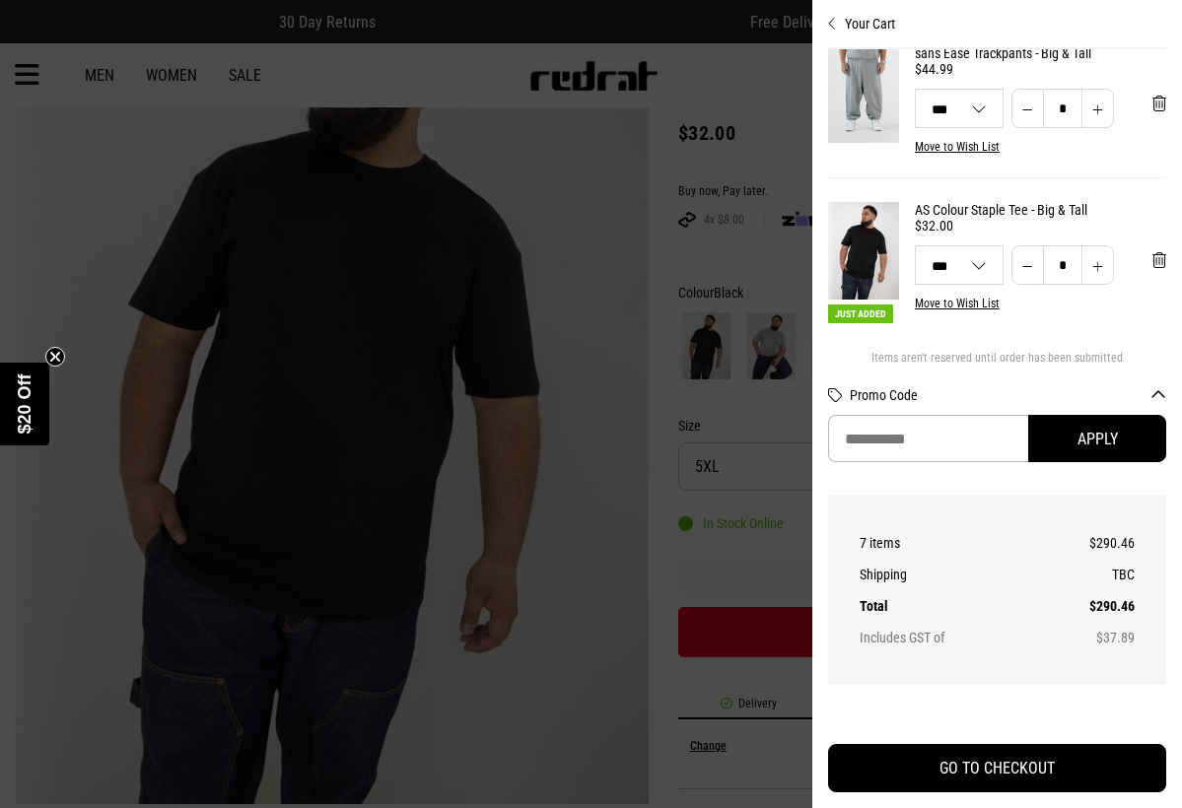
click at [1090, 259] on button "Increase quantity" at bounding box center [1098, 264] width 33 height 39
type input "*"
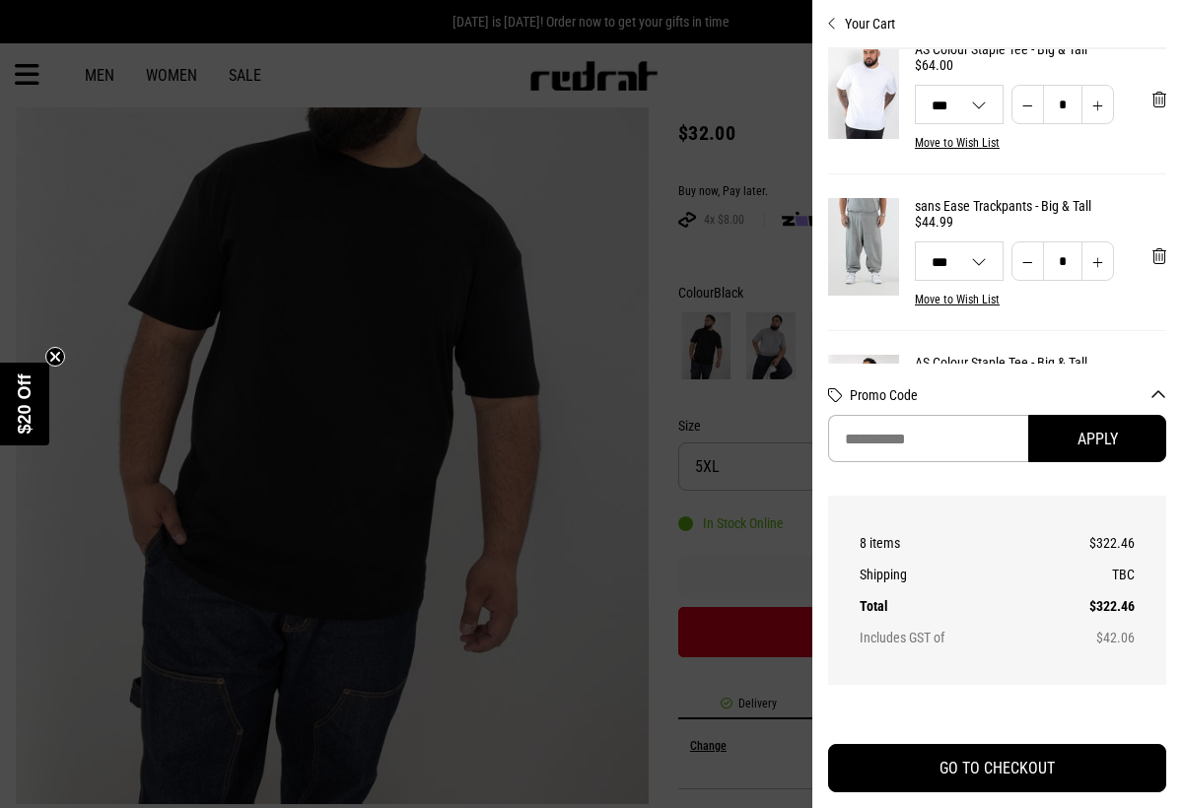
scroll to position [509, 0]
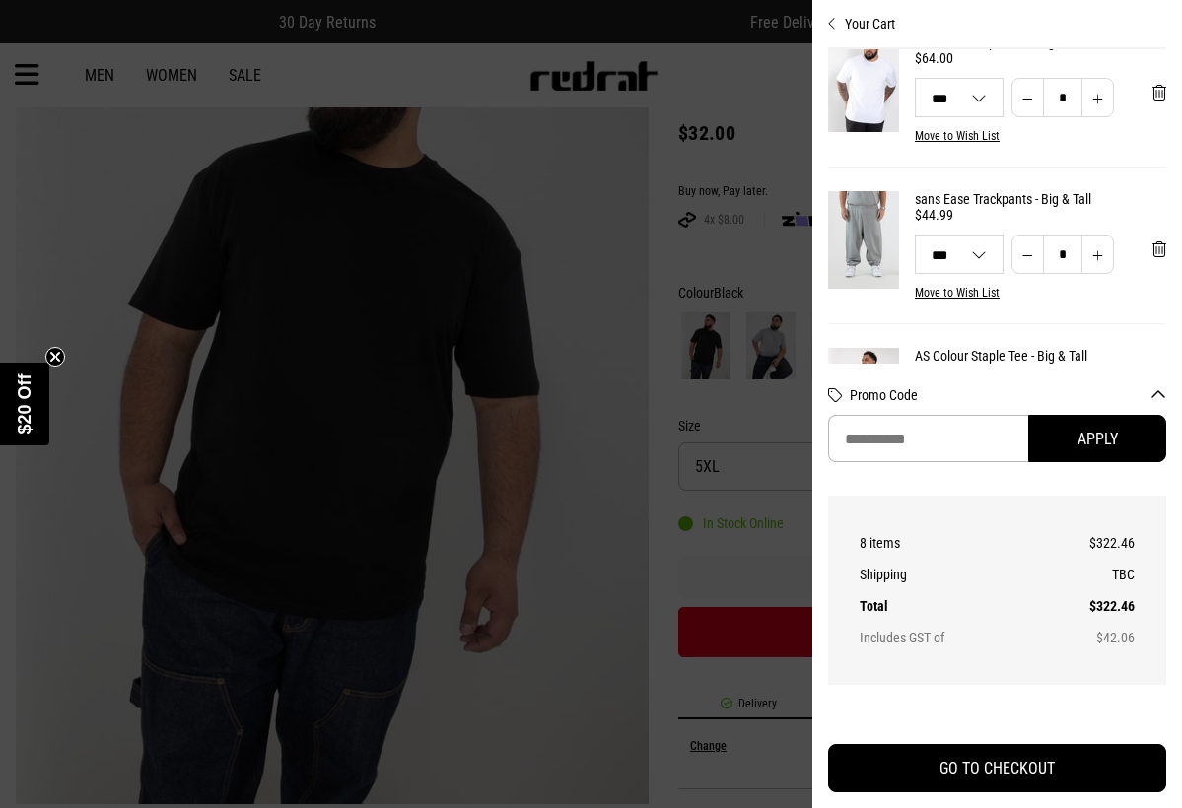
click at [1026, 258] on button "Decrease quantity" at bounding box center [1028, 254] width 33 height 39
click at [1028, 263] on button "Decrease quantity" at bounding box center [1028, 254] width 33 height 39
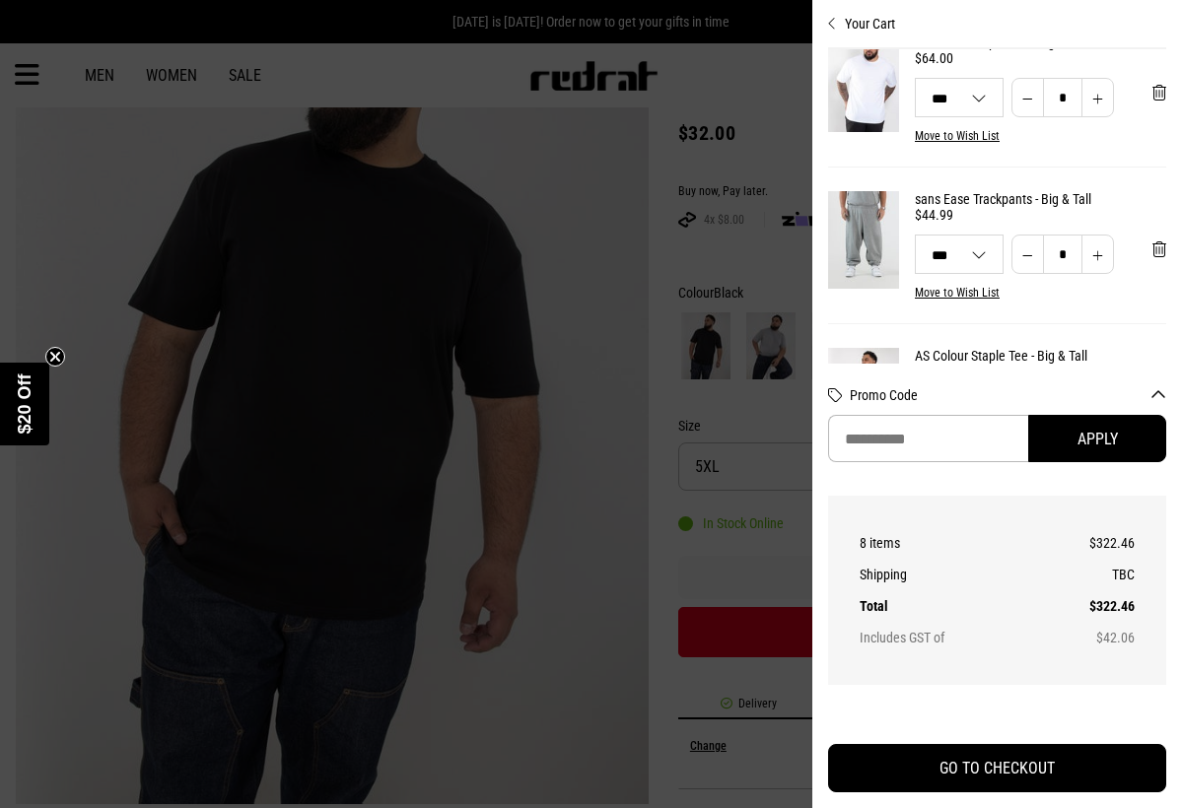
click at [983, 292] on button "Move to Wish List" at bounding box center [957, 293] width 85 height 14
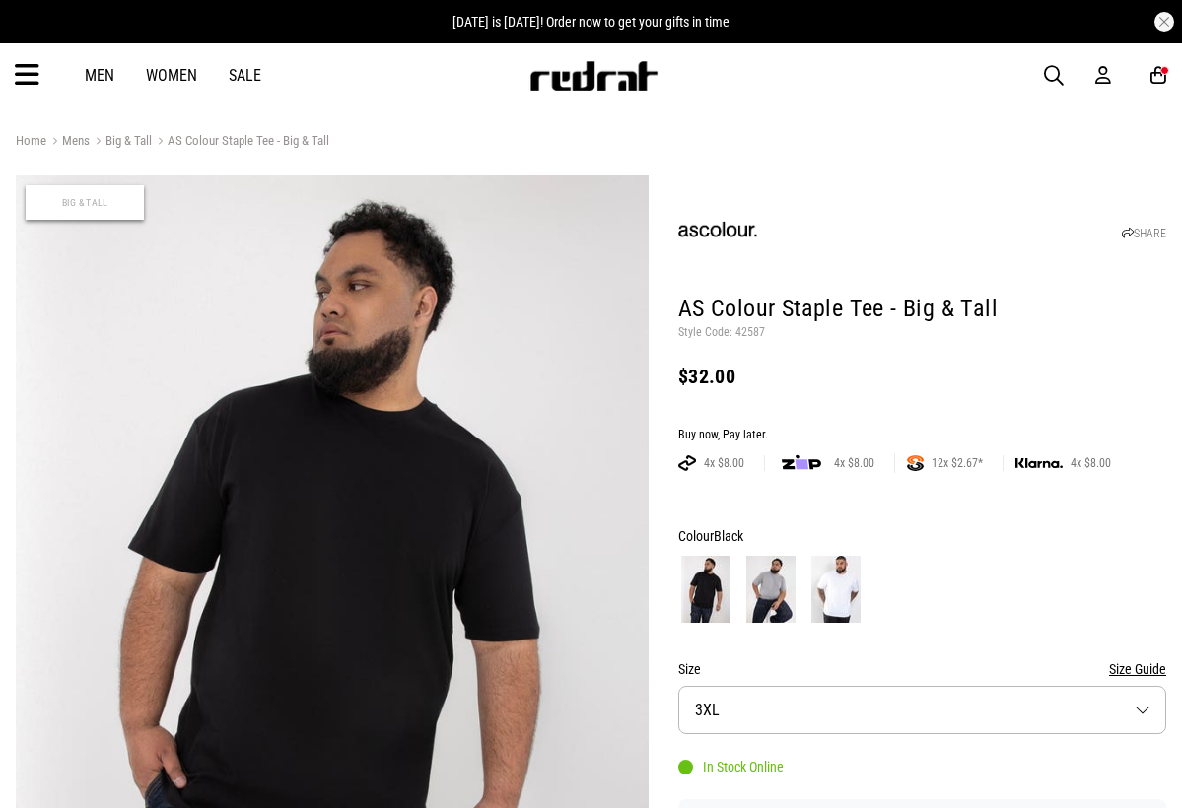
select select "***"
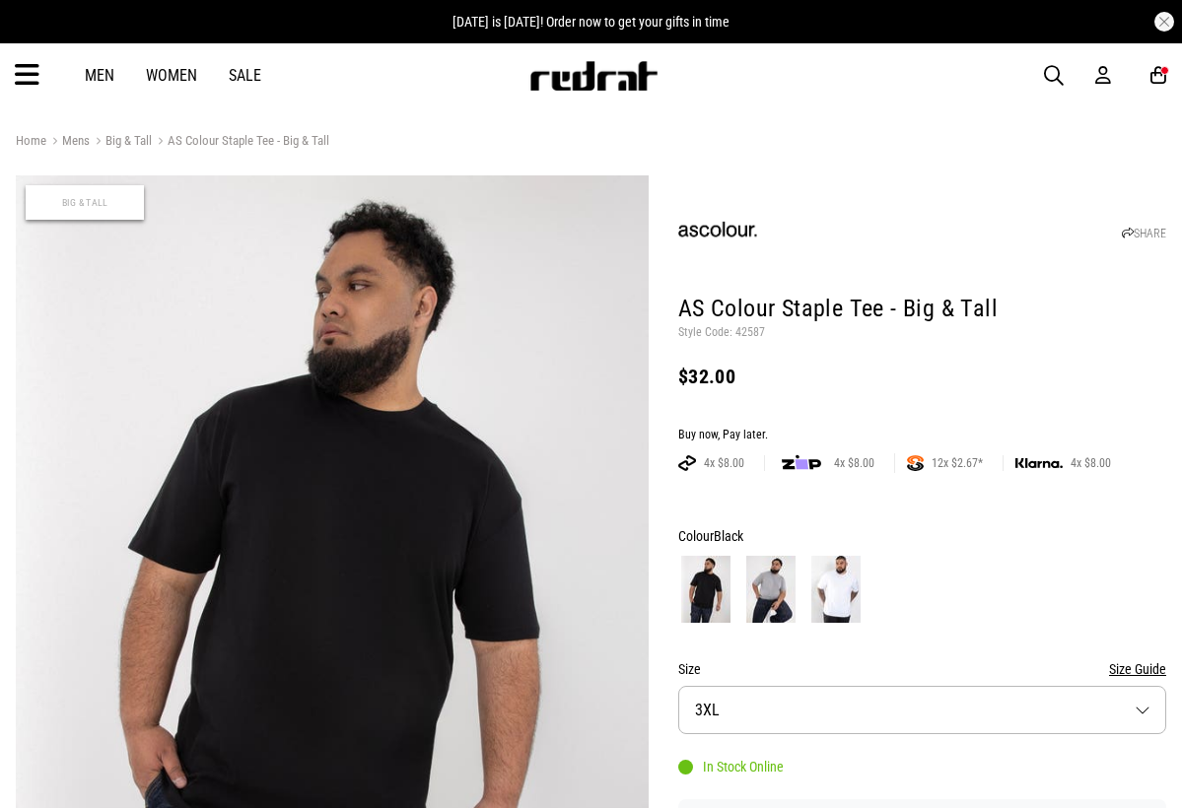
select select "***"
click at [1157, 76] on icon at bounding box center [1159, 75] width 16 height 21
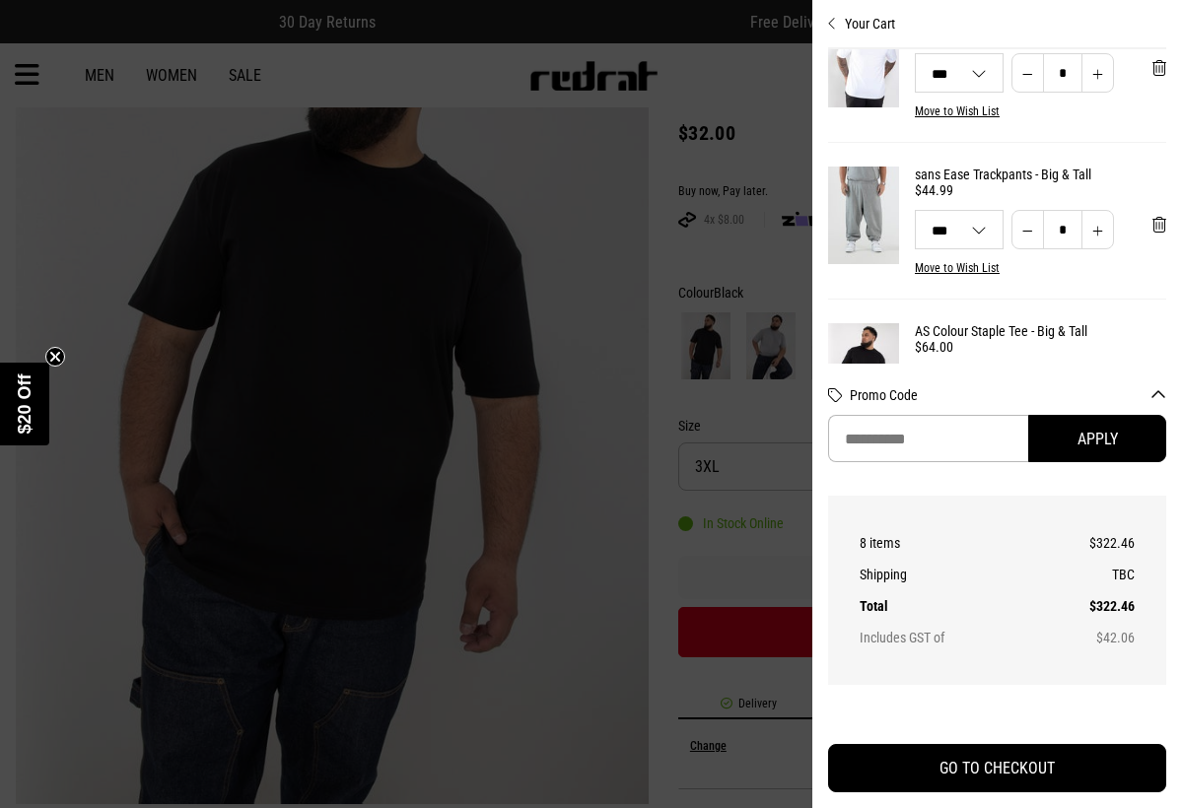
scroll to position [523, 0]
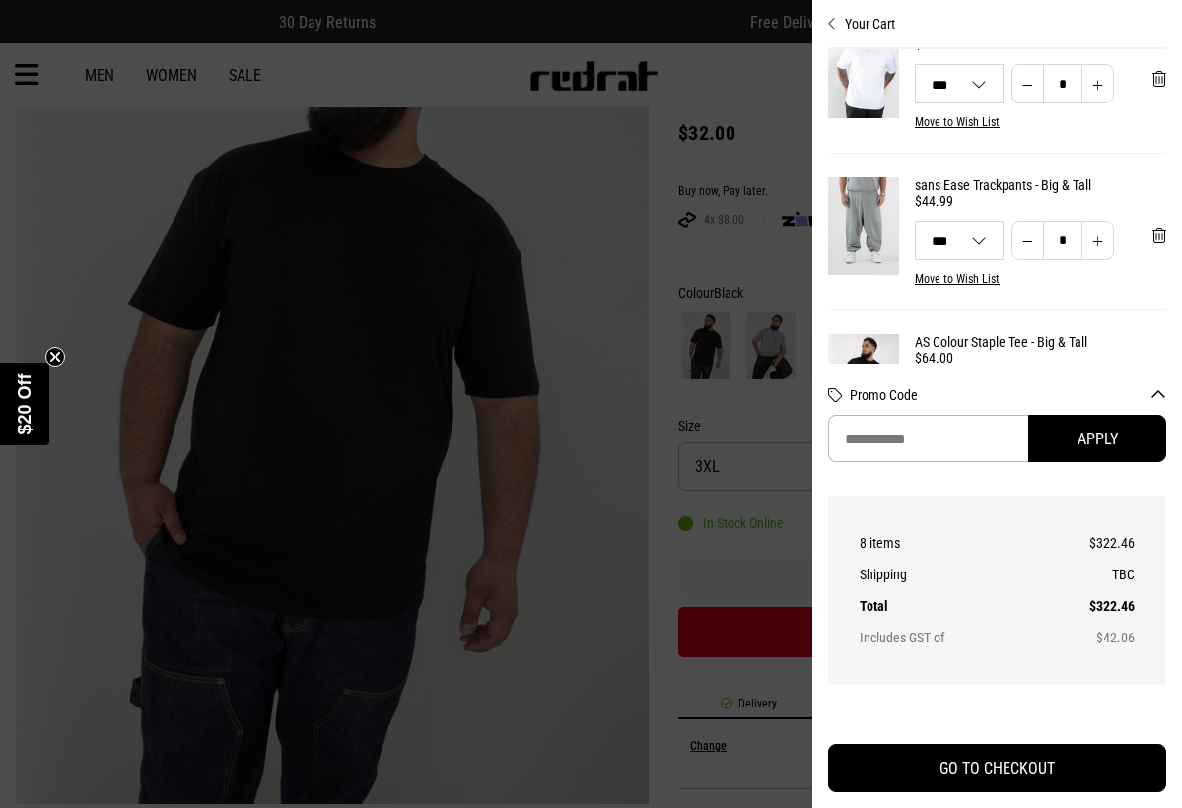
click at [1034, 241] on button "Decrease quantity" at bounding box center [1028, 240] width 33 height 39
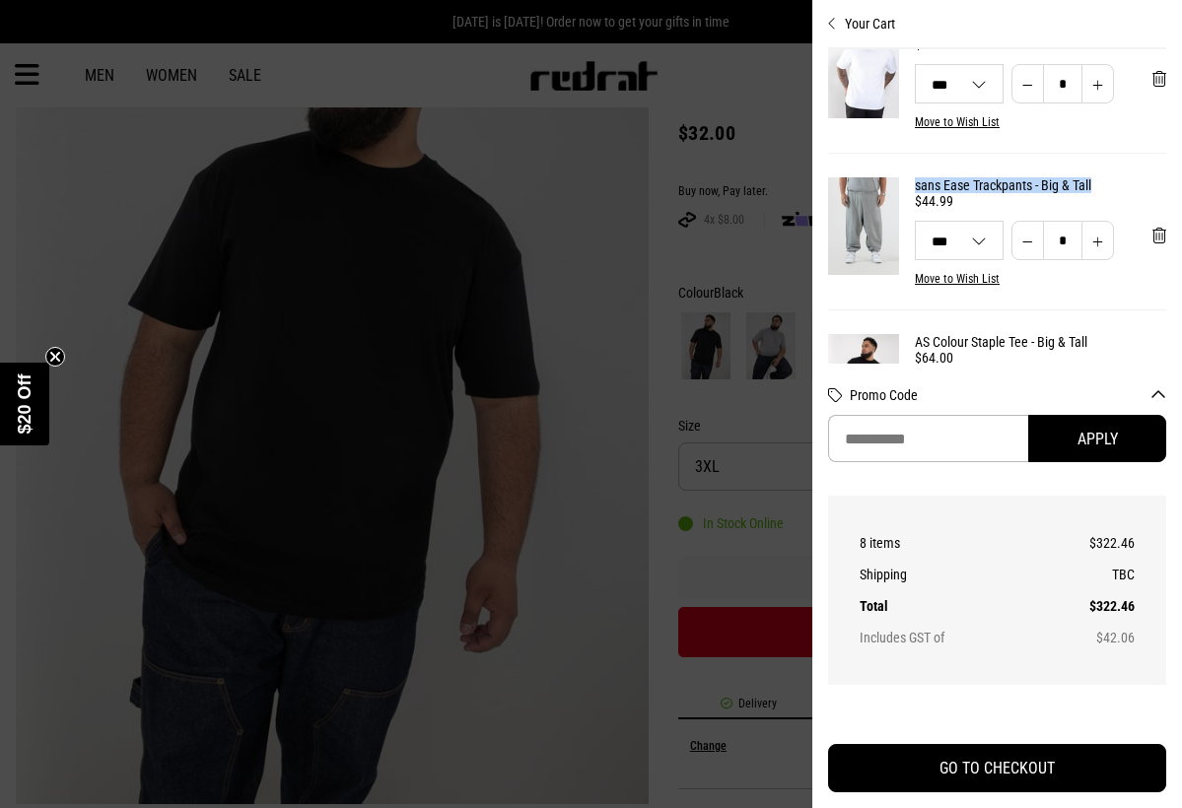
click at [1026, 244] on button "Decrease quantity" at bounding box center [1028, 240] width 33 height 39
click at [1068, 234] on input "*" at bounding box center [1062, 240] width 39 height 39
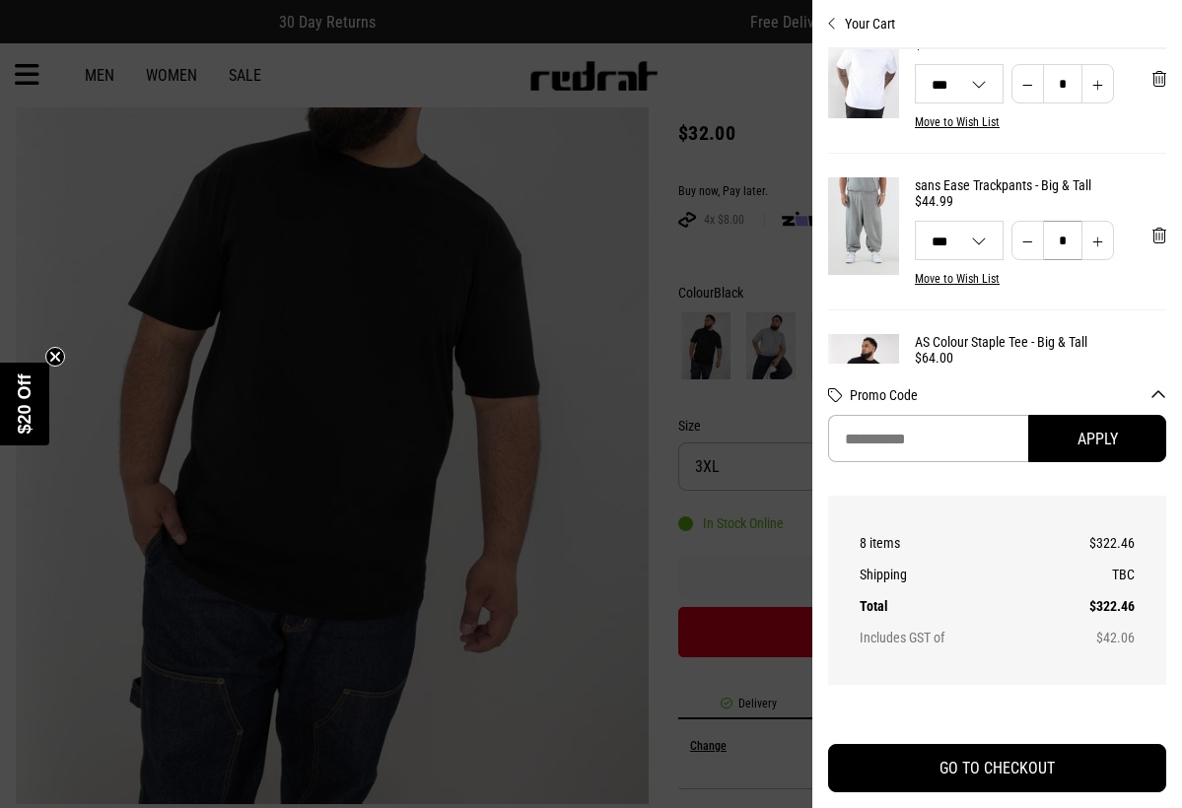
drag, startPoint x: 1068, startPoint y: 234, endPoint x: 1051, endPoint y: 234, distance: 16.8
click at [1051, 234] on input "*" at bounding box center [1062, 240] width 39 height 39
type input "*"
click at [1034, 244] on button "Decrease quantity" at bounding box center [1028, 240] width 33 height 39
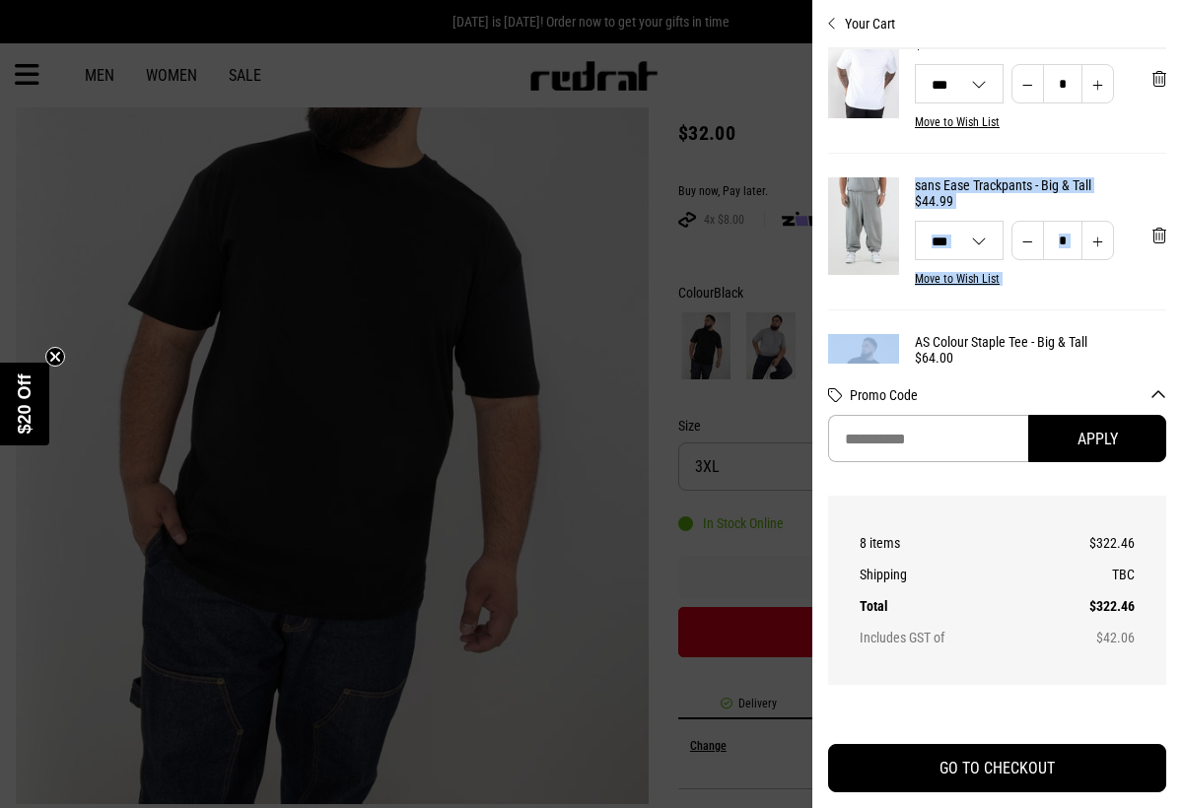
drag, startPoint x: 912, startPoint y: 191, endPoint x: 958, endPoint y: 326, distance: 142.8
click at [958, 326] on div "sans Ease Trackpants - Big & Tall $44.99 5XL 3XL 4XL 5XL *** *** *** * Move to …" at bounding box center [997, 5] width 338 height 956
click at [919, 225] on div "5XL 3XL 4XL 5XL *** *** ***" at bounding box center [959, 240] width 89 height 39
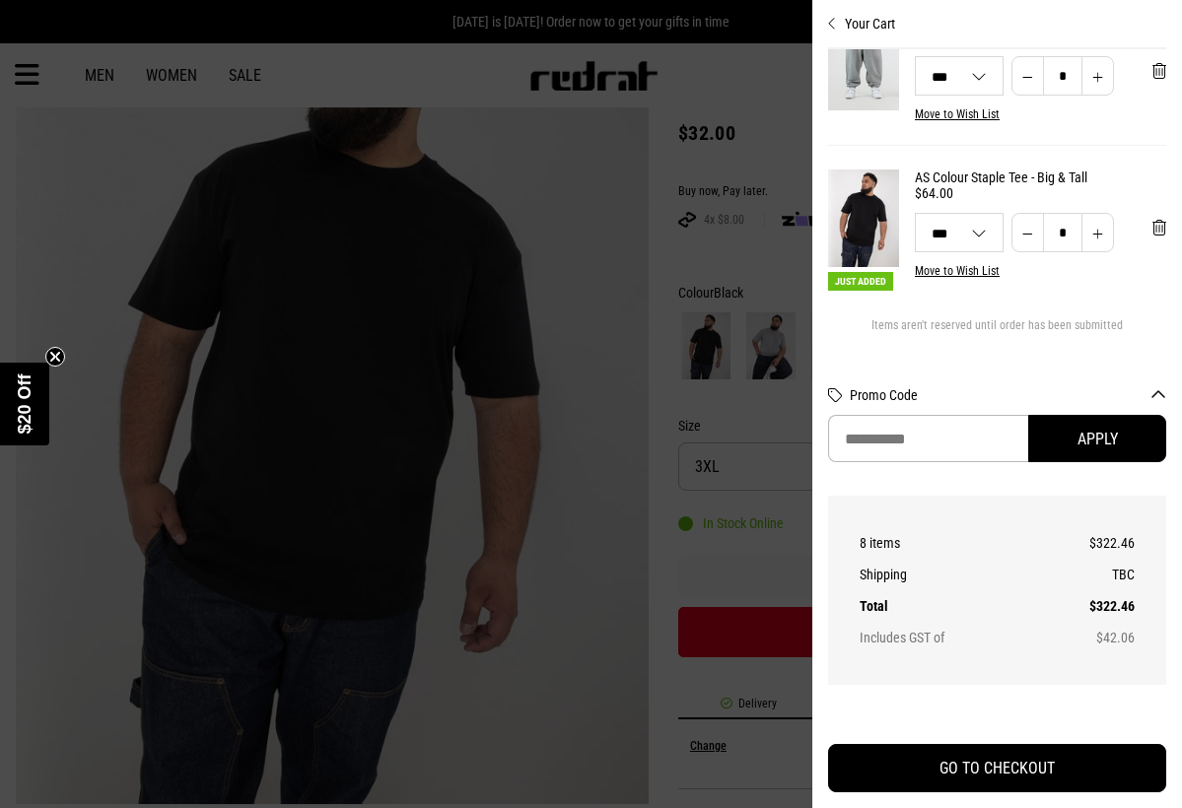
scroll to position [687, 0]
click at [877, 230] on img at bounding box center [863, 219] width 71 height 98
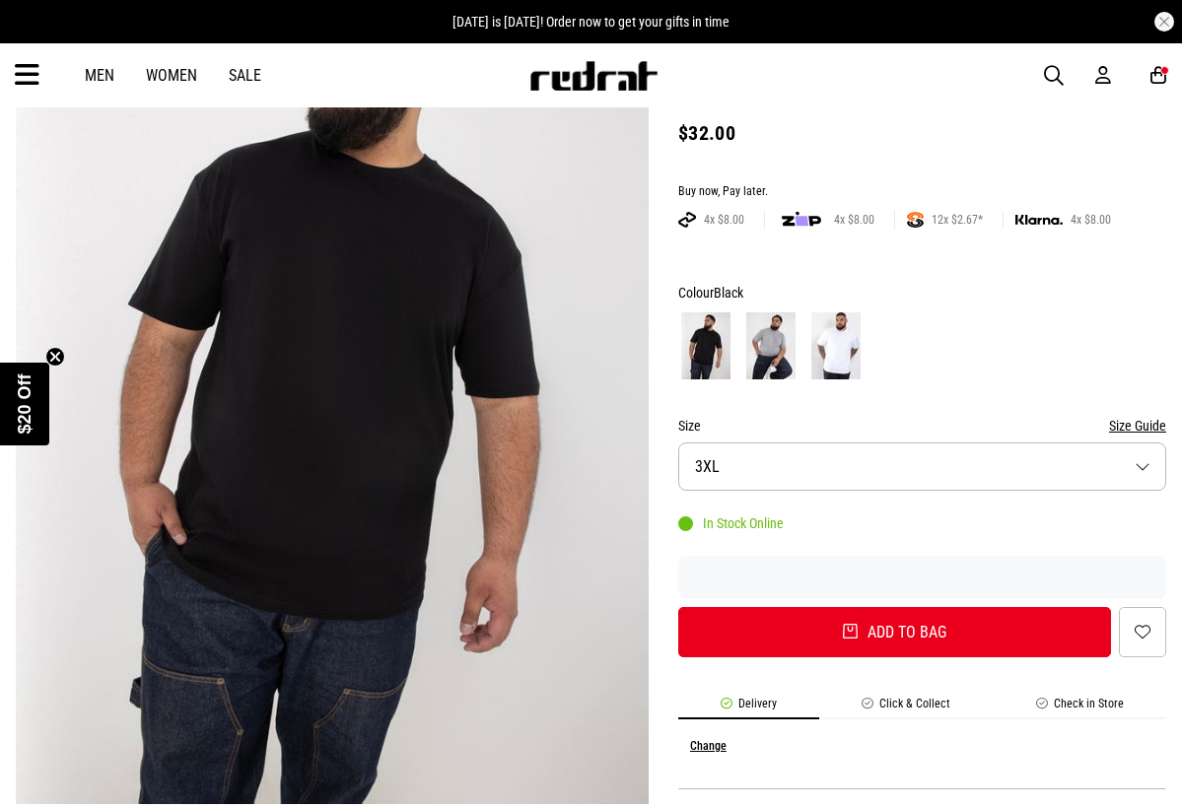
click at [1159, 70] on icon at bounding box center [1159, 75] width 16 height 21
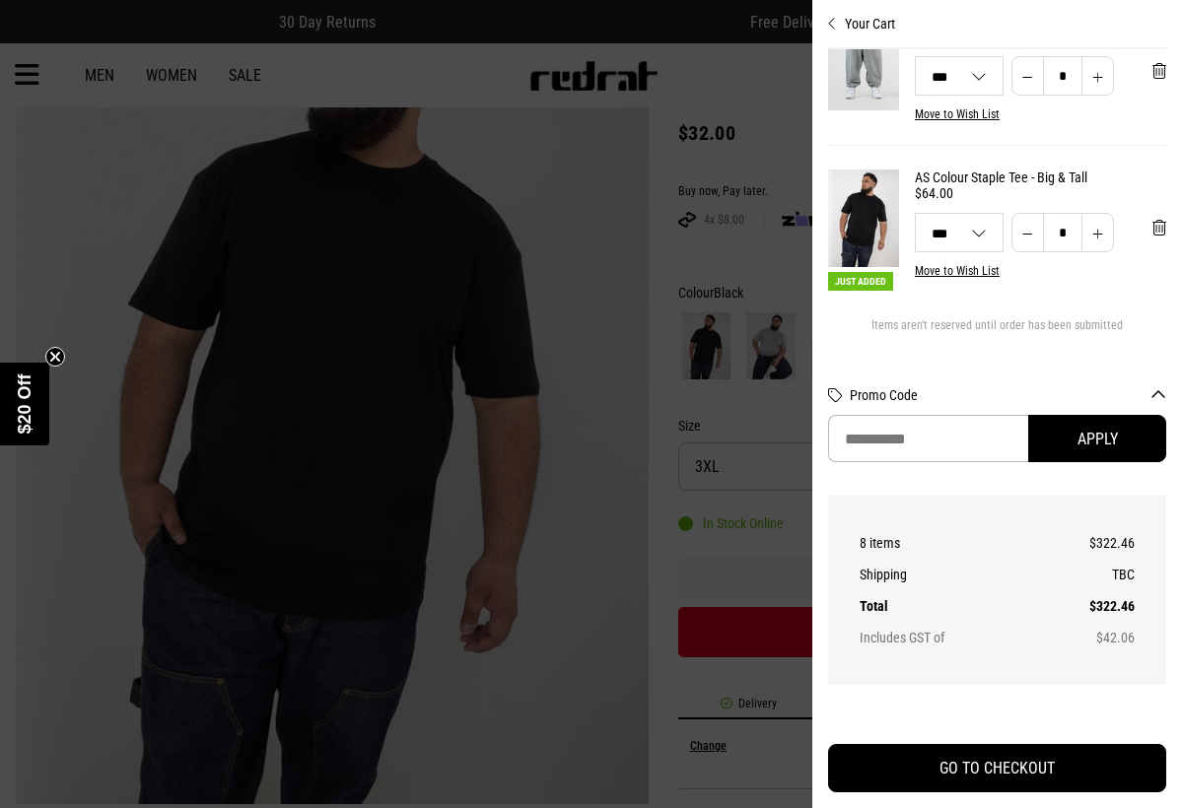
scroll to position [687, 0]
click at [827, 29] on div "Your Cart sans Ease Trackpants - Big & Tall $44.99 5XL 3XL 4XL 5XL *** *** *** …" at bounding box center [997, 404] width 370 height 808
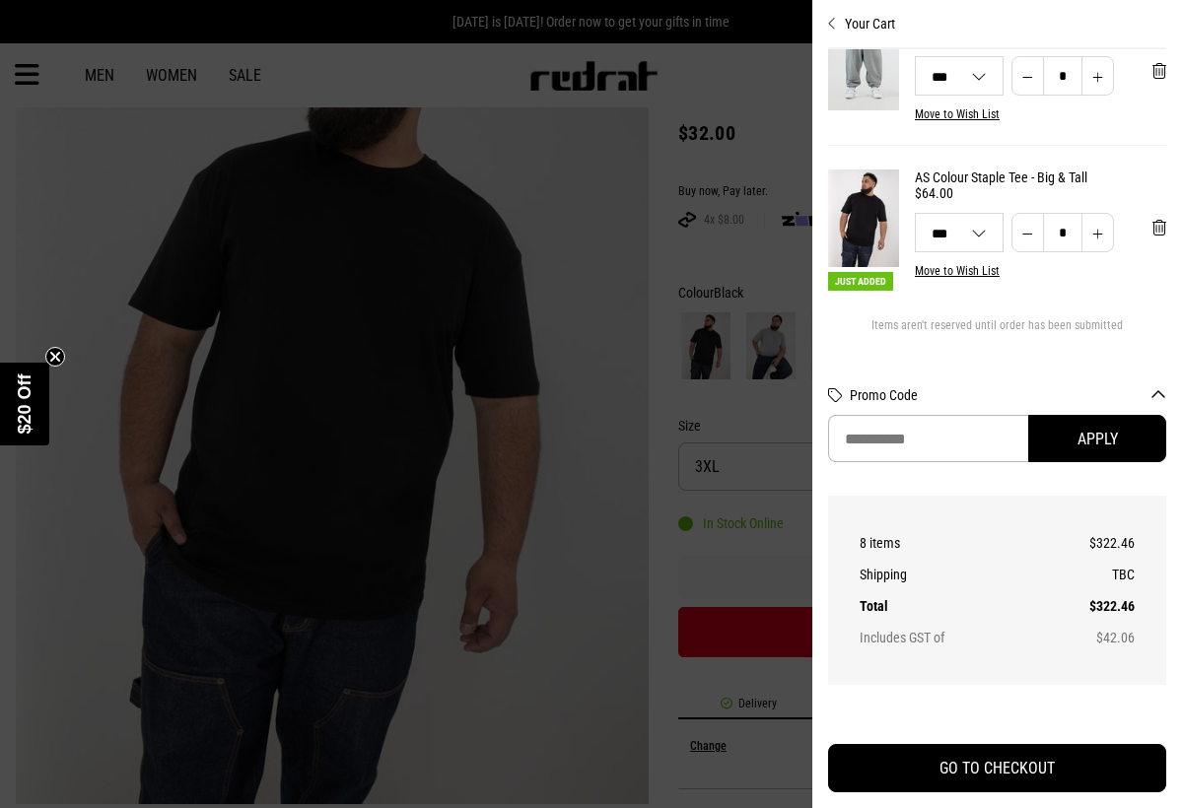
click at [825, 29] on div "Your Cart sans Ease Trackpants - Big & Tall $44.99 5XL 3XL 4XL 5XL *** *** *** …" at bounding box center [997, 404] width 370 height 808
click at [830, 22] on icon "Close cart preview" at bounding box center [832, 24] width 9 height 16
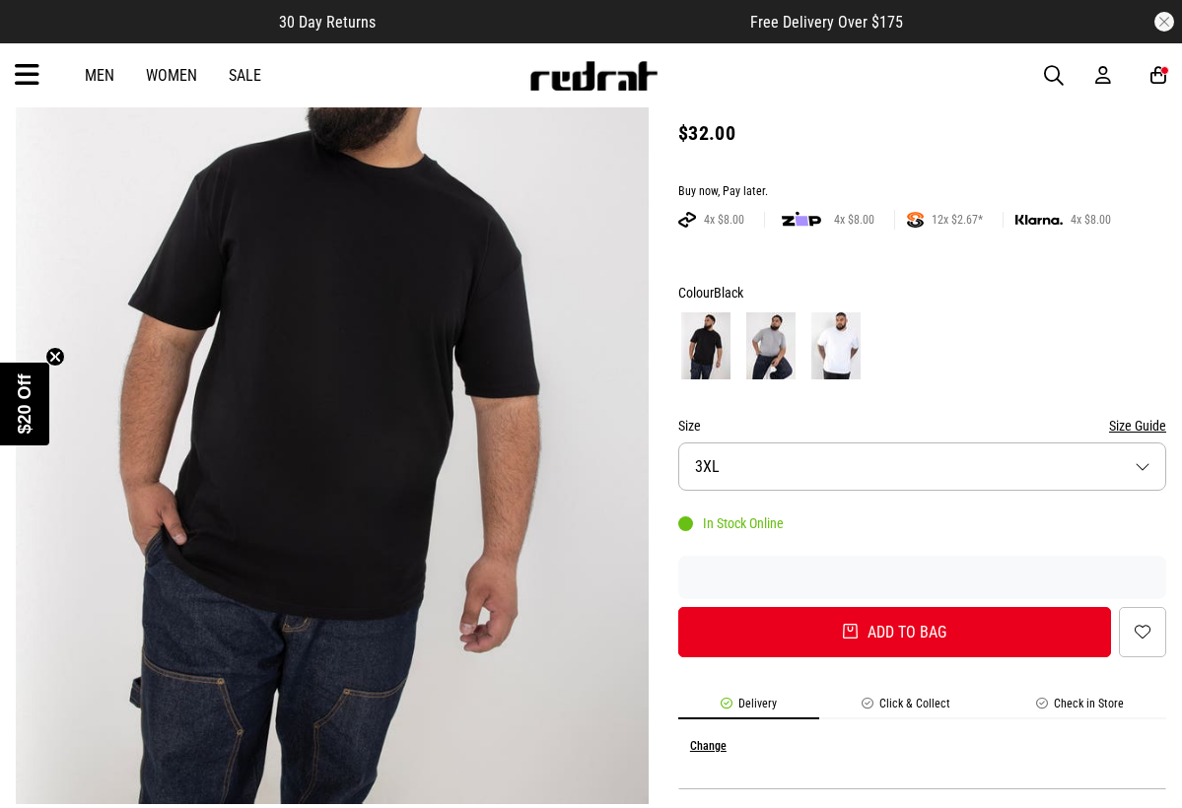
click at [1158, 79] on icon at bounding box center [1159, 75] width 16 height 21
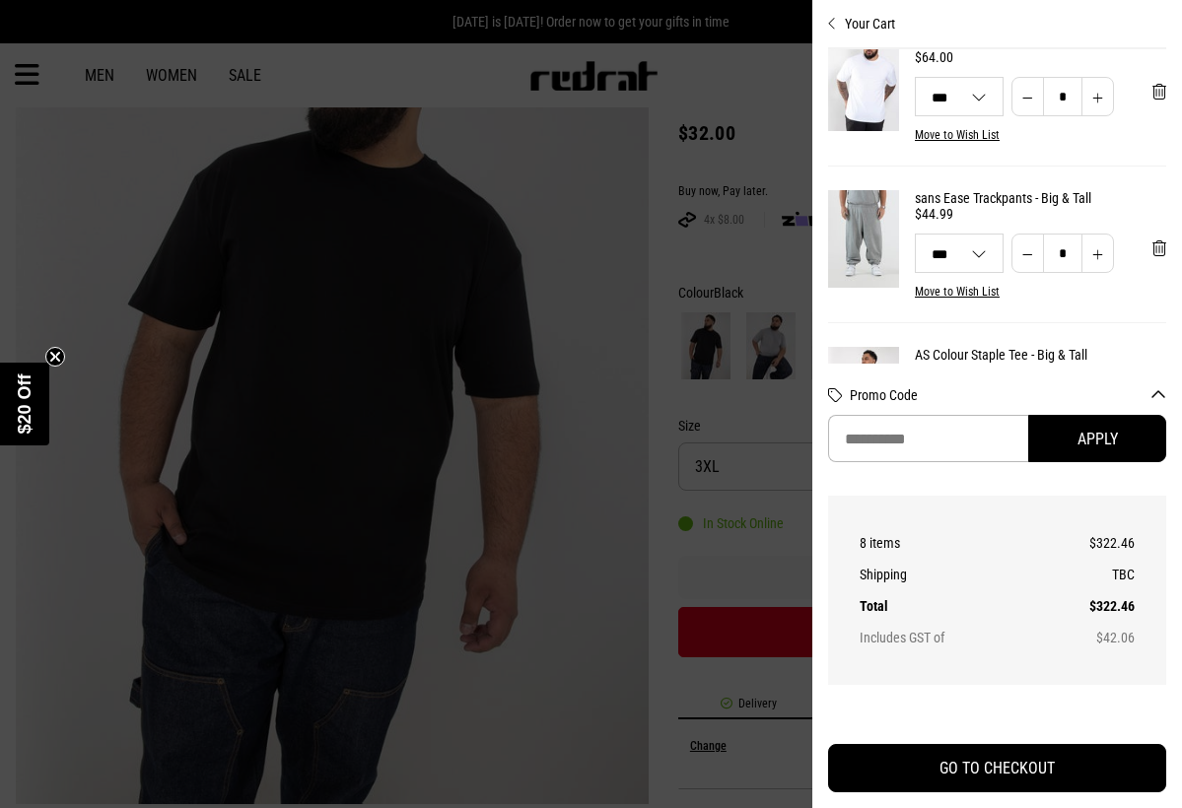
scroll to position [509, 0]
click at [1029, 262] on button "Decrease quantity" at bounding box center [1028, 254] width 33 height 39
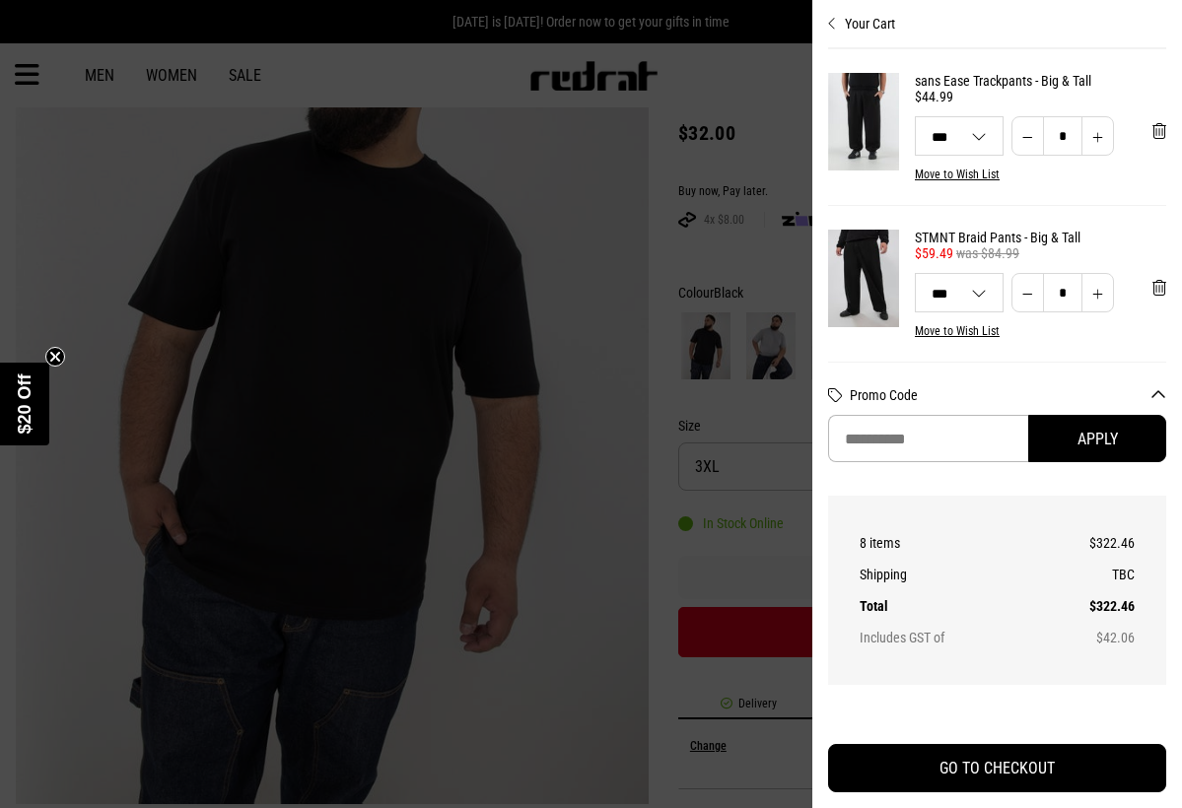
scroll to position [0, 0]
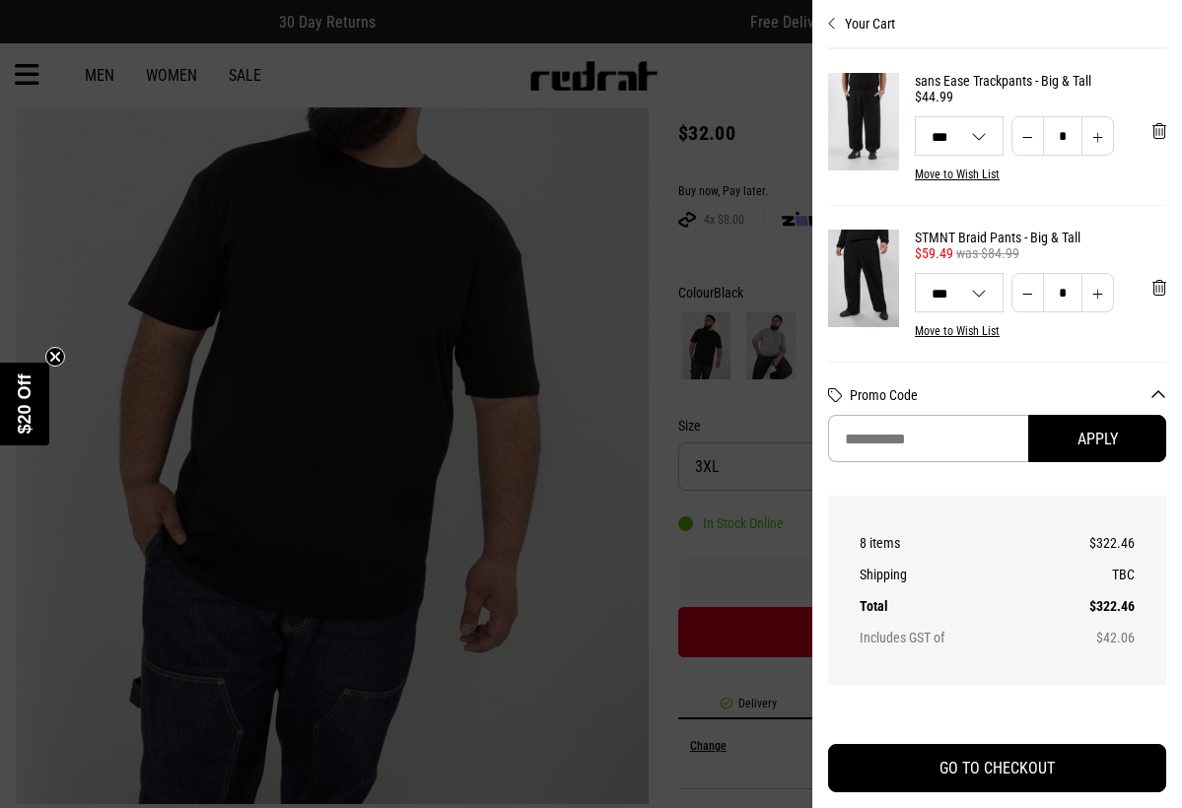
click at [1028, 296] on button "Decrease quantity" at bounding box center [1028, 292] width 33 height 39
click at [1024, 140] on button "Decrease quantity" at bounding box center [1028, 135] width 33 height 39
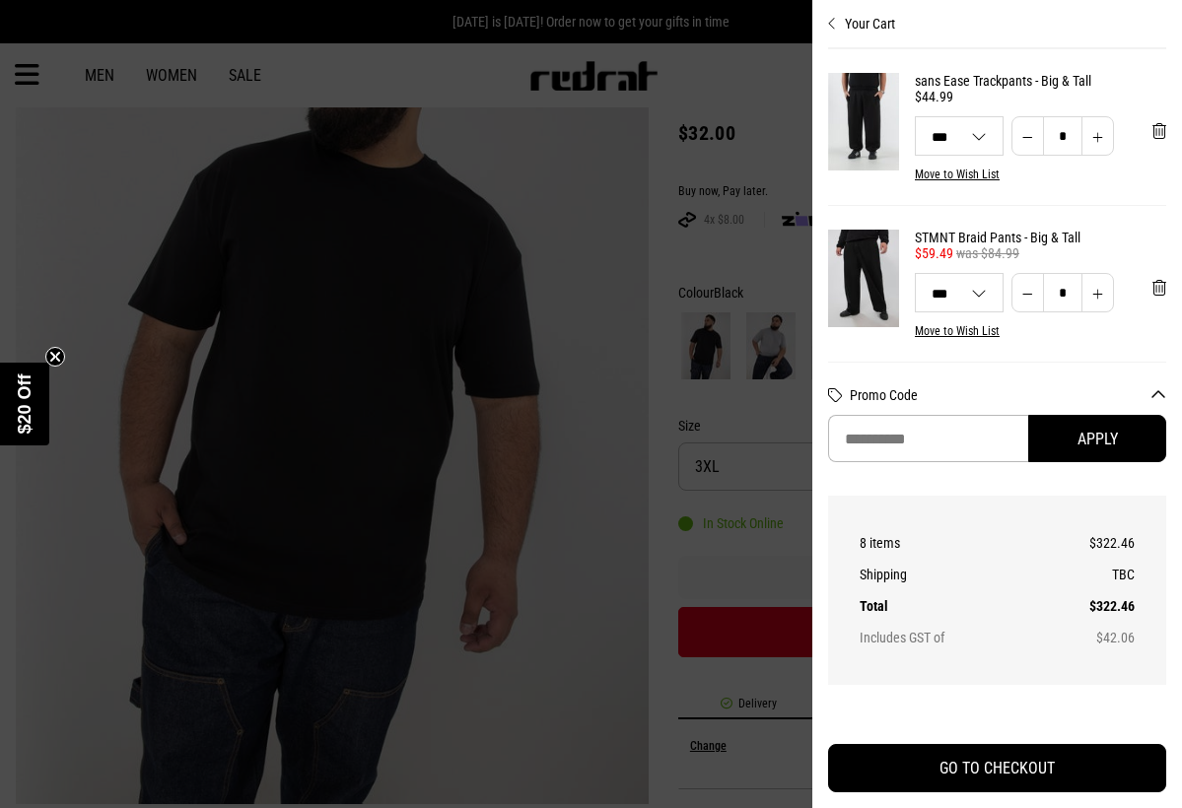
click at [828, 18] on icon "Close cart preview" at bounding box center [832, 24] width 9 height 16
